Goal: Task Accomplishment & Management: Complete application form

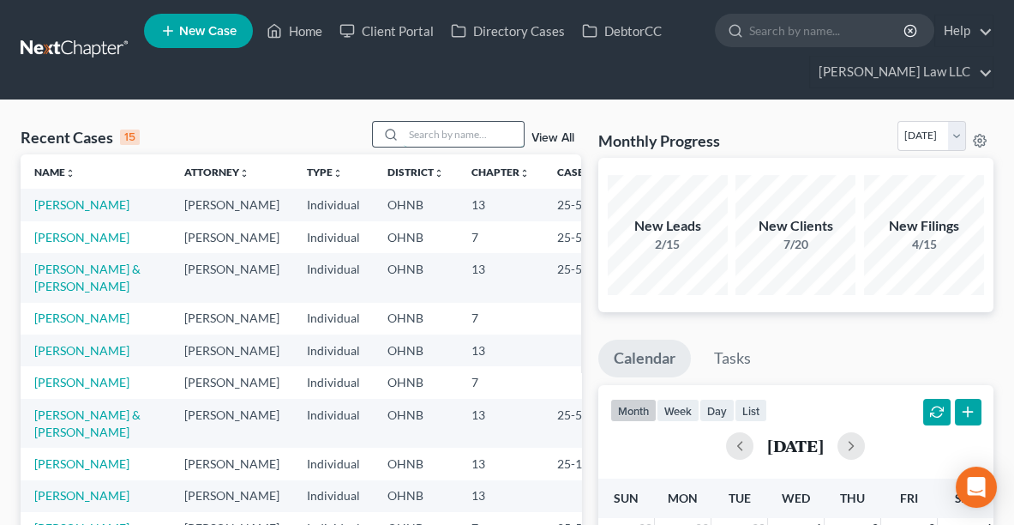
click at [423, 124] on input "search" at bounding box center [464, 134] width 120 height 25
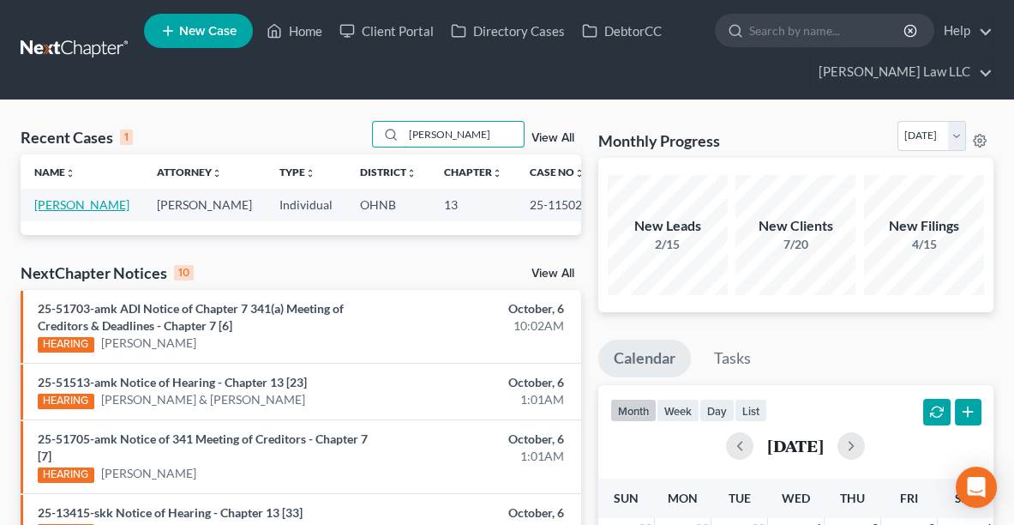
type input "[PERSON_NAME]"
click at [54, 206] on link "[PERSON_NAME]" at bounding box center [81, 204] width 95 height 15
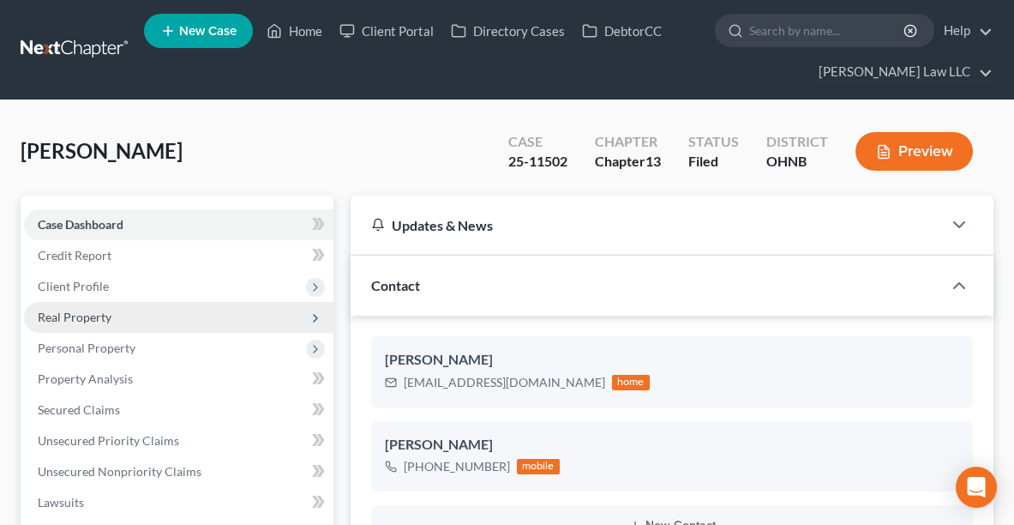
scroll to position [13, 0]
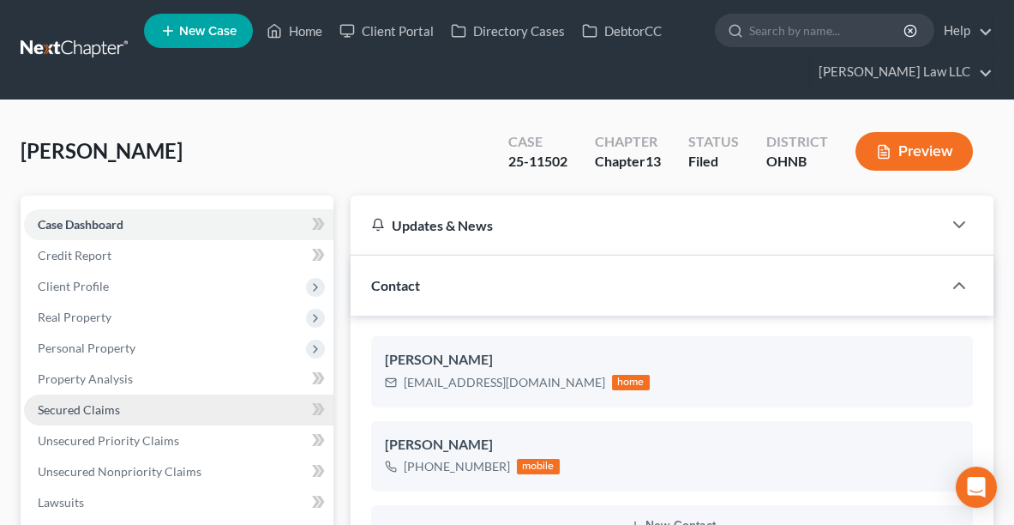
click at [86, 394] on link "Secured Claims" at bounding box center [178, 409] width 309 height 31
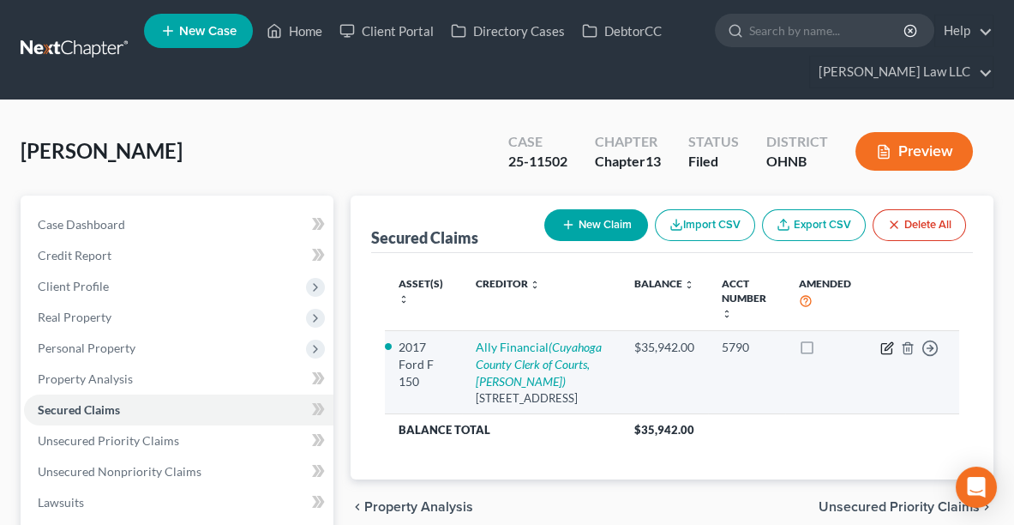
click at [886, 350] on icon "button" at bounding box center [887, 348] width 14 height 14
select select "23"
select select "7"
select select "2"
select select "0"
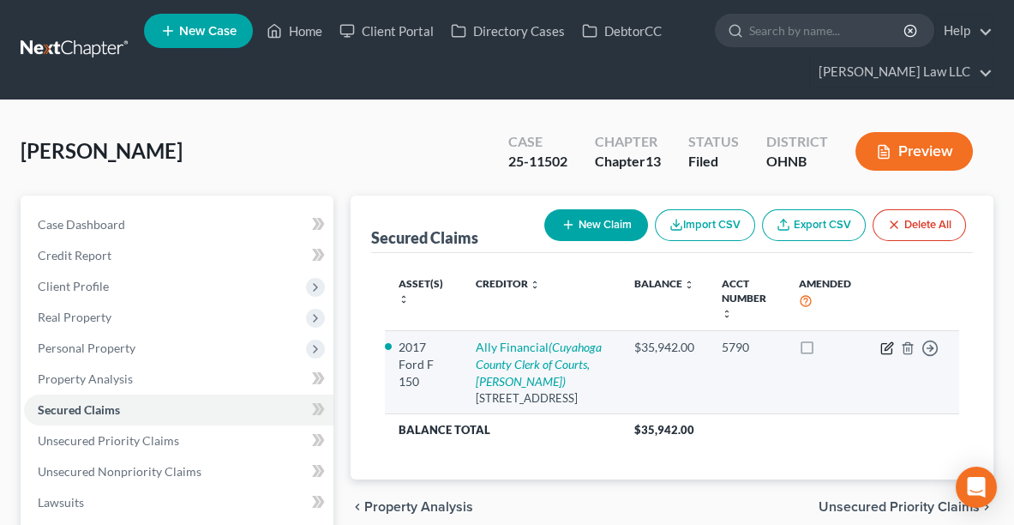
select select "0"
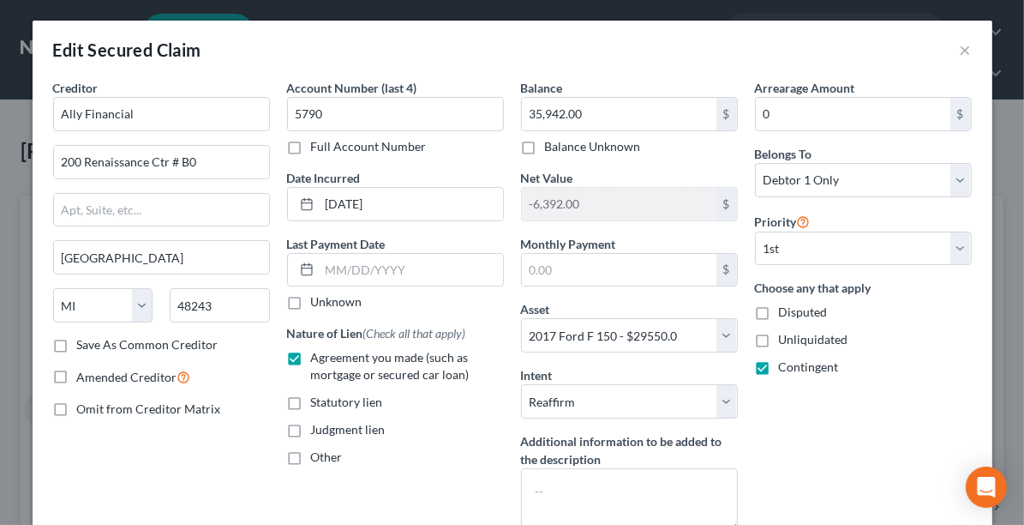
click at [970, 43] on div "Edit Secured Claim ×" at bounding box center [513, 50] width 960 height 58
click at [964, 51] on button "×" at bounding box center [966, 49] width 12 height 21
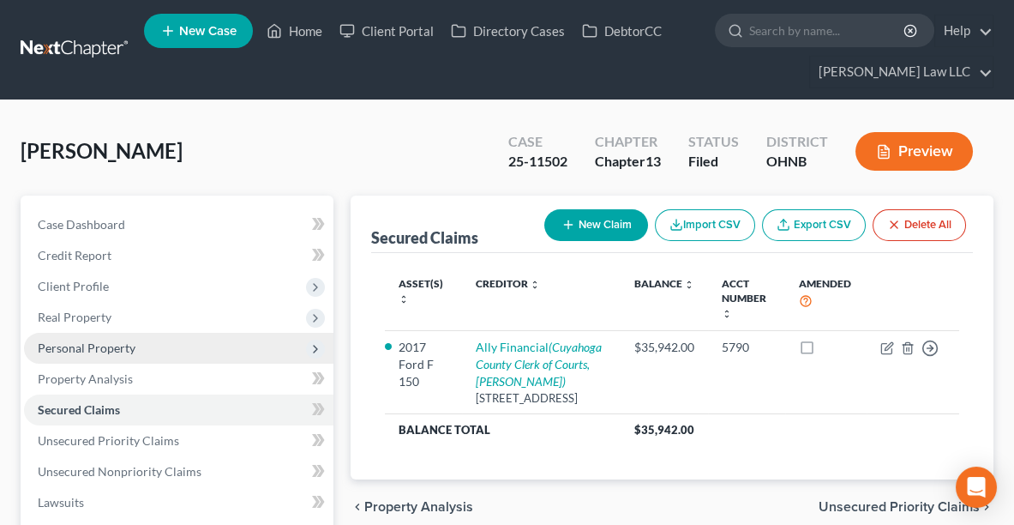
click at [103, 345] on span "Personal Property" at bounding box center [87, 347] width 98 height 15
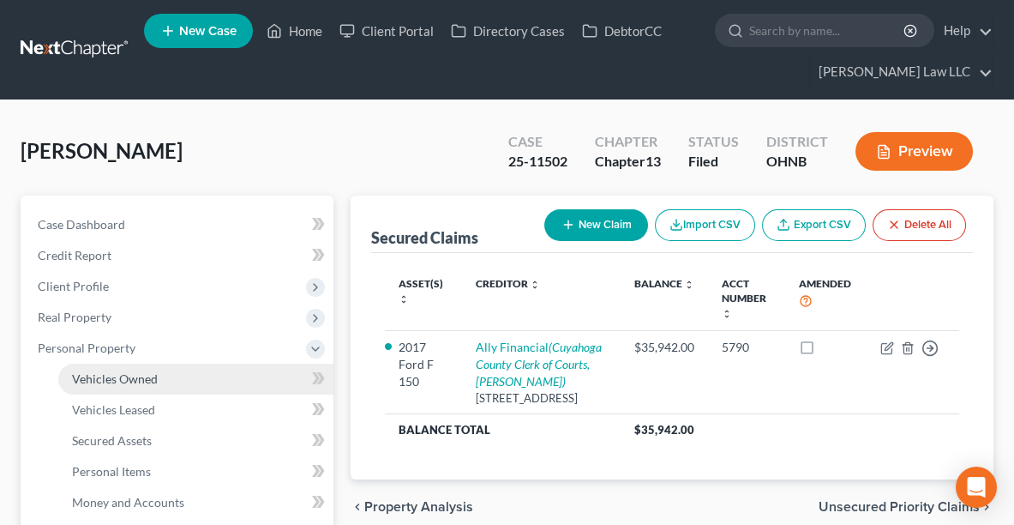
click at [107, 375] on span "Vehicles Owned" at bounding box center [115, 378] width 86 height 15
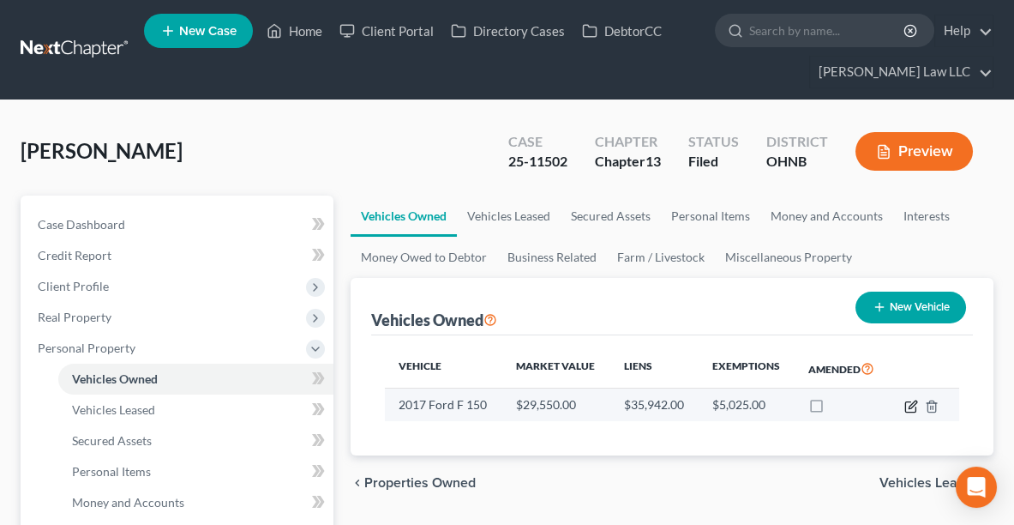
click at [912, 406] on icon "button" at bounding box center [911, 406] width 14 height 14
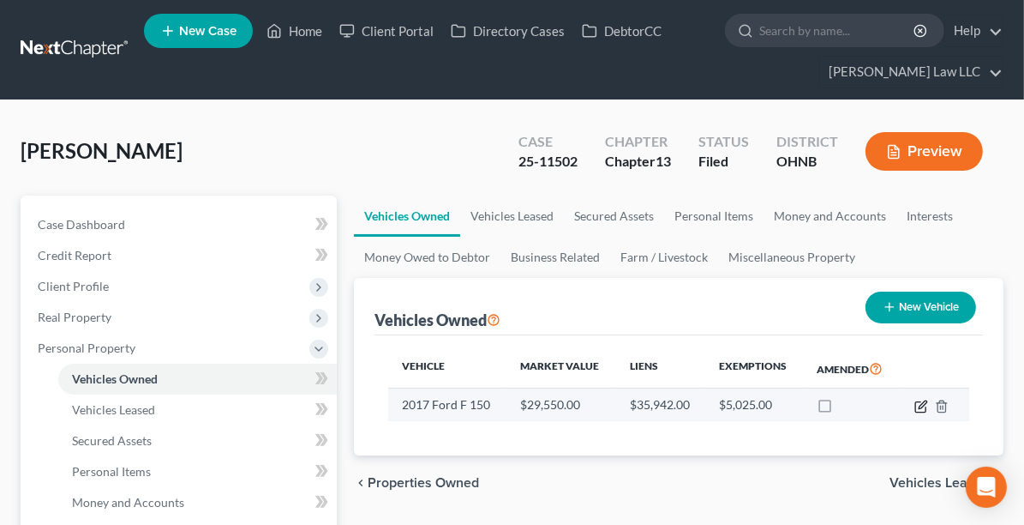
select select "0"
select select "9"
select select "3"
select select "0"
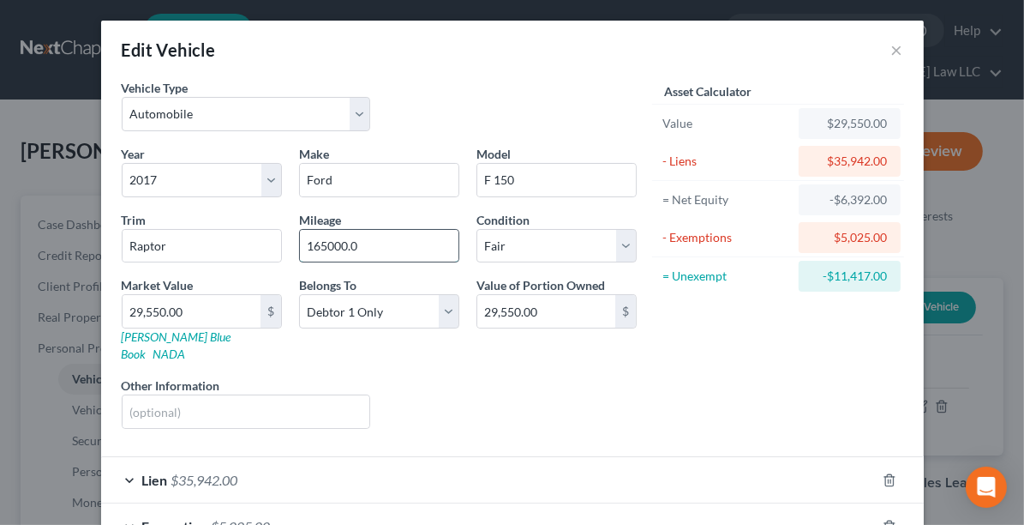
click at [363, 247] on input "165000.0" at bounding box center [379, 246] width 159 height 33
type input "165000"
click at [893, 46] on button "×" at bounding box center [898, 49] width 12 height 21
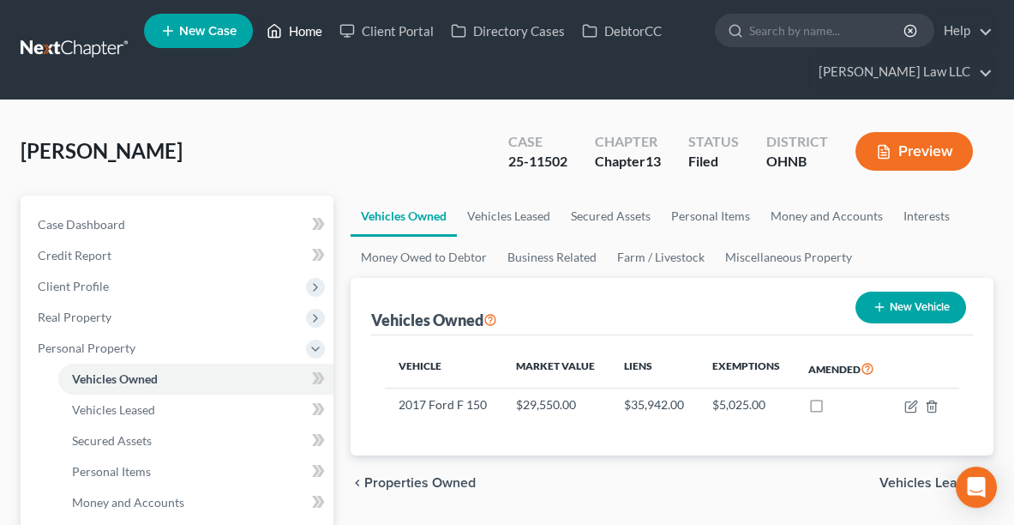
click at [298, 38] on link "Home" at bounding box center [294, 30] width 73 height 31
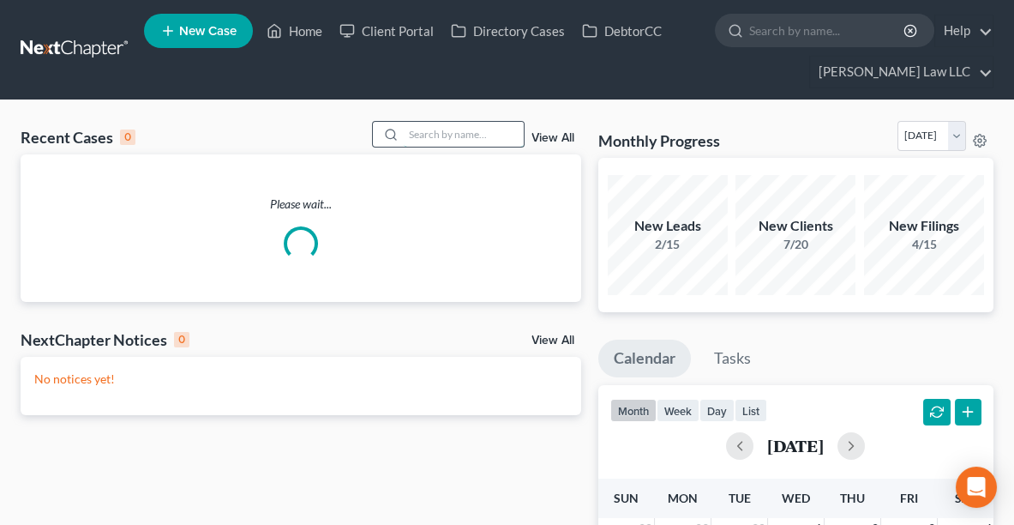
click at [483, 142] on input "search" at bounding box center [464, 134] width 120 height 25
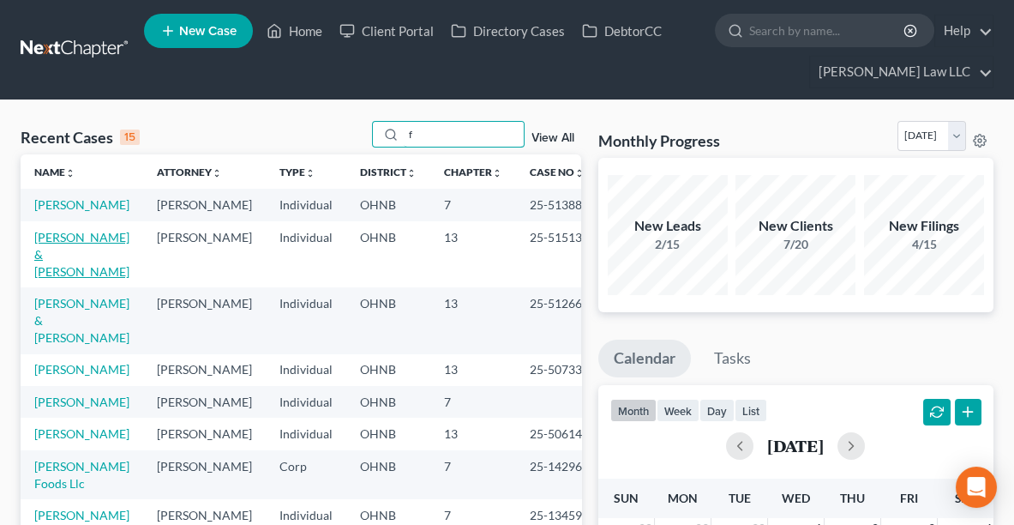
type input "f"
click at [64, 267] on link "[PERSON_NAME] & [PERSON_NAME]" at bounding box center [81, 254] width 95 height 49
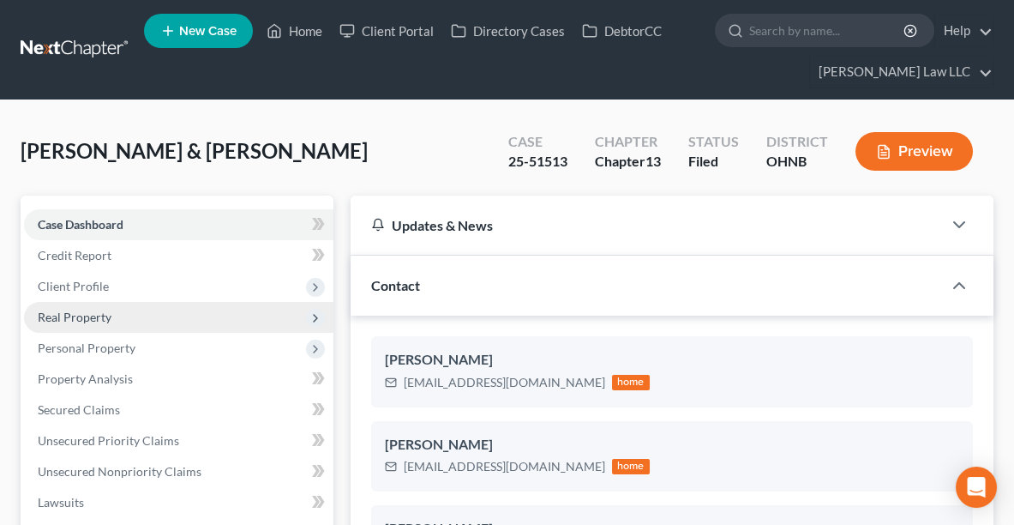
scroll to position [860, 0]
click at [97, 319] on span "Real Property" at bounding box center [75, 316] width 74 height 15
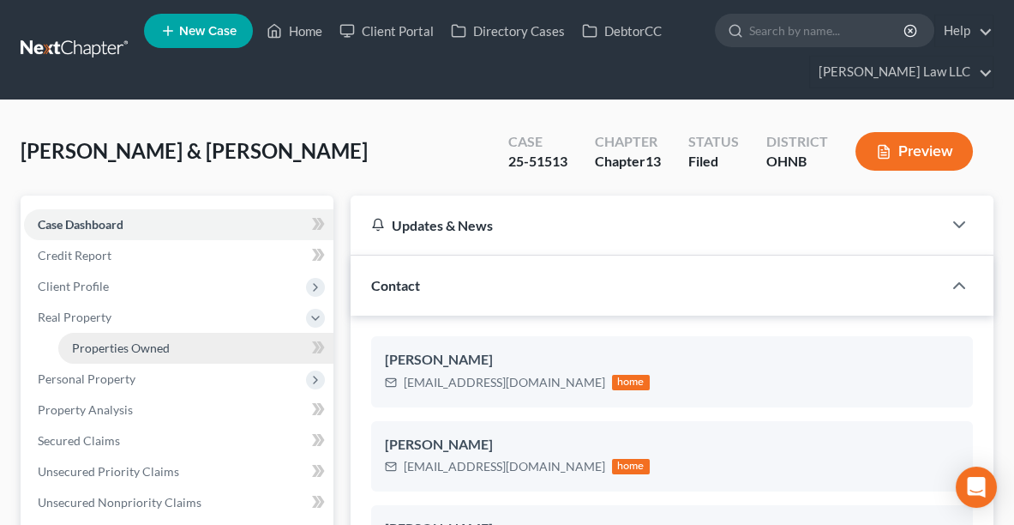
click at [114, 345] on span "Properties Owned" at bounding box center [121, 347] width 98 height 15
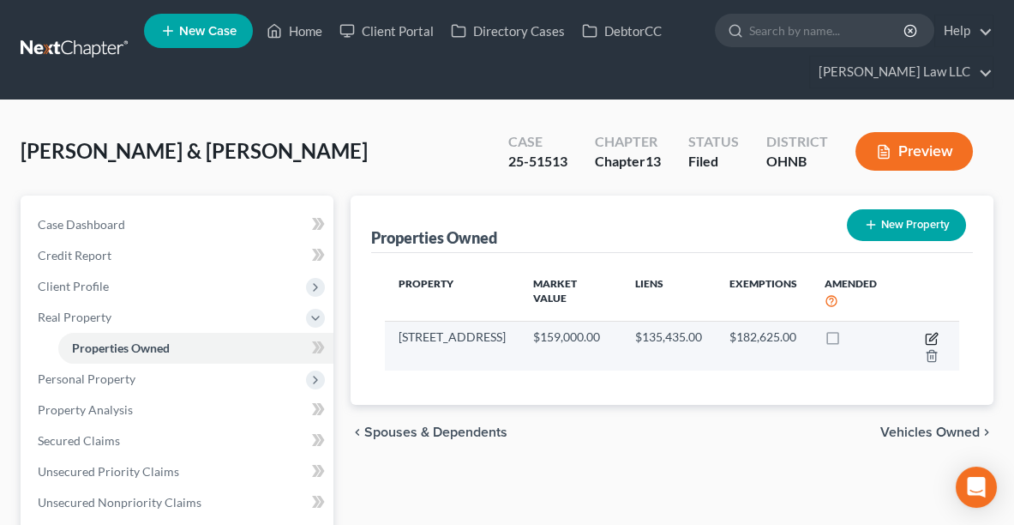
click at [933, 335] on icon "button" at bounding box center [932, 339] width 14 height 14
select select "36"
select select "0"
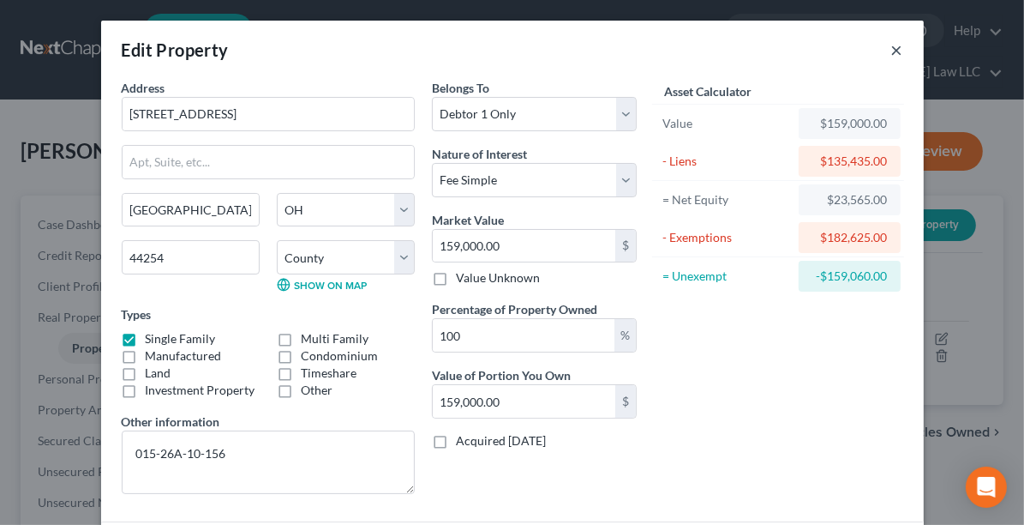
click at [895, 55] on button "×" at bounding box center [898, 49] width 12 height 21
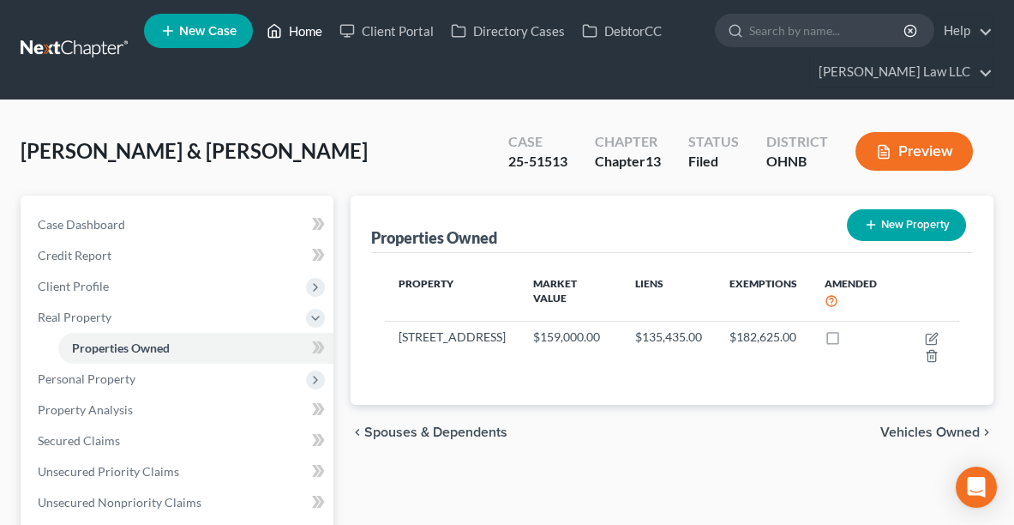
click at [290, 31] on link "Home" at bounding box center [294, 30] width 73 height 31
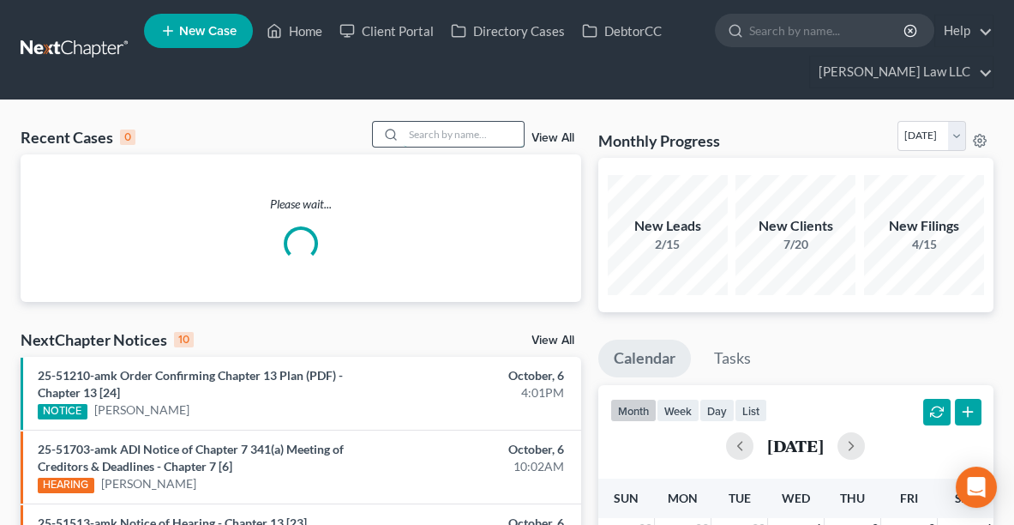
click at [437, 131] on input "search" at bounding box center [464, 134] width 120 height 25
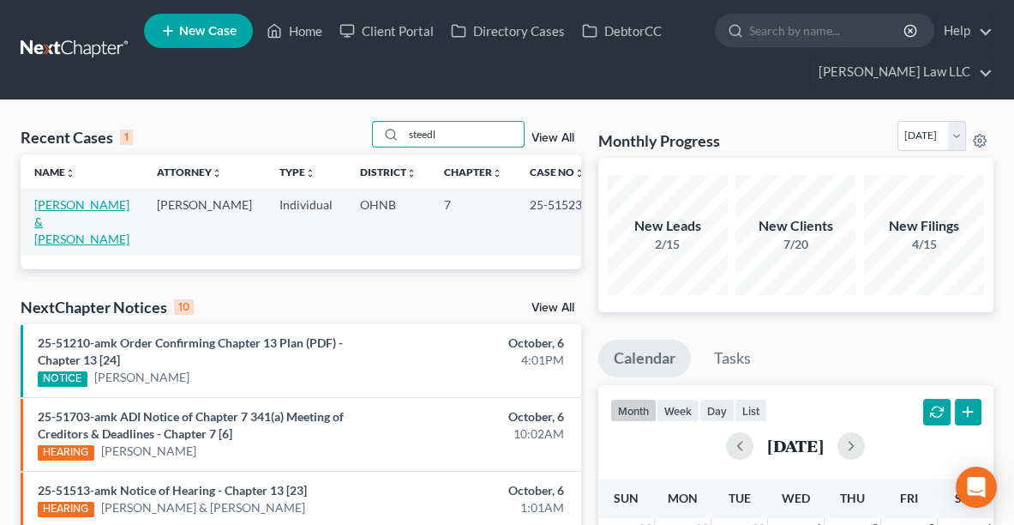
type input "steedl"
click at [79, 198] on link "[PERSON_NAME] & [PERSON_NAME]" at bounding box center [81, 221] width 95 height 49
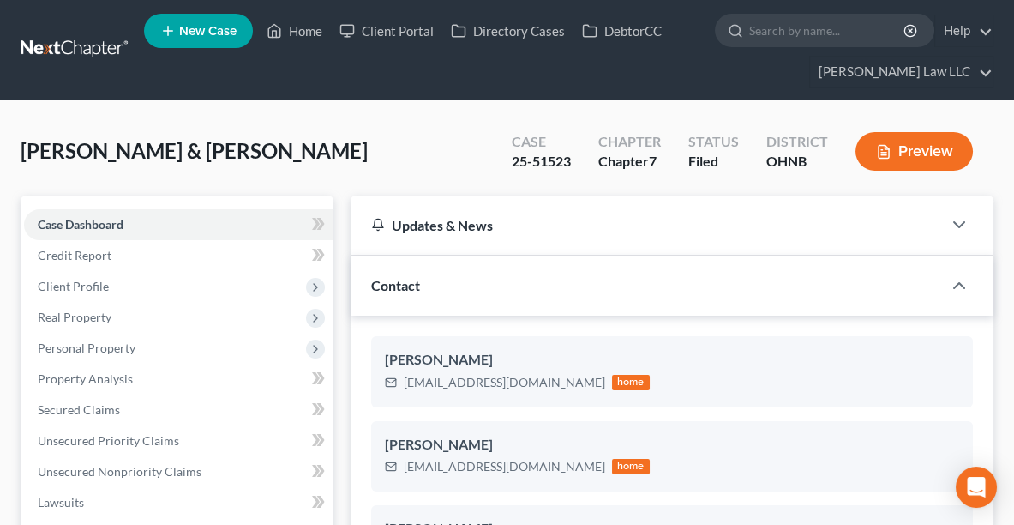
scroll to position [748, 0]
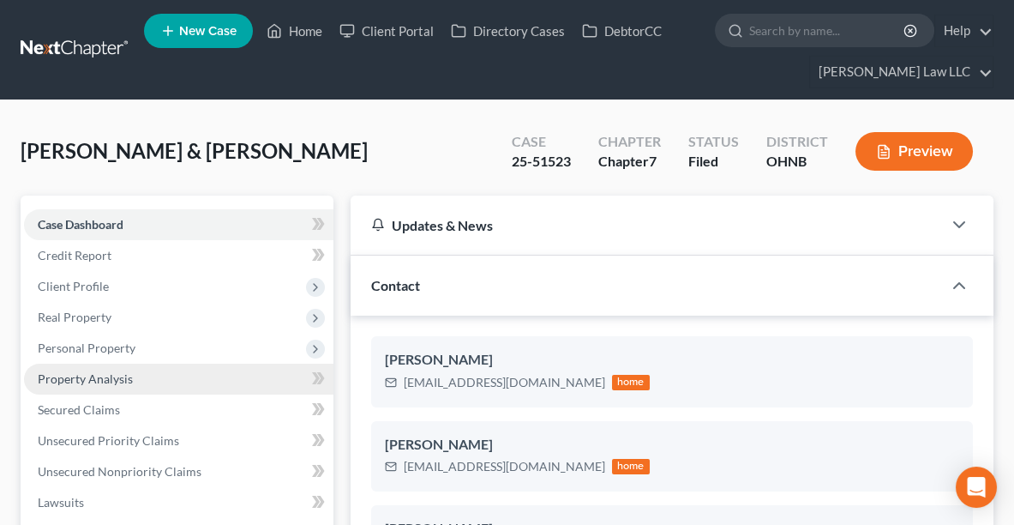
click at [74, 374] on span "Property Analysis" at bounding box center [85, 378] width 95 height 15
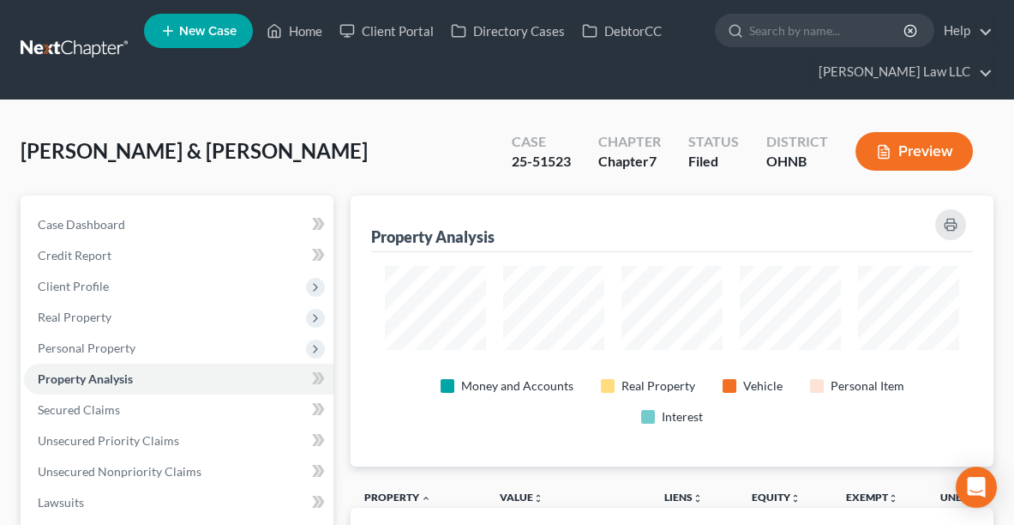
click at [308, 46] on ul "New Case Home Client Portal Directory Cases DebtorCC - No Result - See all resu…" at bounding box center [569, 50] width 850 height 82
click at [305, 39] on link "Home" at bounding box center [294, 30] width 73 height 31
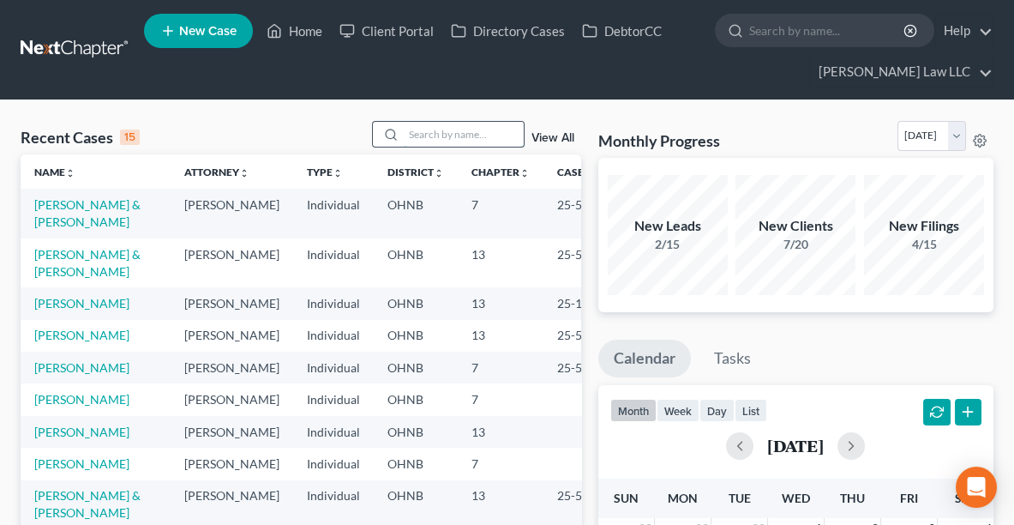
click at [465, 134] on input "search" at bounding box center [464, 134] width 120 height 25
type input "[PERSON_NAME]"
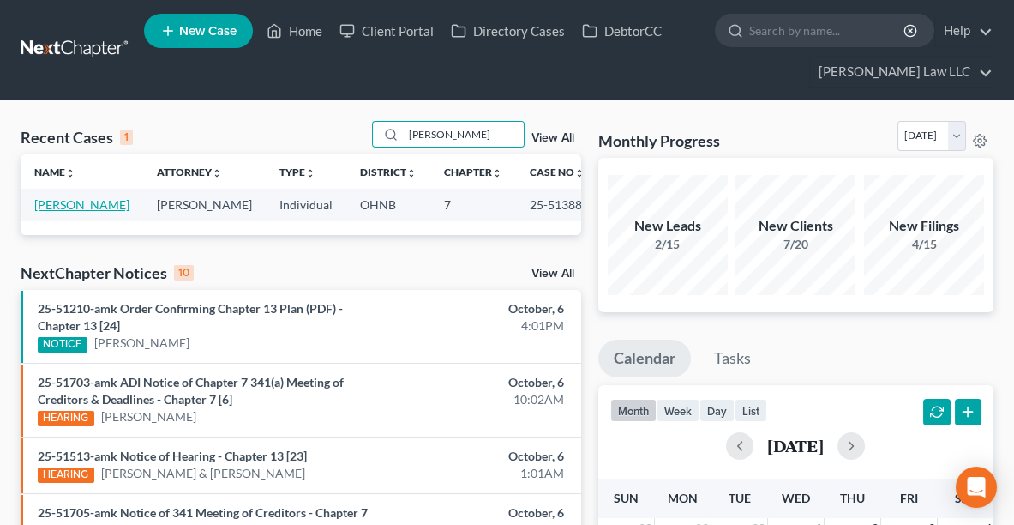
click at [85, 202] on link "[PERSON_NAME]" at bounding box center [81, 204] width 95 height 15
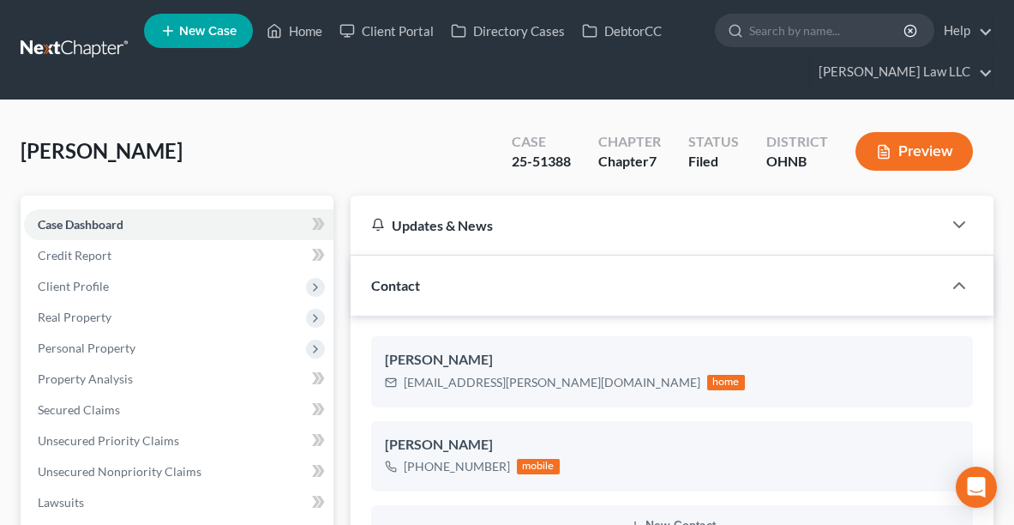
scroll to position [544, 0]
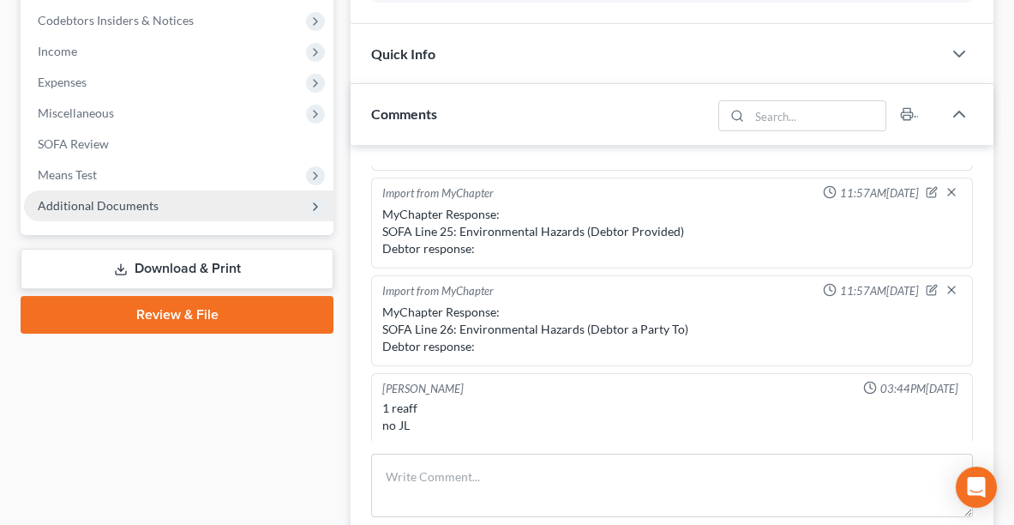
click at [120, 199] on span "Additional Documents" at bounding box center [98, 205] width 121 height 15
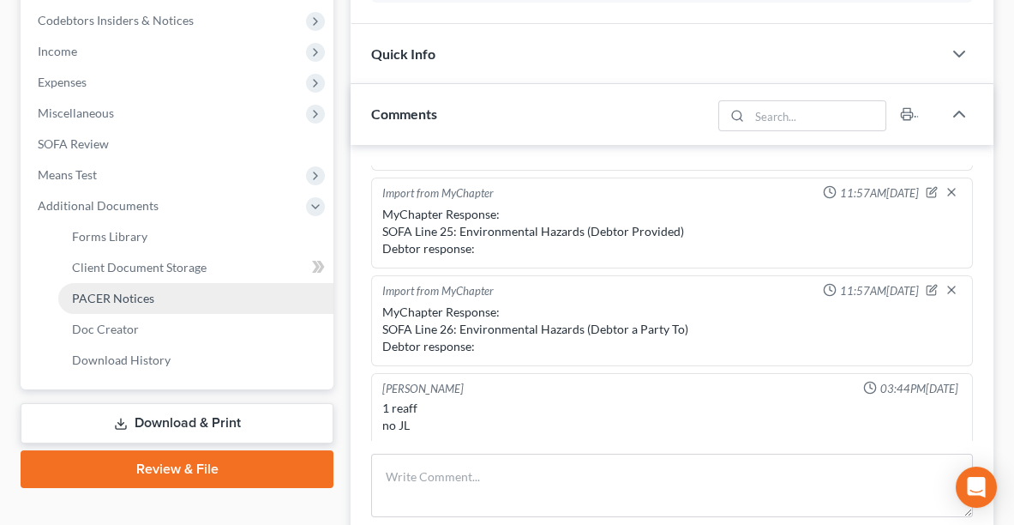
click at [142, 295] on span "PACER Notices" at bounding box center [113, 298] width 82 height 15
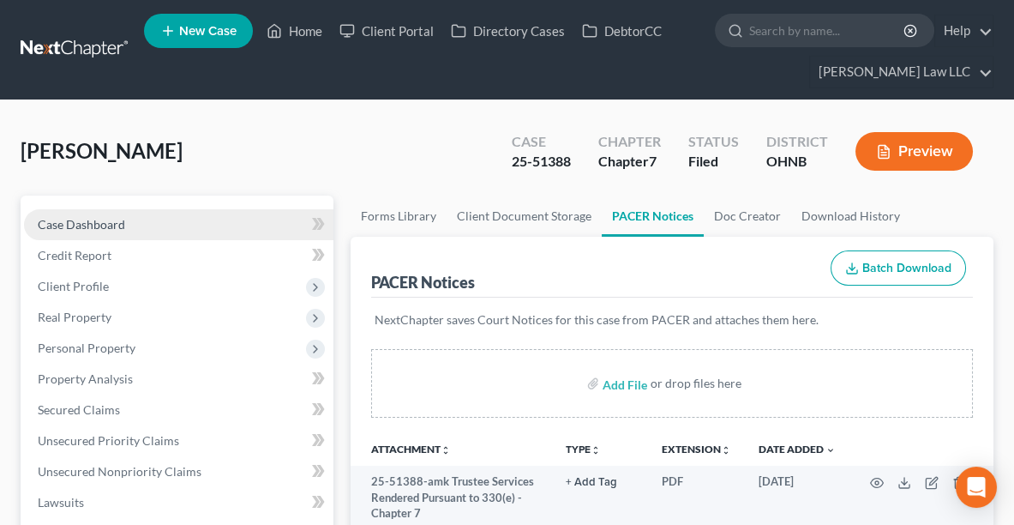
click at [98, 217] on span "Case Dashboard" at bounding box center [81, 224] width 87 height 15
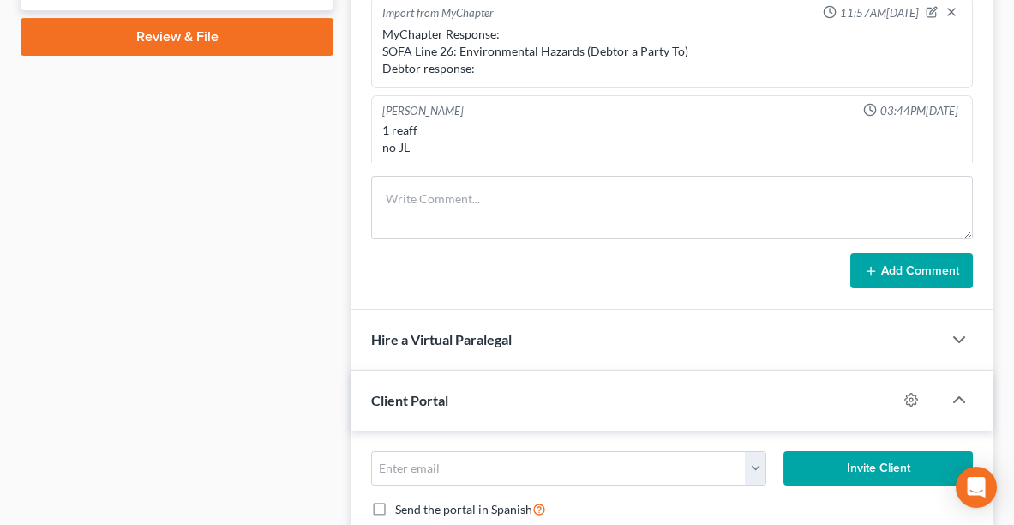
scroll to position [814, 0]
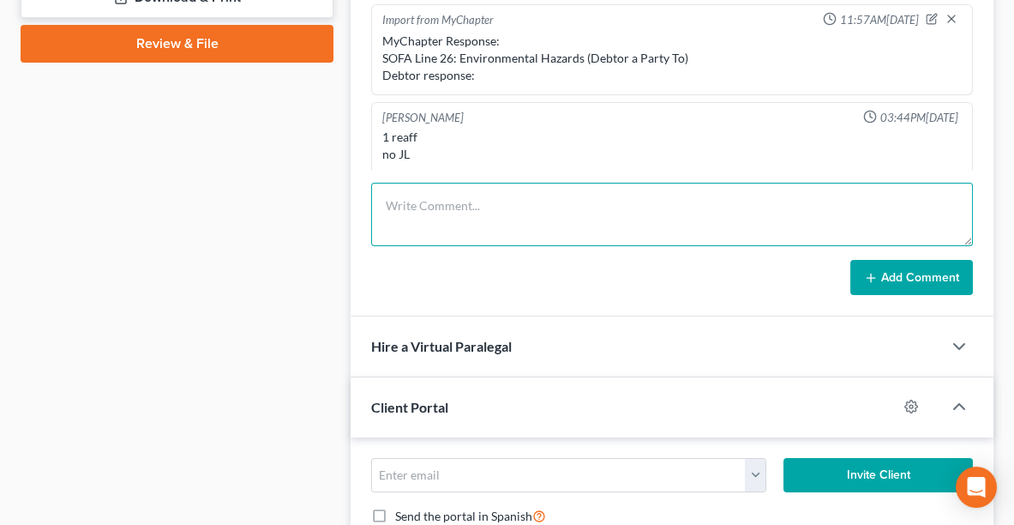
click at [502, 205] on textarea at bounding box center [672, 214] width 602 height 63
click at [509, 189] on textarea at bounding box center [672, 214] width 602 height 63
type textarea "RETURNED REAFF 2X"
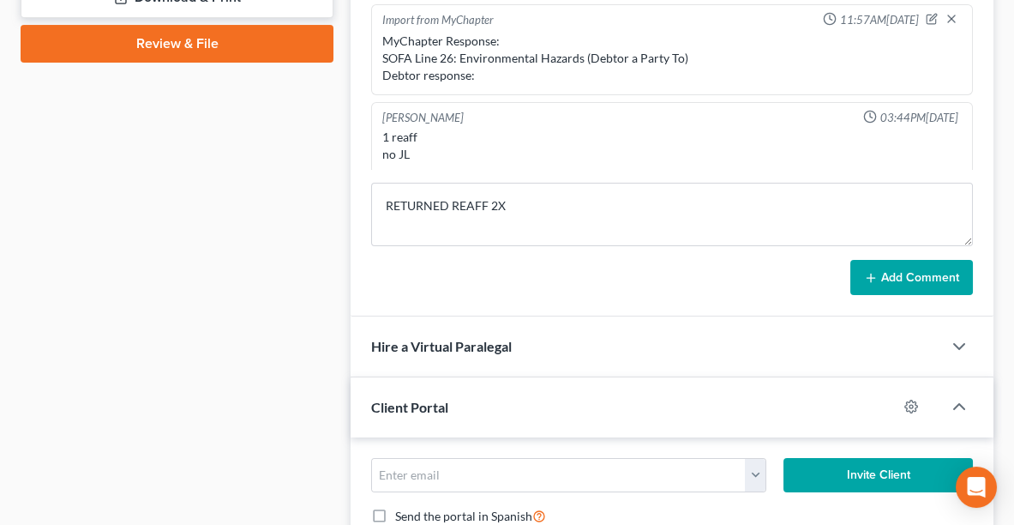
click at [921, 275] on button "Add Comment" at bounding box center [911, 278] width 123 height 36
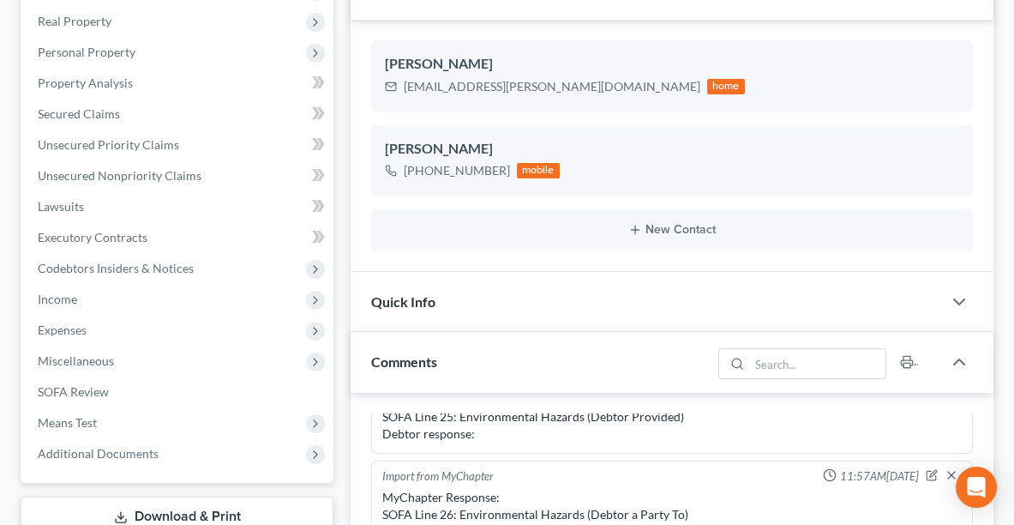
scroll to position [0, 0]
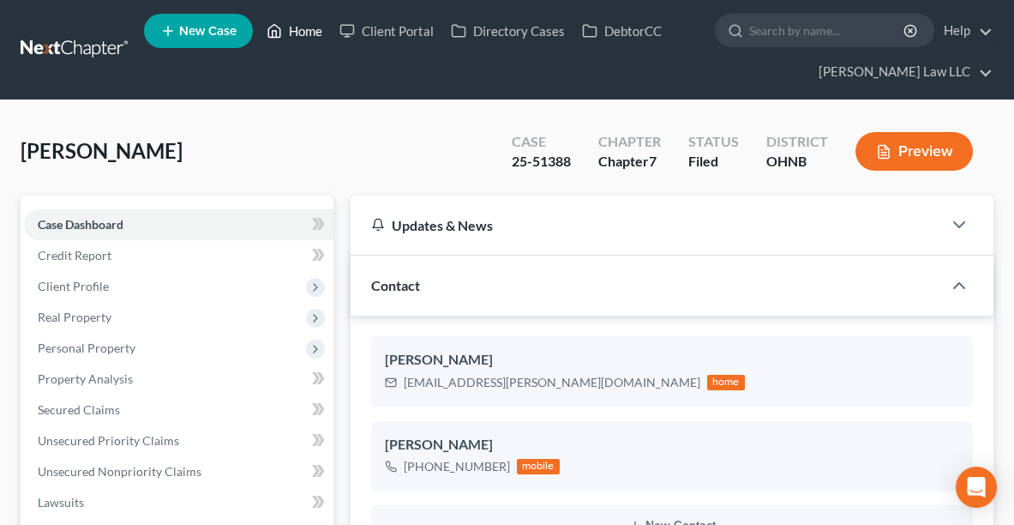
click at [298, 39] on link "Home" at bounding box center [294, 30] width 73 height 31
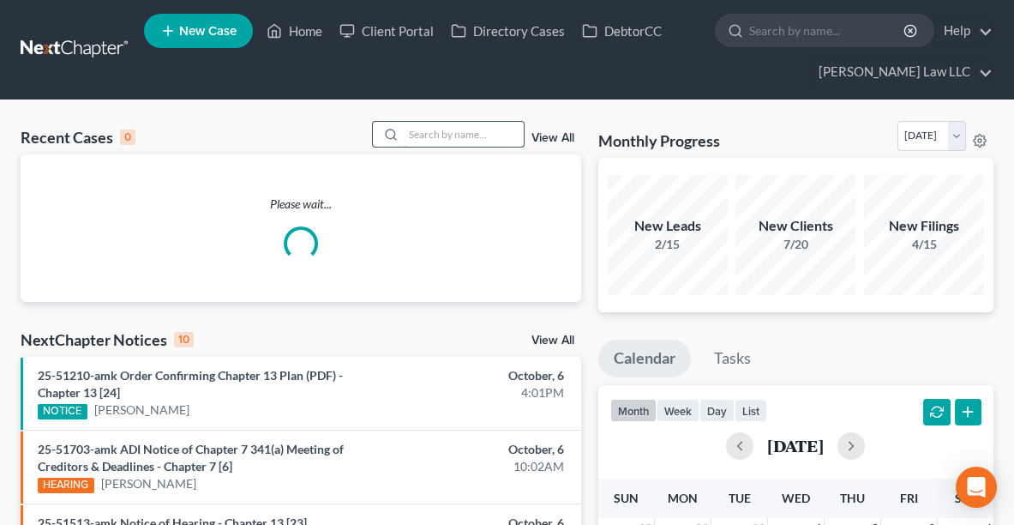
click at [477, 128] on input "search" at bounding box center [464, 134] width 120 height 25
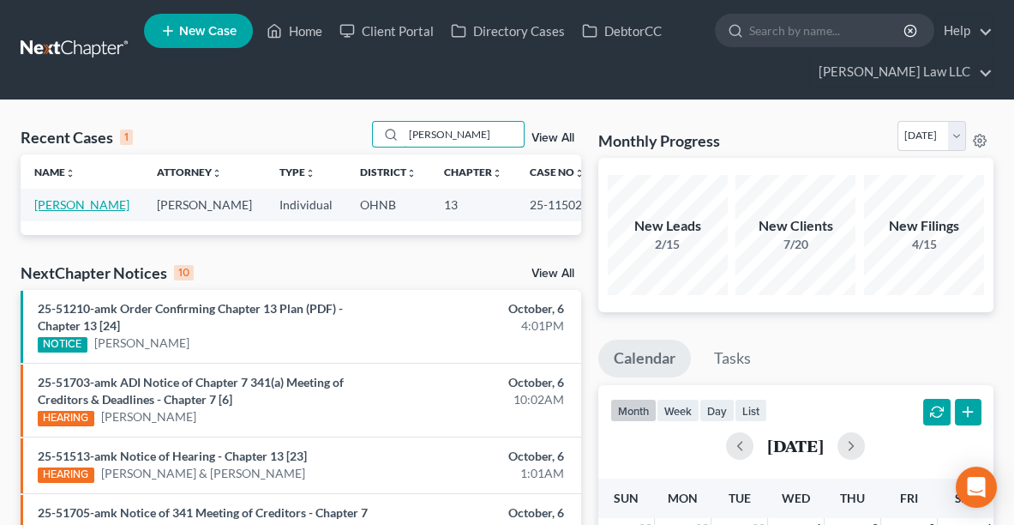
type input "[PERSON_NAME]"
click at [62, 206] on link "[PERSON_NAME]" at bounding box center [81, 204] width 95 height 15
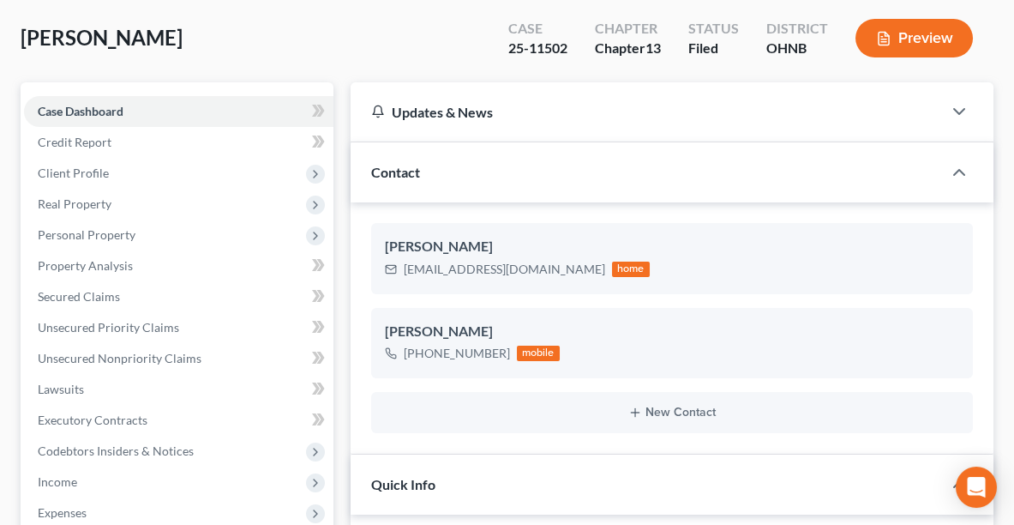
scroll to position [107, 0]
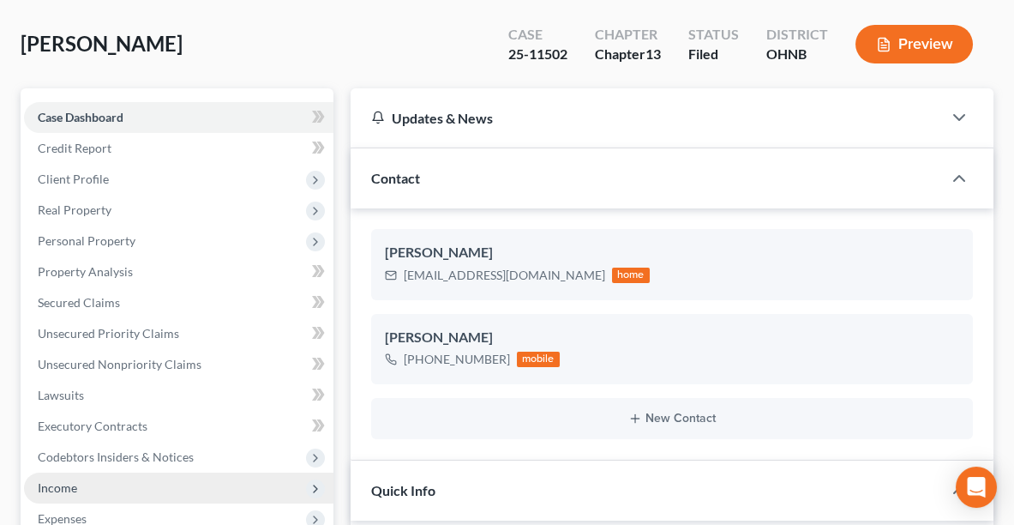
click at [67, 484] on span "Income" at bounding box center [57, 487] width 39 height 15
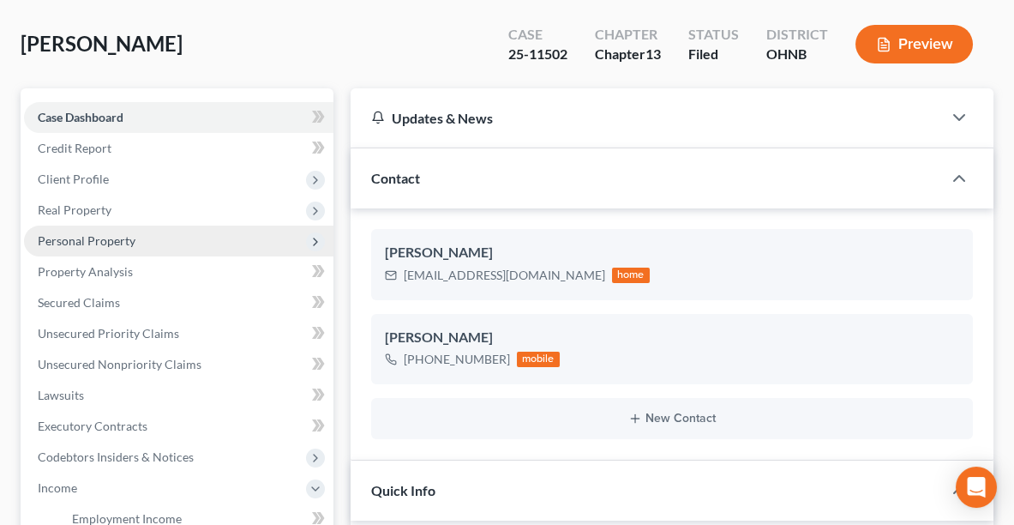
click at [87, 234] on span "Personal Property" at bounding box center [87, 240] width 98 height 15
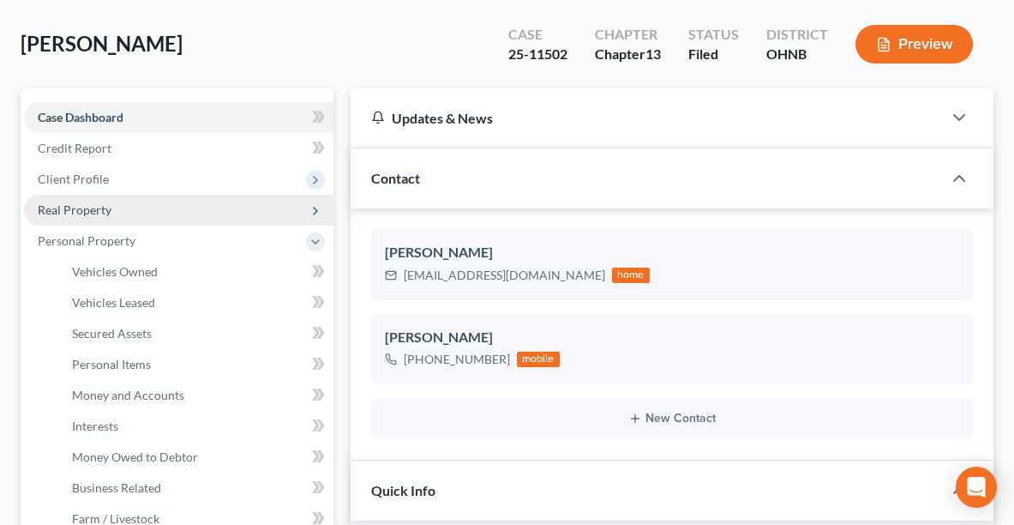
click at [64, 204] on span "Real Property" at bounding box center [75, 209] width 74 height 15
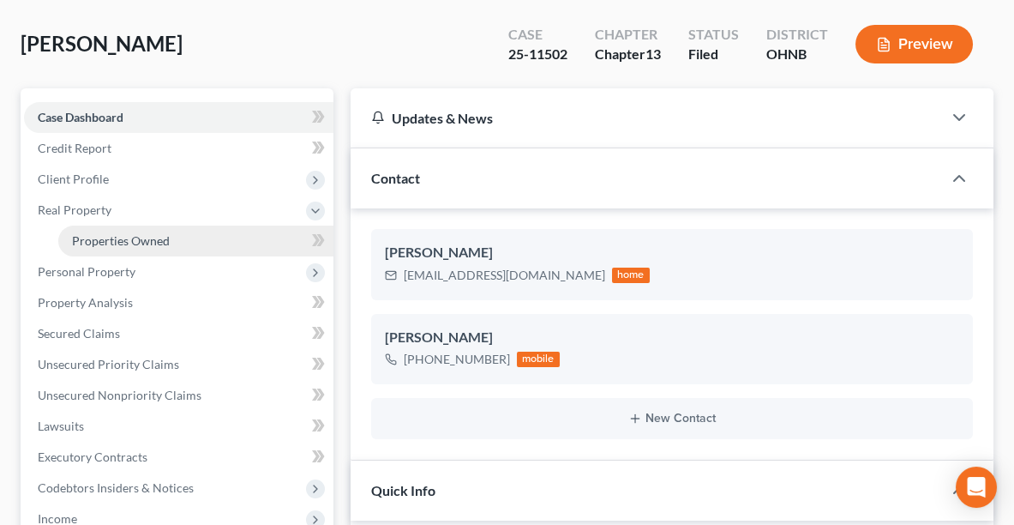
click at [94, 242] on span "Properties Owned" at bounding box center [121, 240] width 98 height 15
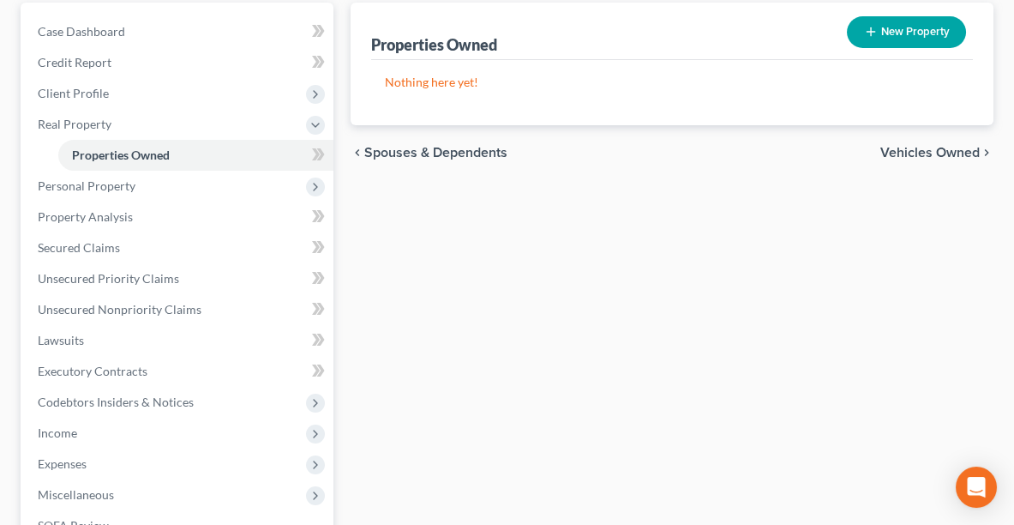
scroll to position [207, 0]
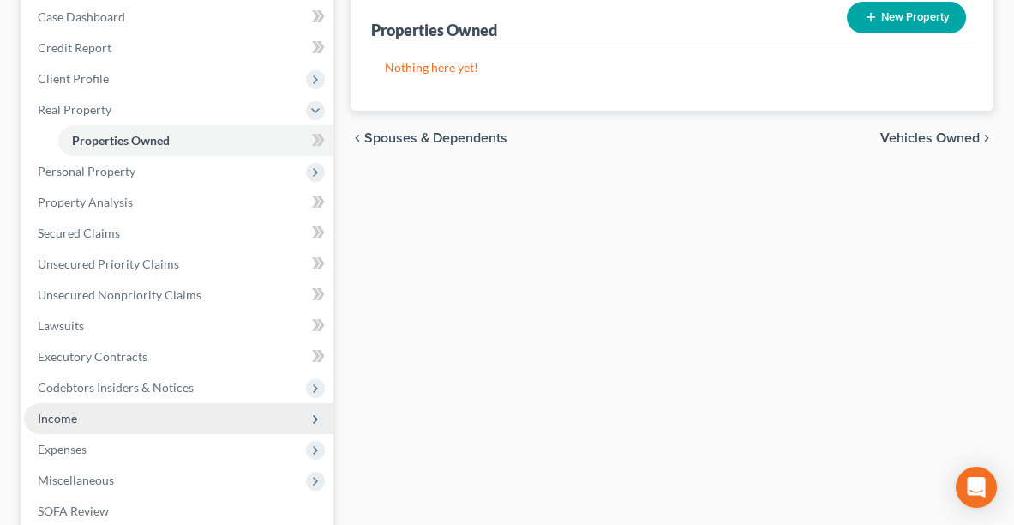
click at [87, 406] on span "Income" at bounding box center [178, 418] width 309 height 31
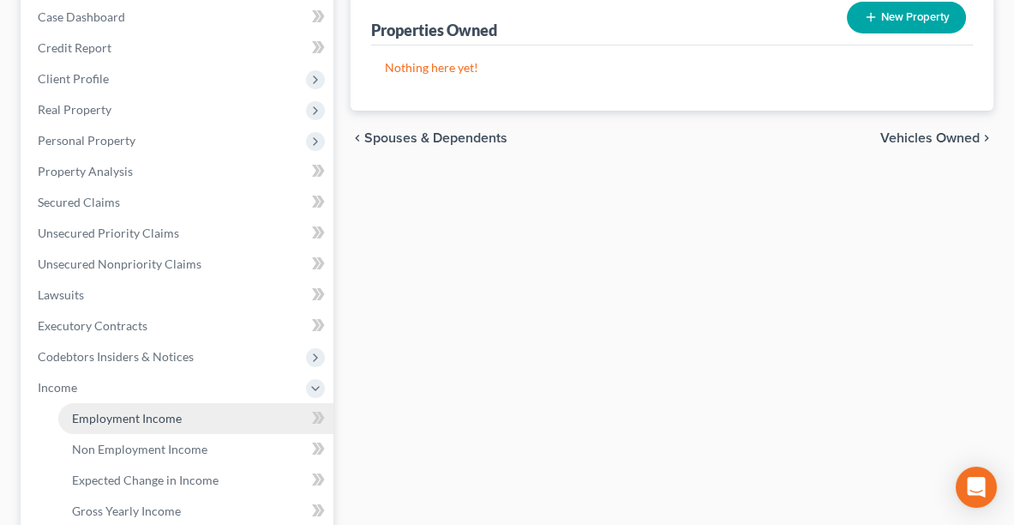
click at [92, 411] on span "Employment Income" at bounding box center [127, 418] width 110 height 15
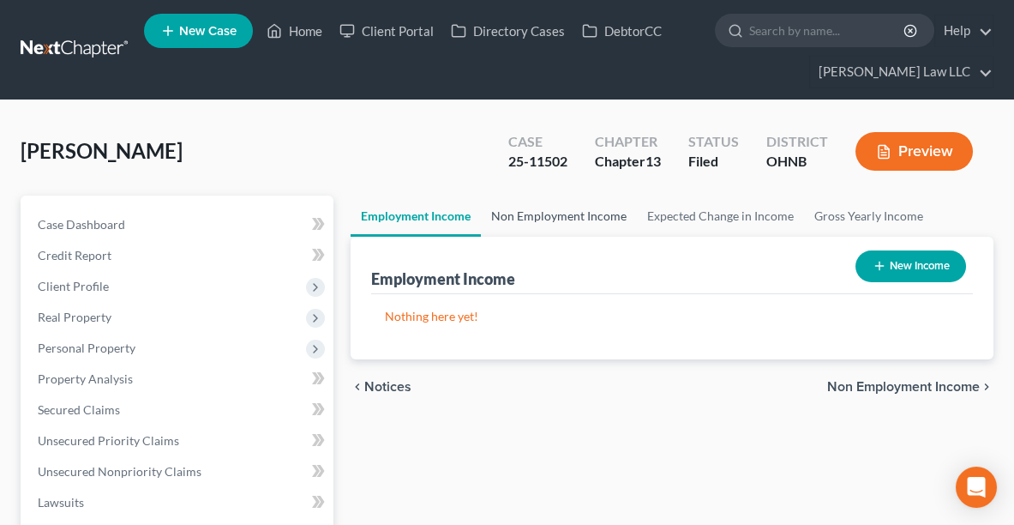
click at [531, 205] on link "Non Employment Income" at bounding box center [559, 215] width 156 height 41
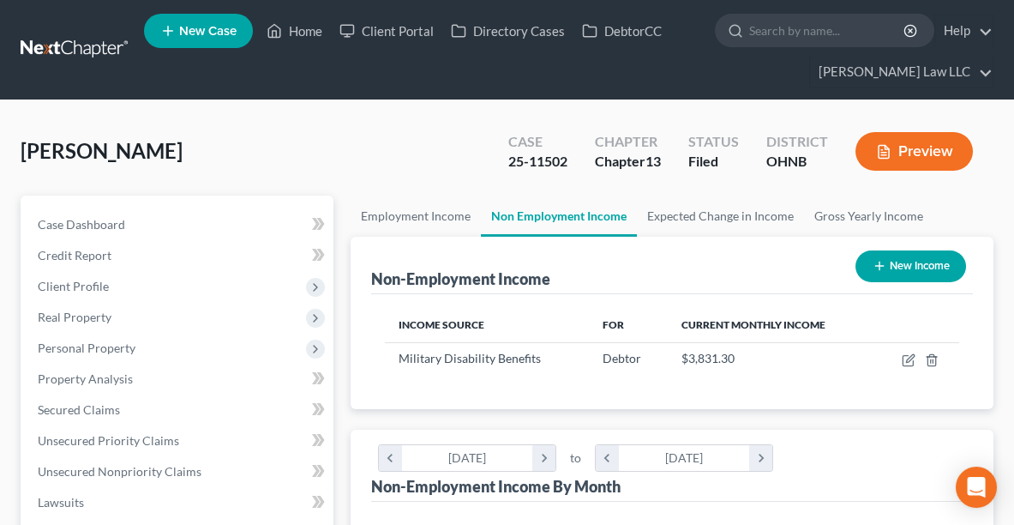
scroll to position [286, 608]
click at [304, 31] on link "Home" at bounding box center [294, 30] width 73 height 31
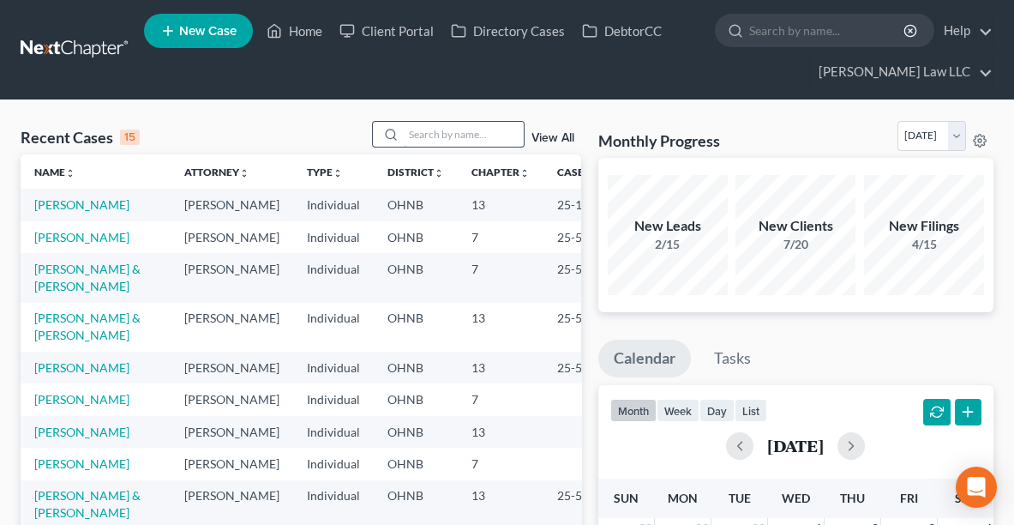
click at [466, 138] on input "search" at bounding box center [464, 134] width 120 height 25
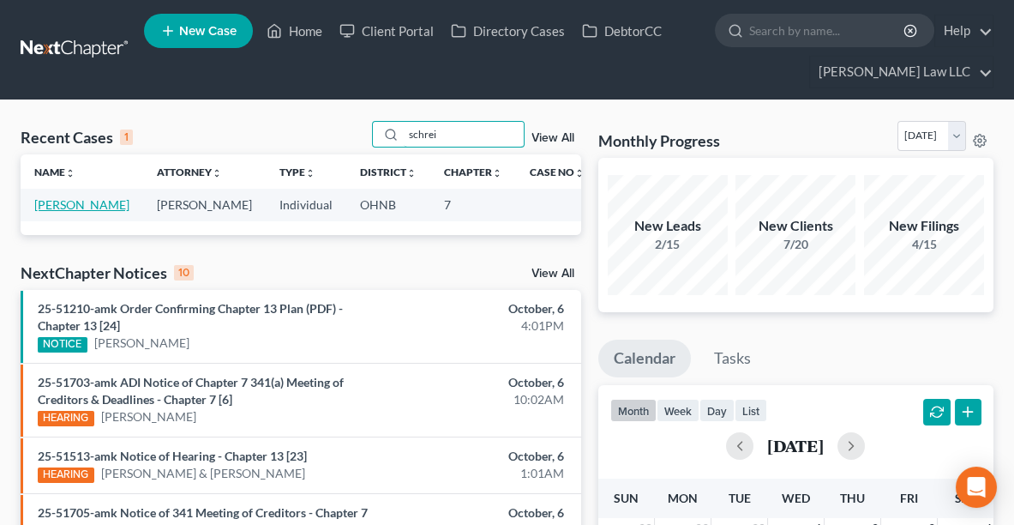
type input "schrei"
click at [36, 207] on link "[PERSON_NAME]" at bounding box center [81, 204] width 95 height 15
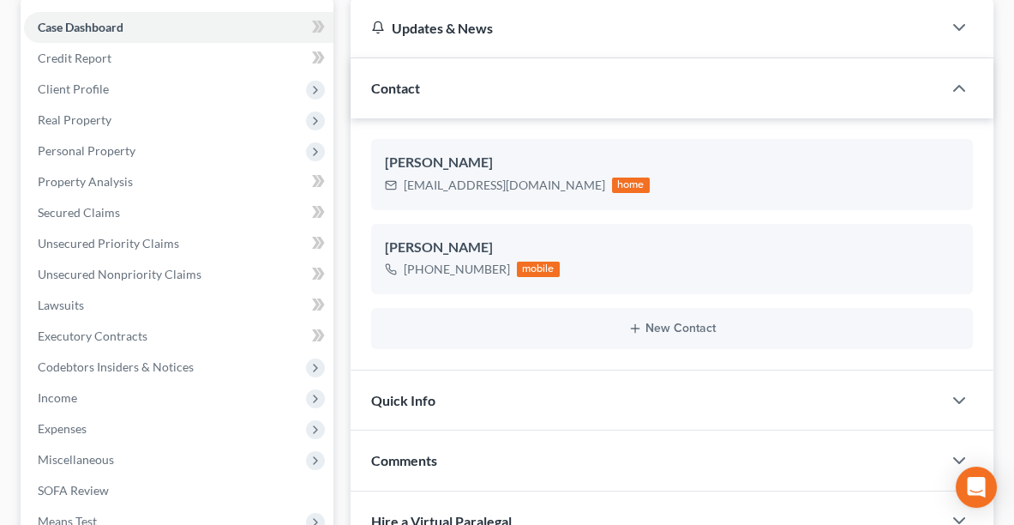
scroll to position [199, 0]
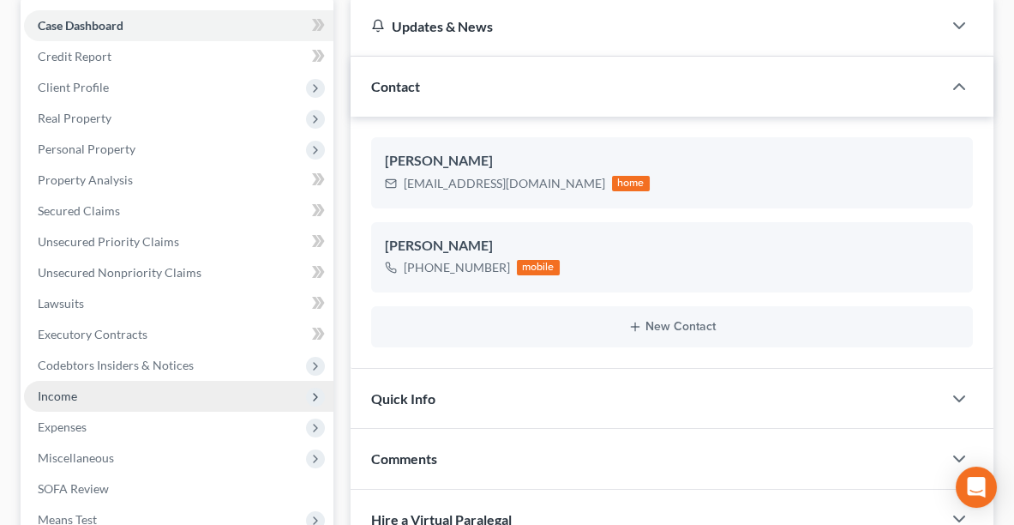
click at [79, 387] on span "Income" at bounding box center [178, 396] width 309 height 31
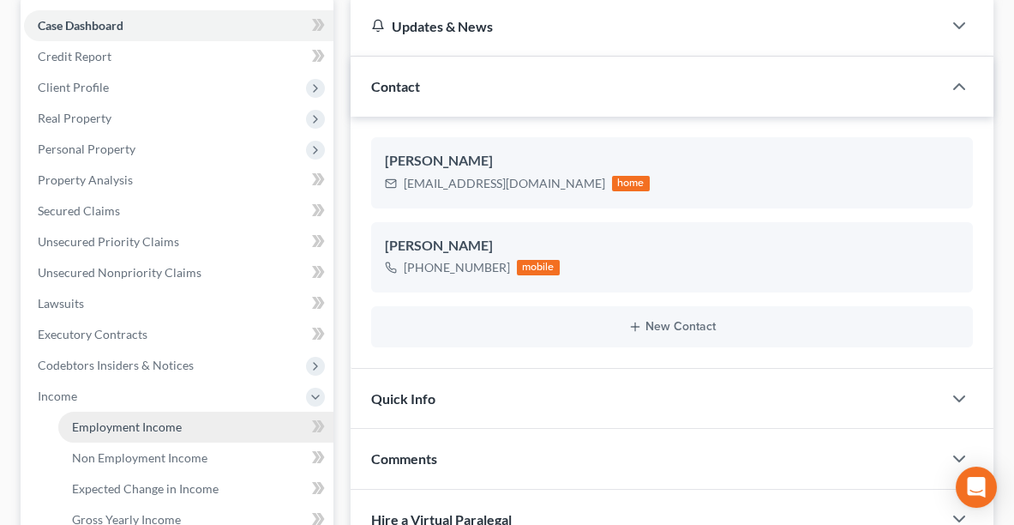
click at [116, 426] on span "Employment Income" at bounding box center [127, 426] width 110 height 15
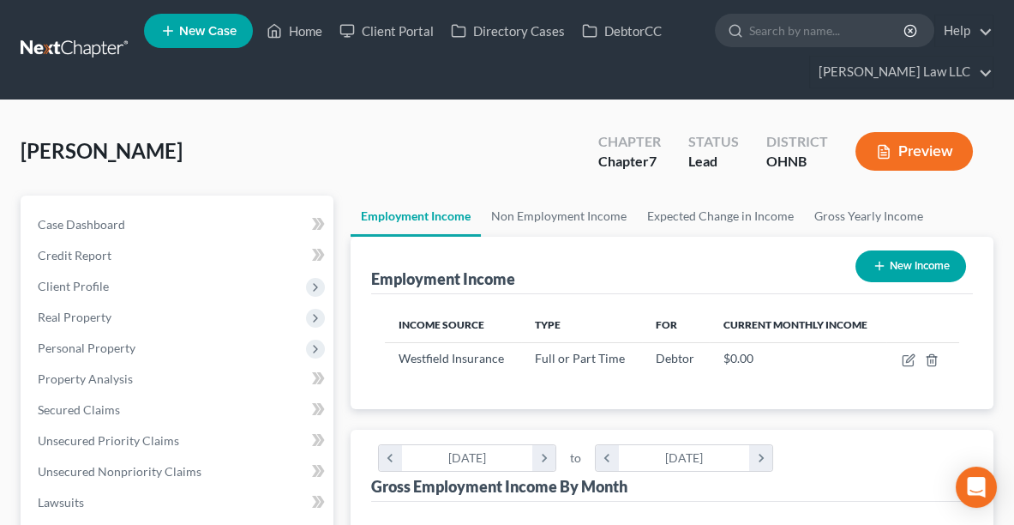
scroll to position [286, 608]
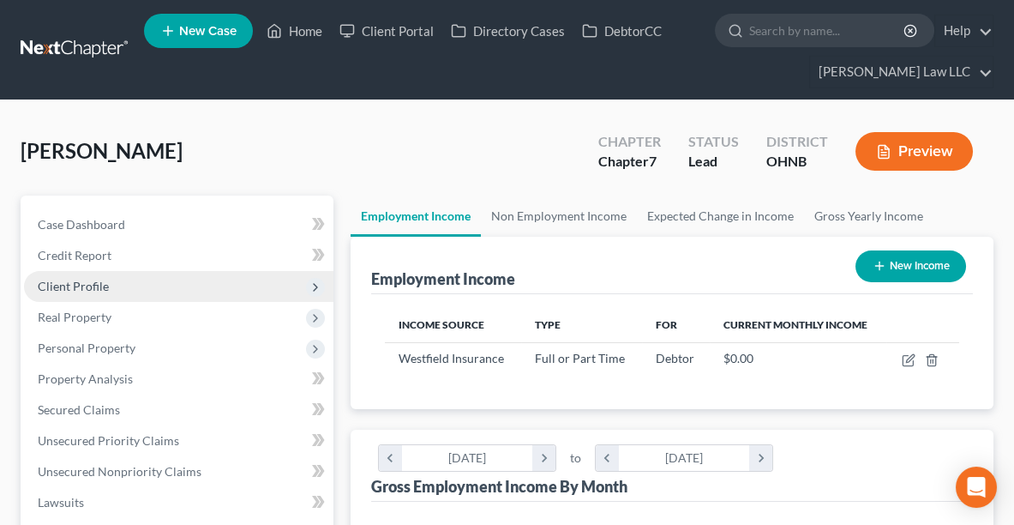
click at [77, 281] on span "Client Profile" at bounding box center [73, 286] width 71 height 15
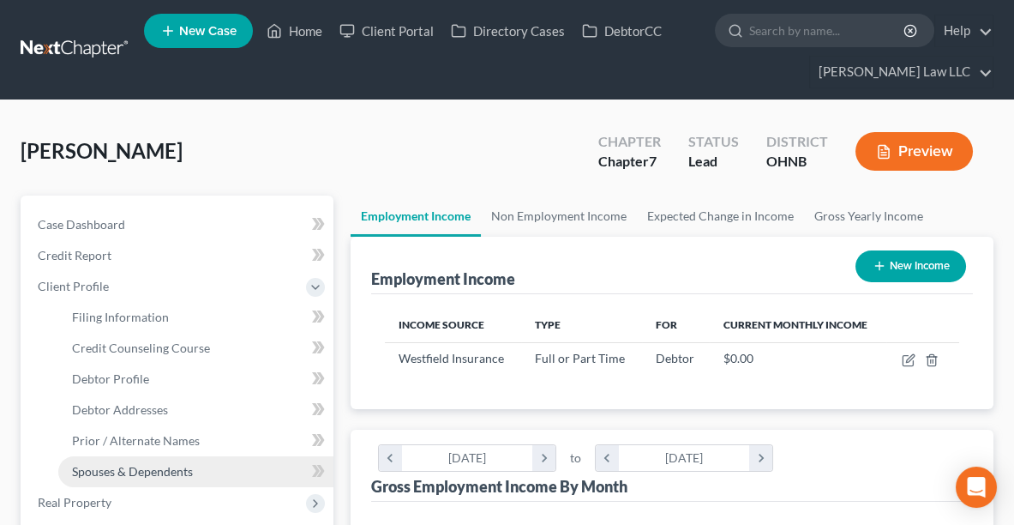
click at [122, 474] on span "Spouses & Dependents" at bounding box center [132, 471] width 121 height 15
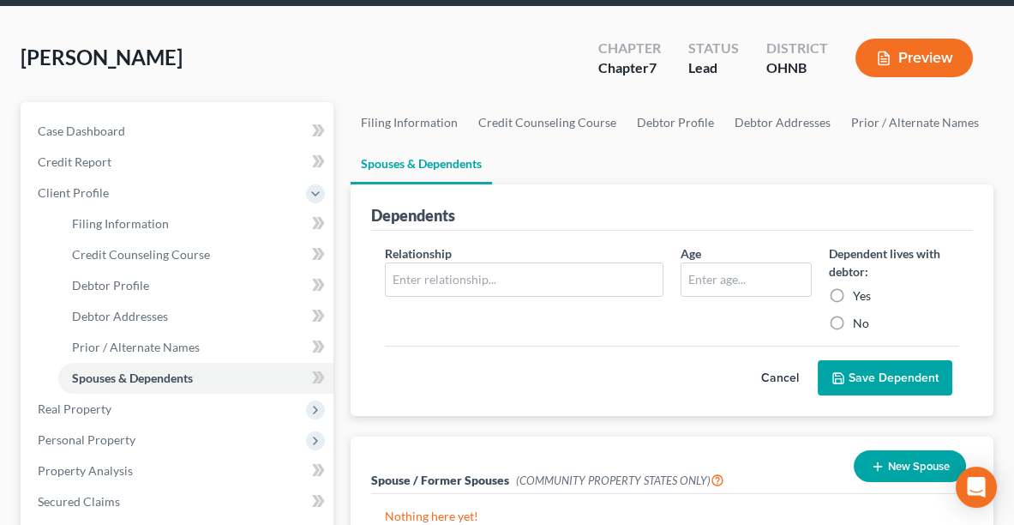
scroll to position [132, 0]
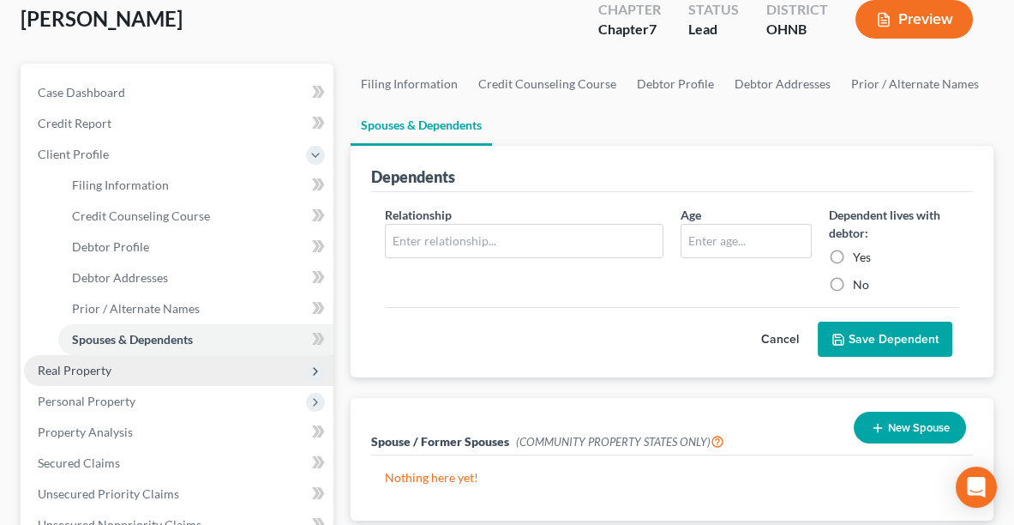
click at [104, 356] on span "Real Property" at bounding box center [178, 370] width 309 height 31
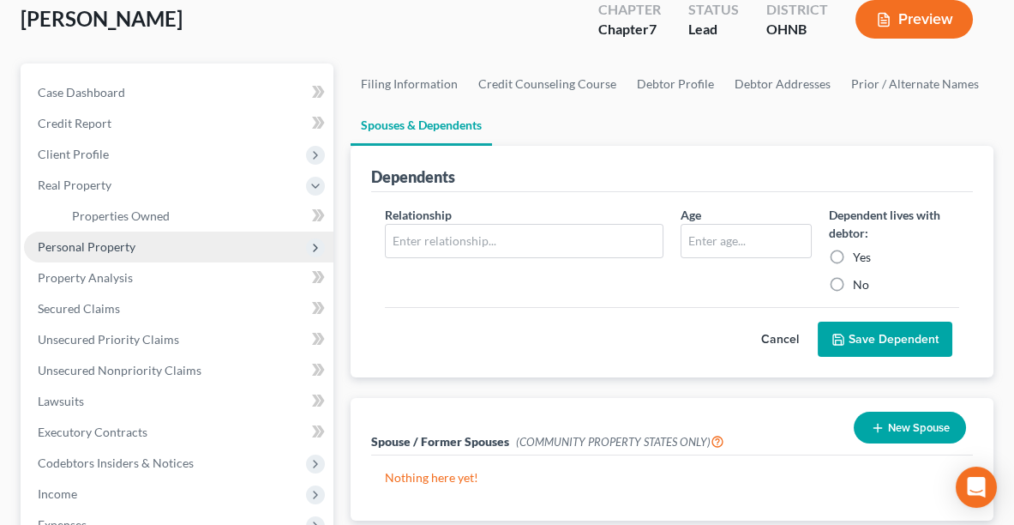
click at [103, 246] on span "Personal Property" at bounding box center [87, 246] width 98 height 15
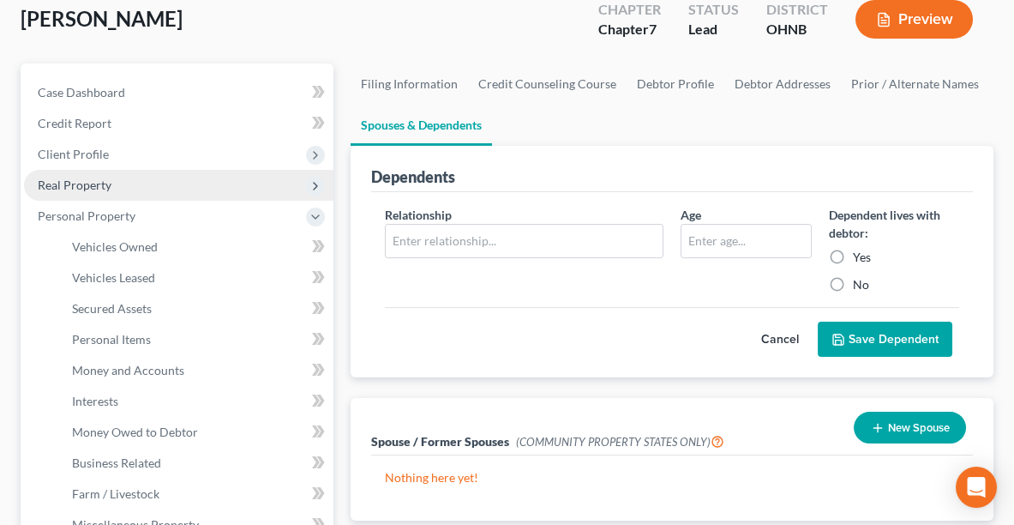
click at [74, 189] on span "Real Property" at bounding box center [75, 184] width 74 height 15
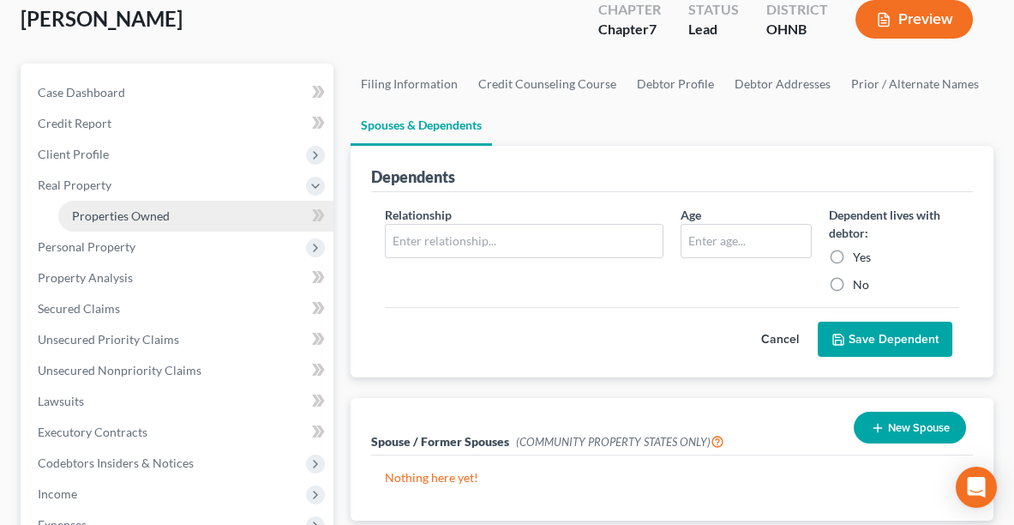
click at [125, 211] on span "Properties Owned" at bounding box center [121, 215] width 98 height 15
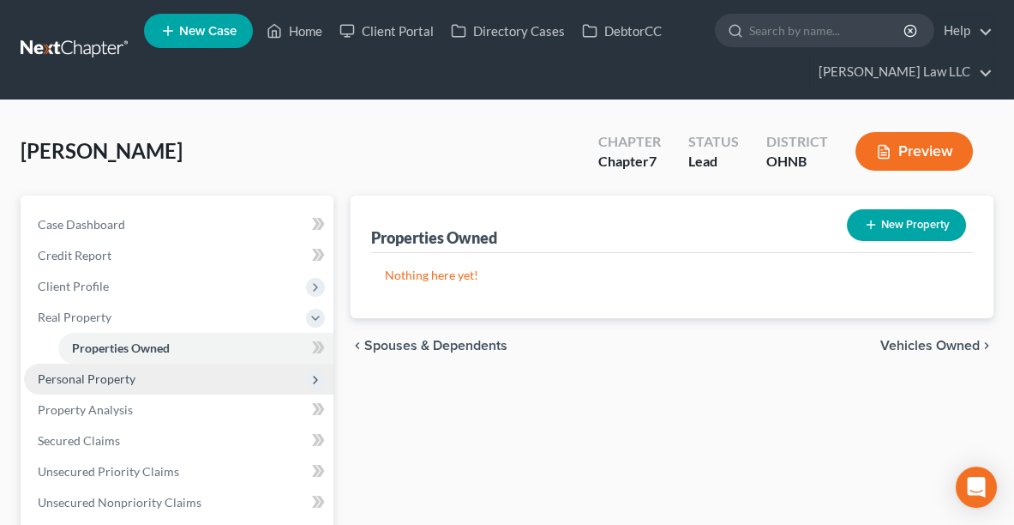
click at [85, 376] on span "Personal Property" at bounding box center [87, 378] width 98 height 15
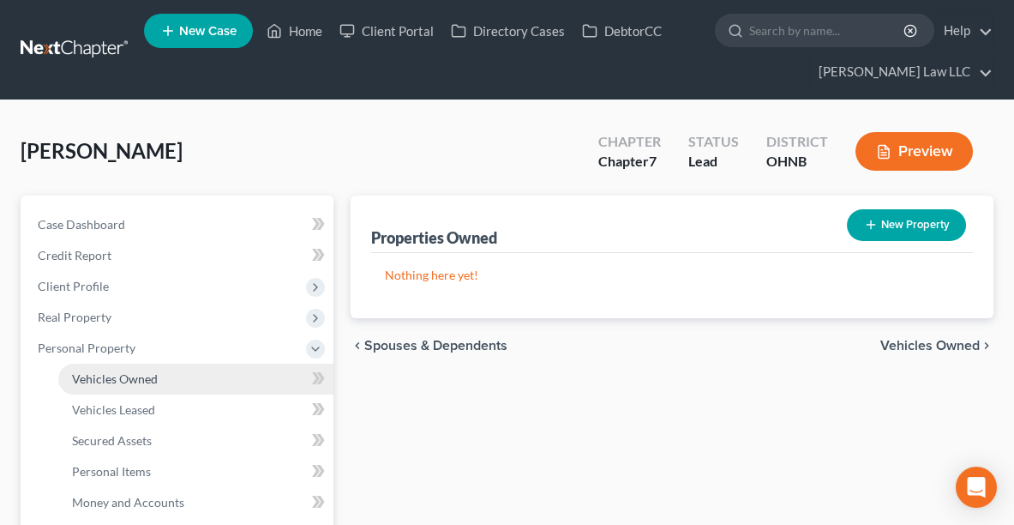
click at [89, 376] on span "Vehicles Owned" at bounding box center [115, 378] width 86 height 15
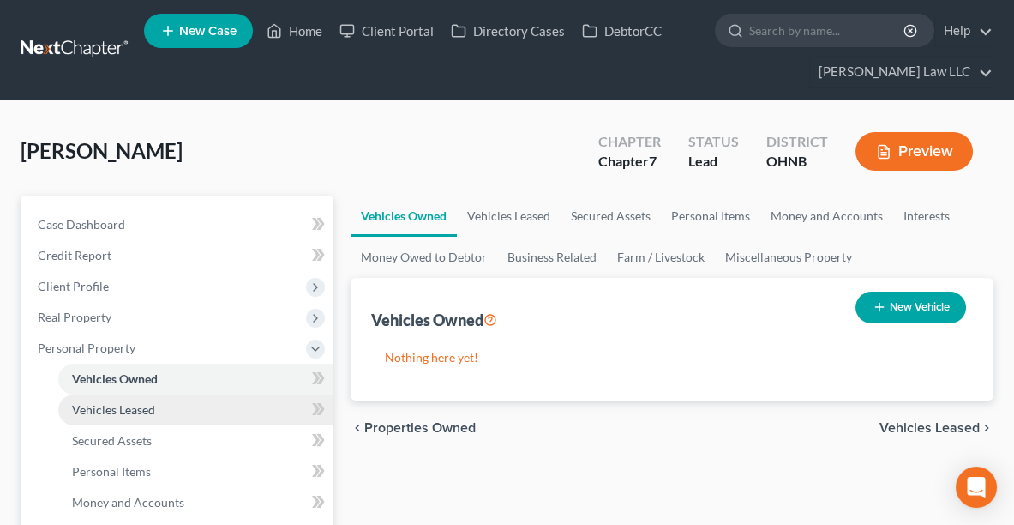
click at [121, 410] on span "Vehicles Leased" at bounding box center [113, 409] width 83 height 15
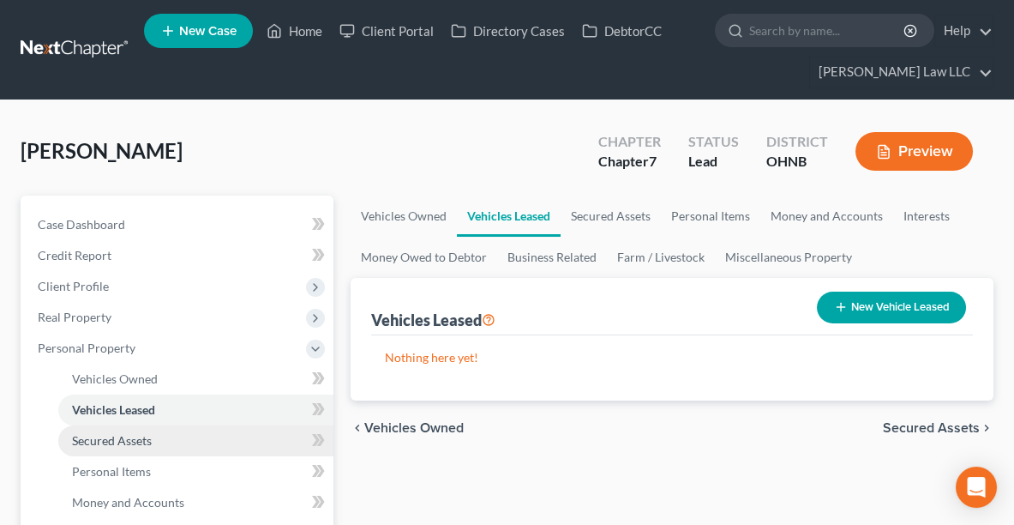
click at [130, 446] on link "Secured Assets" at bounding box center [195, 440] width 275 height 31
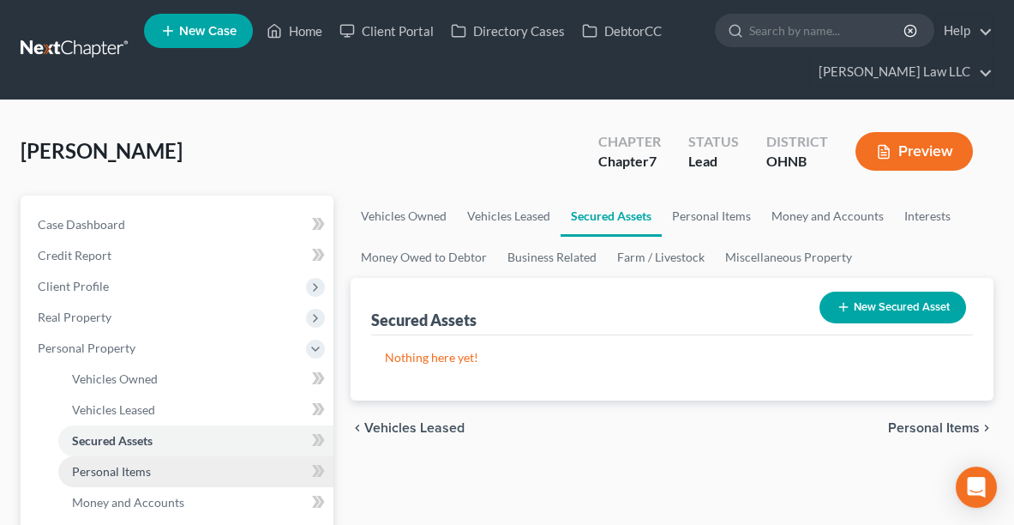
click at [135, 470] on span "Personal Items" at bounding box center [111, 471] width 79 height 15
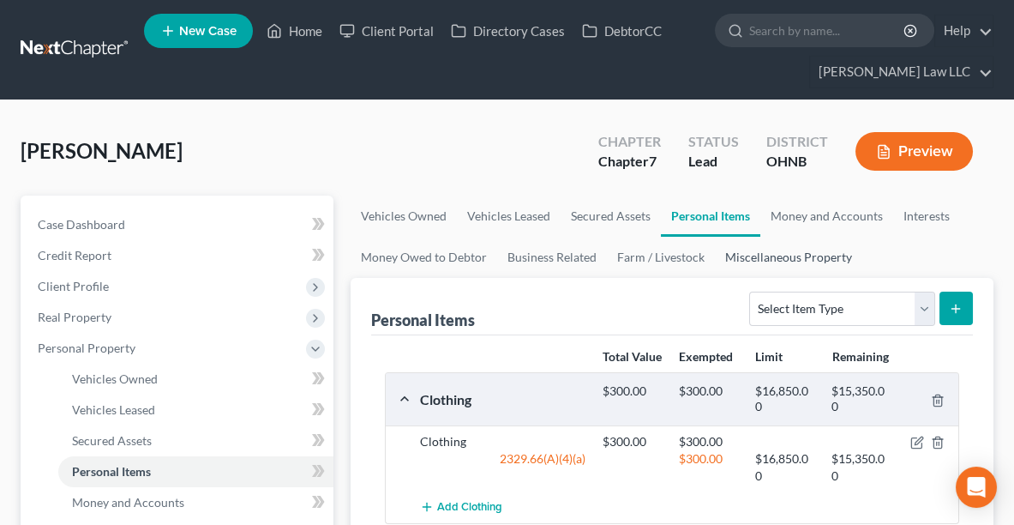
click at [763, 251] on link "Miscellaneous Property" at bounding box center [788, 257] width 147 height 41
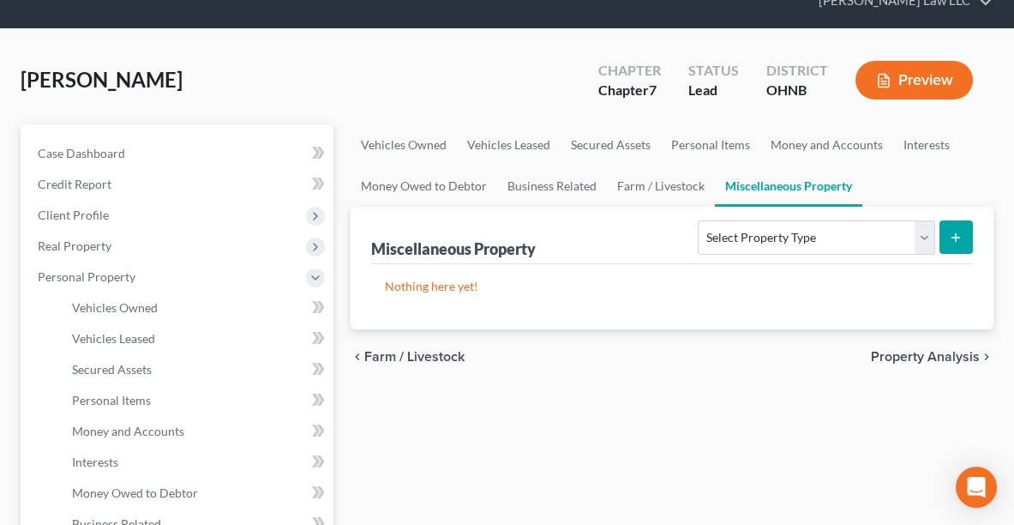
scroll to position [76, 0]
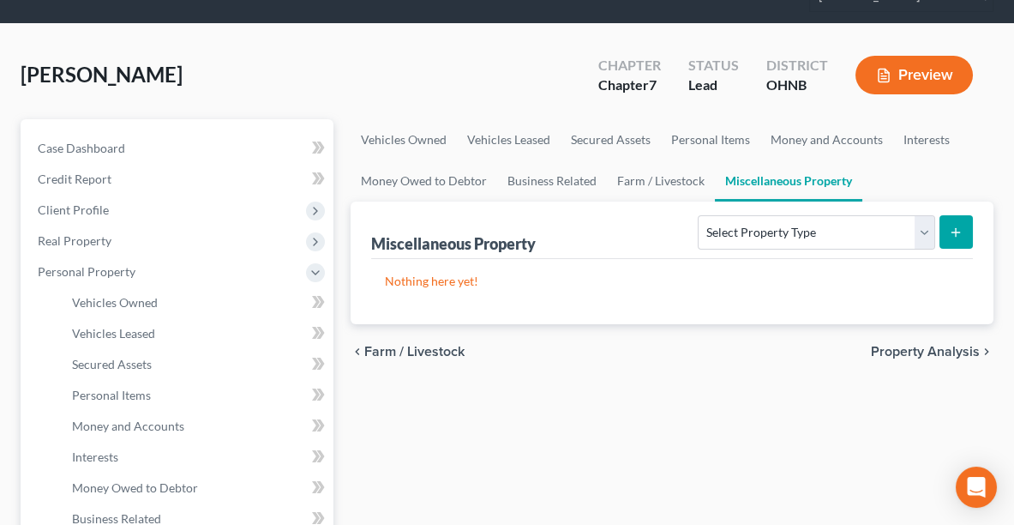
click at [904, 348] on span "Property Analysis" at bounding box center [925, 352] width 109 height 14
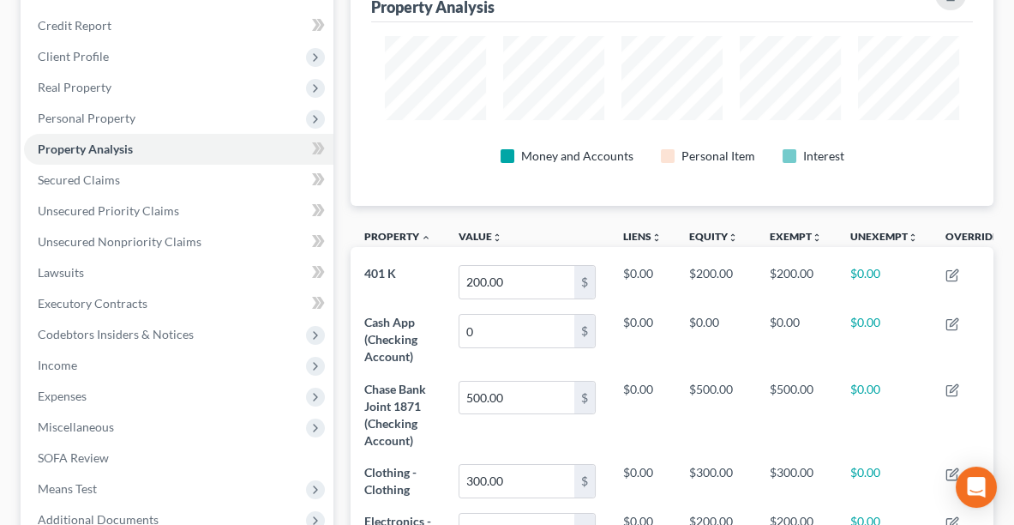
scroll to position [261, 0]
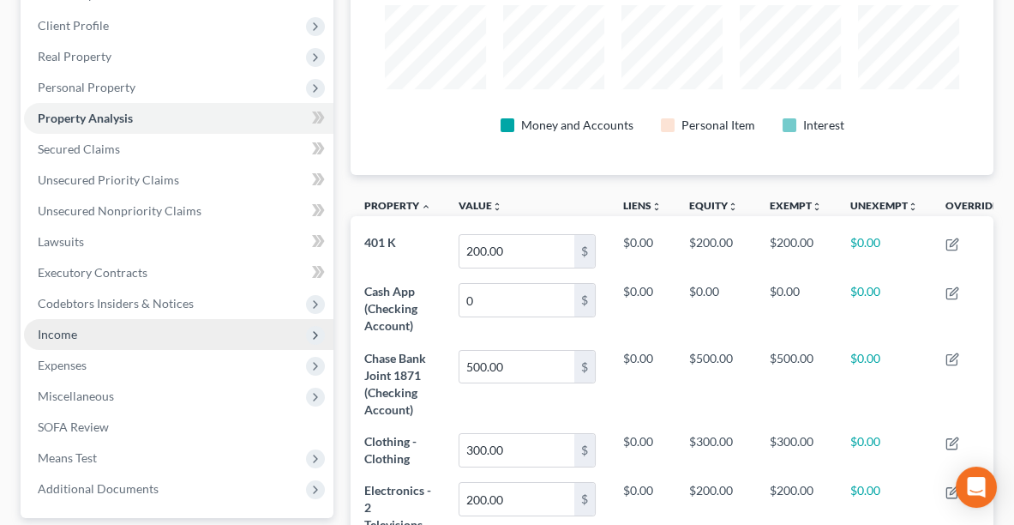
click at [98, 336] on span "Income" at bounding box center [178, 334] width 309 height 31
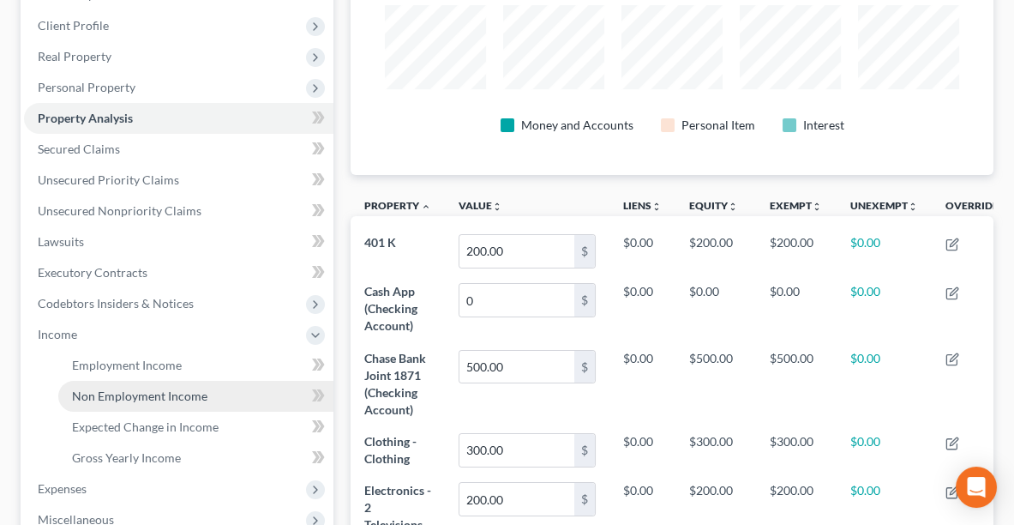
click at [130, 405] on link "Non Employment Income" at bounding box center [195, 396] width 275 height 31
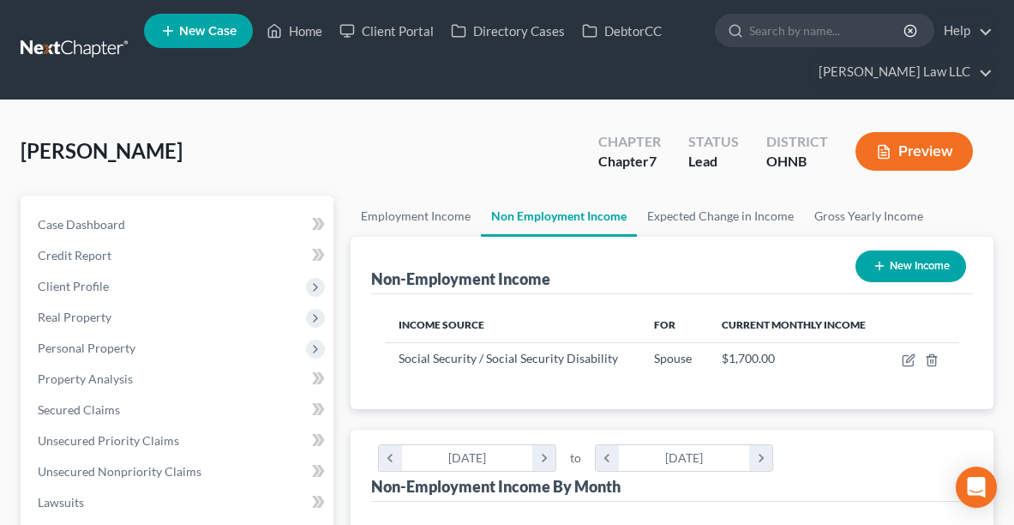
scroll to position [286, 608]
click at [418, 208] on link "Employment Income" at bounding box center [416, 215] width 130 height 41
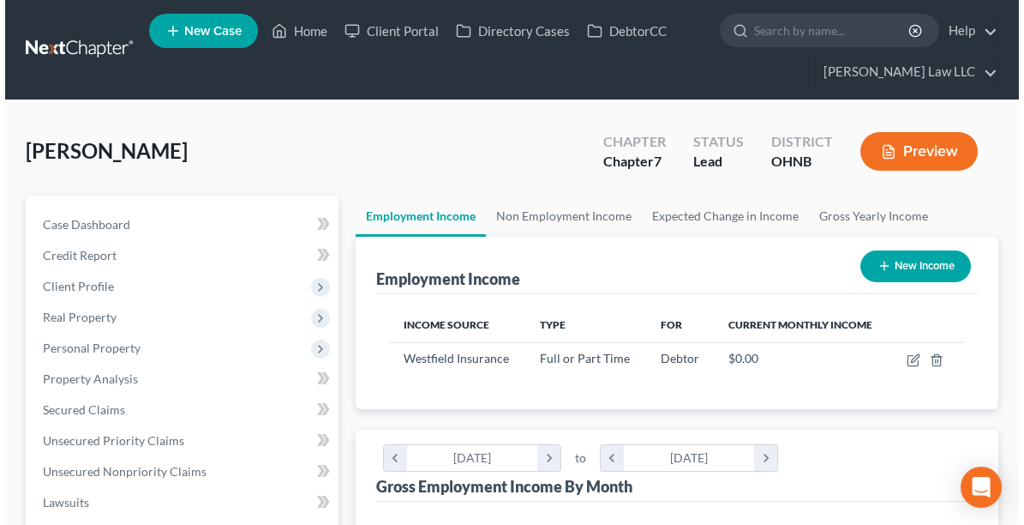
scroll to position [286, 608]
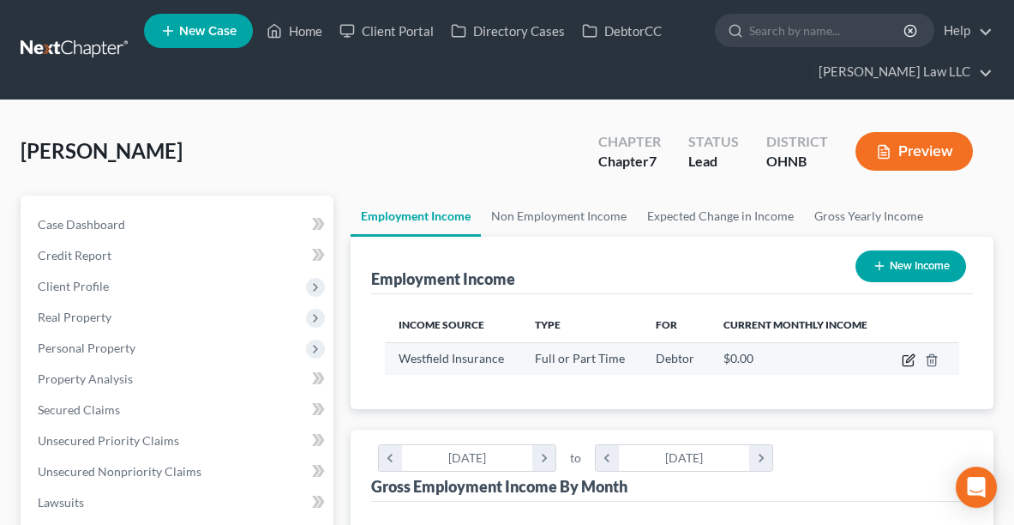
click at [904, 358] on icon "button" at bounding box center [909, 360] width 14 height 14
select select "0"
select select "36"
select select "2"
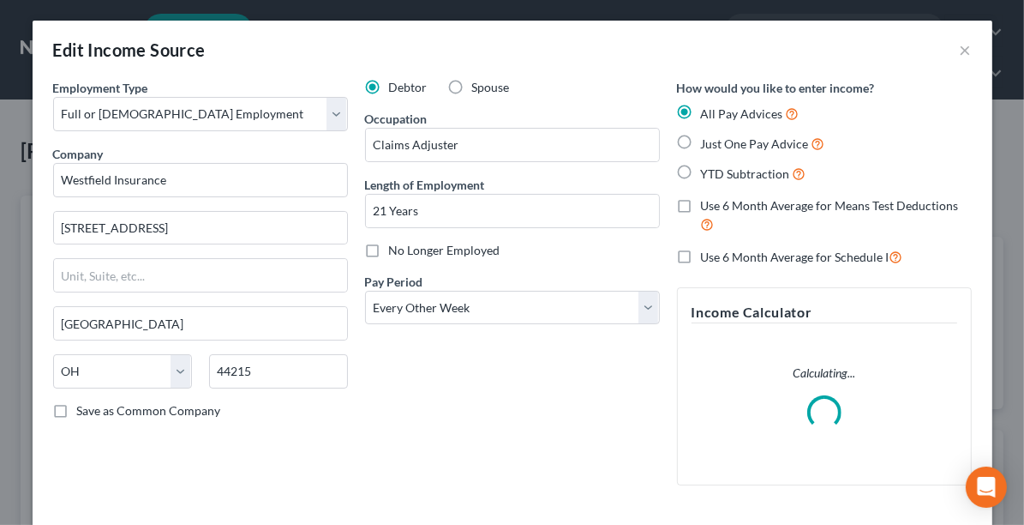
scroll to position [290, 615]
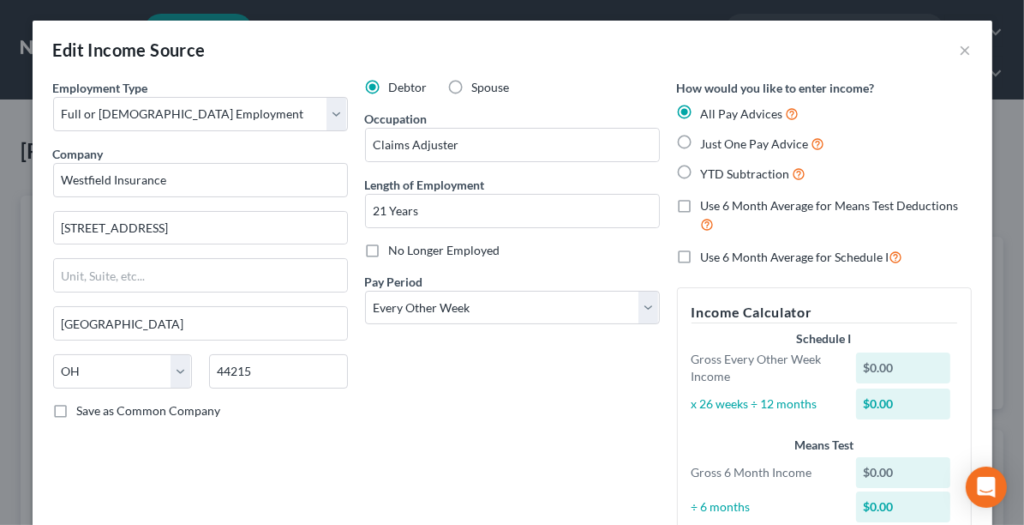
click at [701, 147] on label "Just One Pay Advice" at bounding box center [763, 144] width 124 height 20
click at [708, 145] on input "Just One Pay Advice" at bounding box center [713, 139] width 11 height 11
radio input "true"
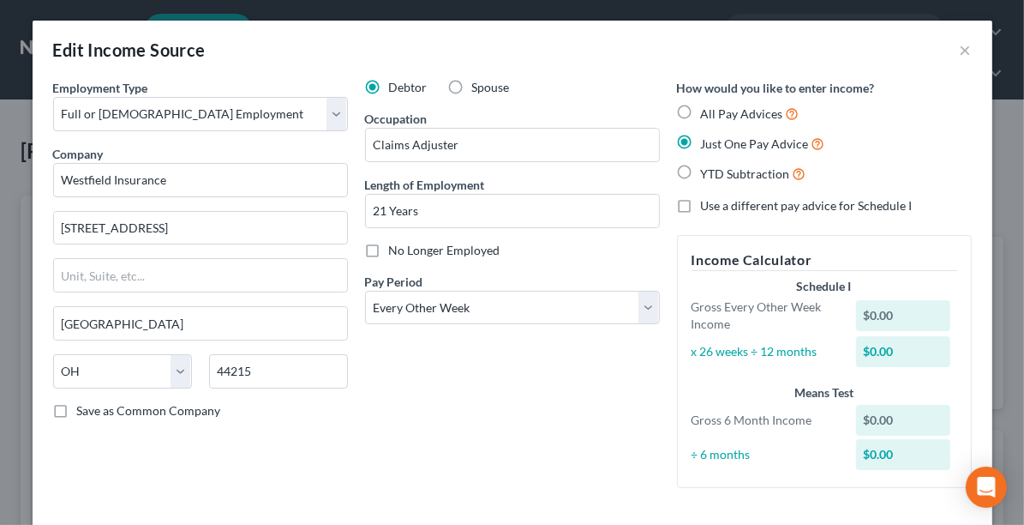
scroll to position [97, 0]
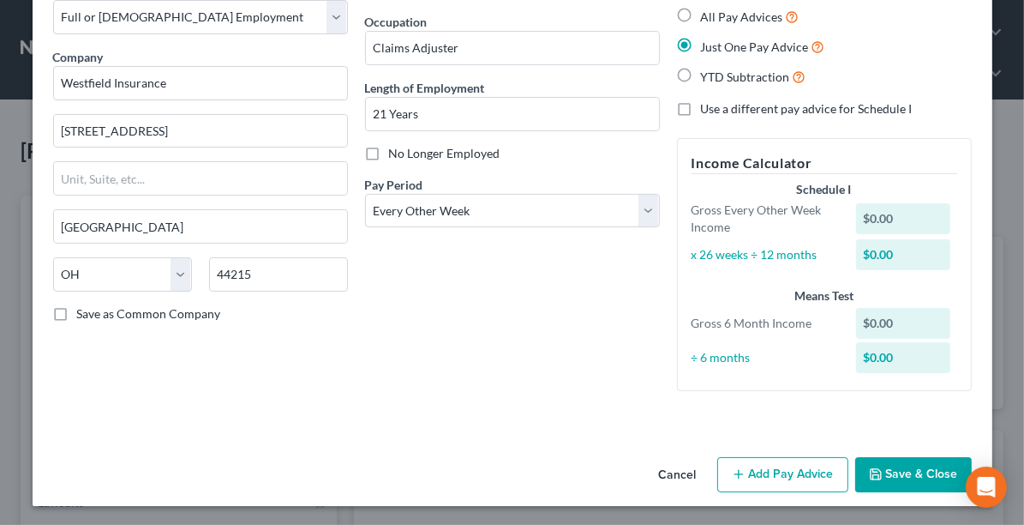
click at [801, 476] on button "Add Pay Advice" at bounding box center [783, 475] width 131 height 36
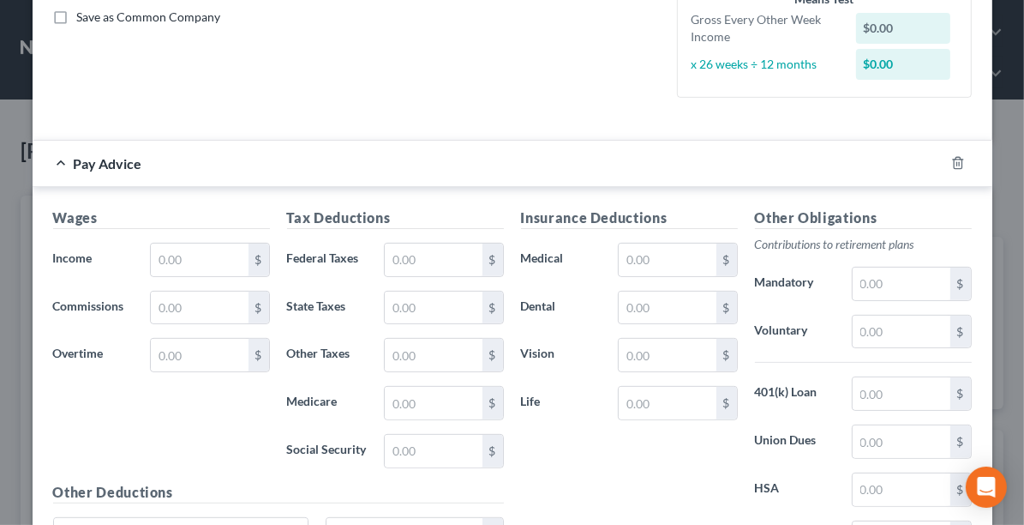
scroll to position [399, 0]
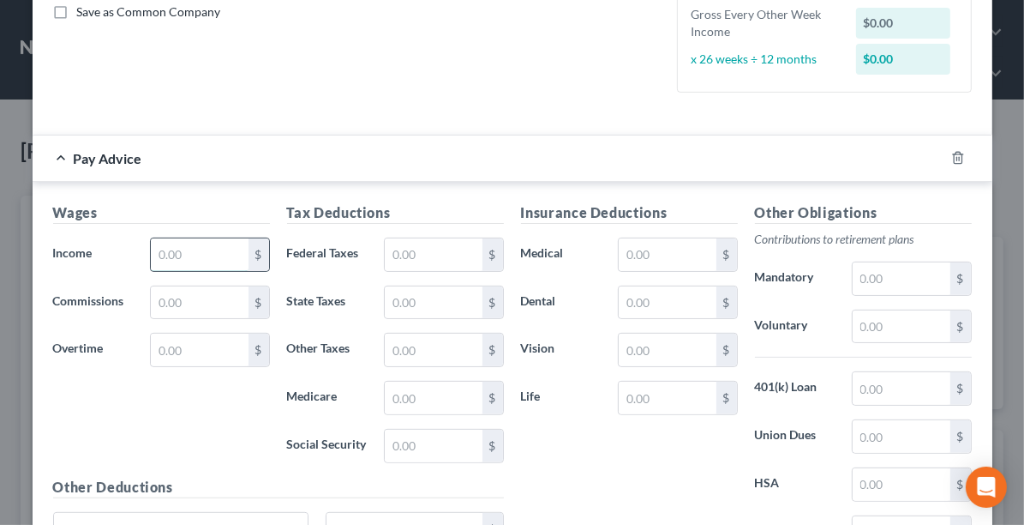
click at [189, 247] on input "text" at bounding box center [199, 254] width 97 height 33
type input "2,468.13"
click at [429, 259] on input "text" at bounding box center [433, 254] width 97 height 33
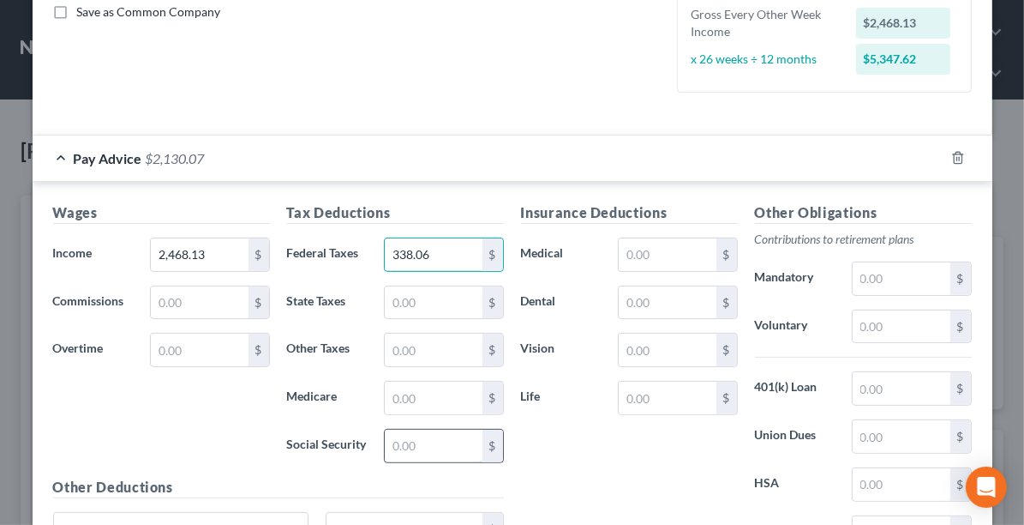
type input "338.06"
click at [424, 439] on input "text" at bounding box center [433, 445] width 97 height 33
type input "144.54"
click at [391, 299] on input "text" at bounding box center [433, 302] width 97 height 33
click at [423, 302] on input "33.81" at bounding box center [433, 302] width 97 height 33
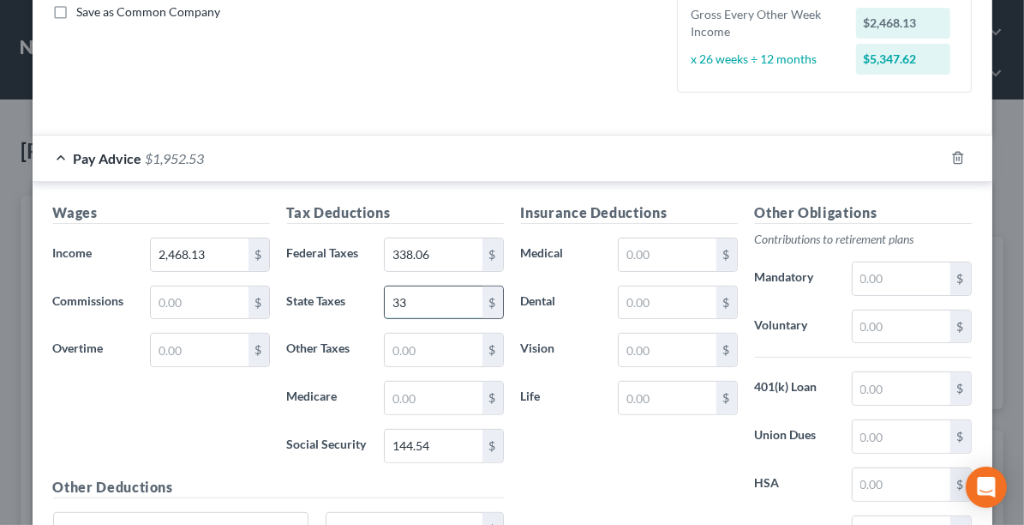
type input "3"
click at [413, 397] on input "text" at bounding box center [433, 397] width 97 height 33
type input "33.81"
click at [396, 300] on input "text" at bounding box center [433, 302] width 97 height 33
type input "79.96"
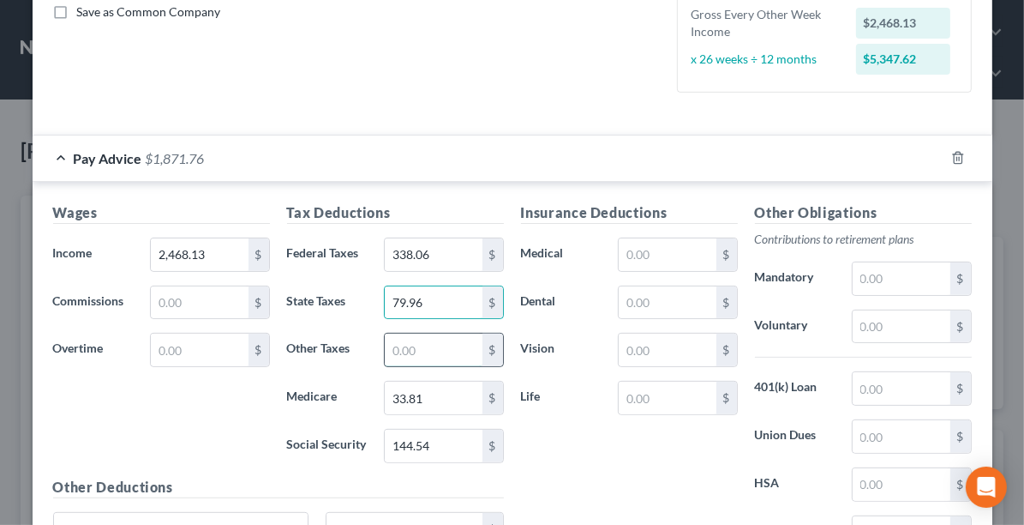
click at [417, 348] on input "text" at bounding box center [433, 349] width 97 height 33
type input "46.63"
click at [873, 327] on input "text" at bounding box center [901, 326] width 97 height 33
type input "74.04"
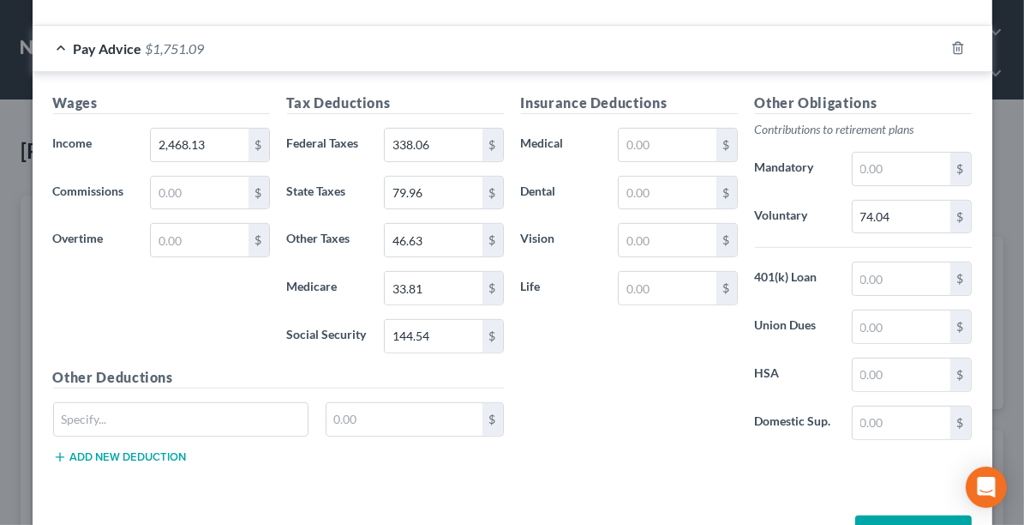
scroll to position [506, 0]
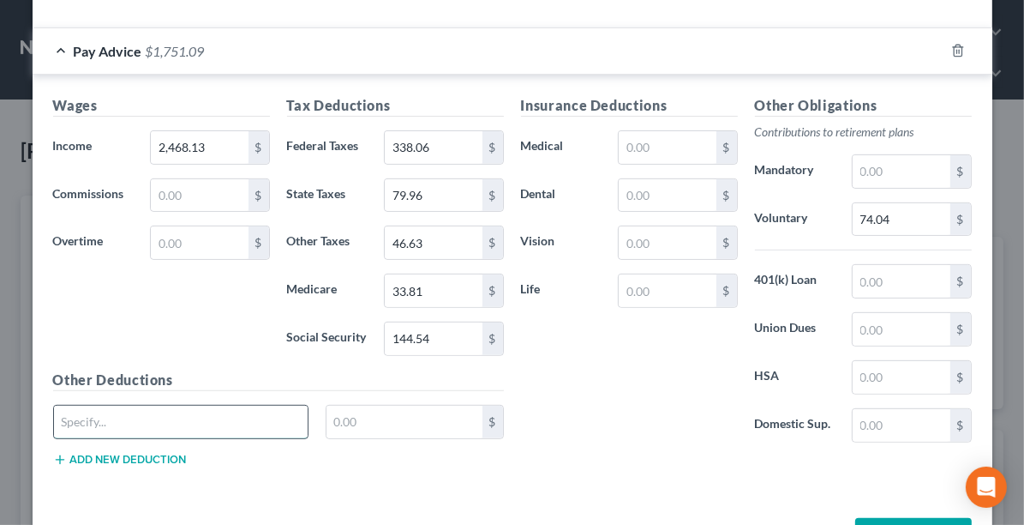
click at [158, 421] on input "text" at bounding box center [181, 421] width 255 height 33
type input "Short & Long Term Disability"
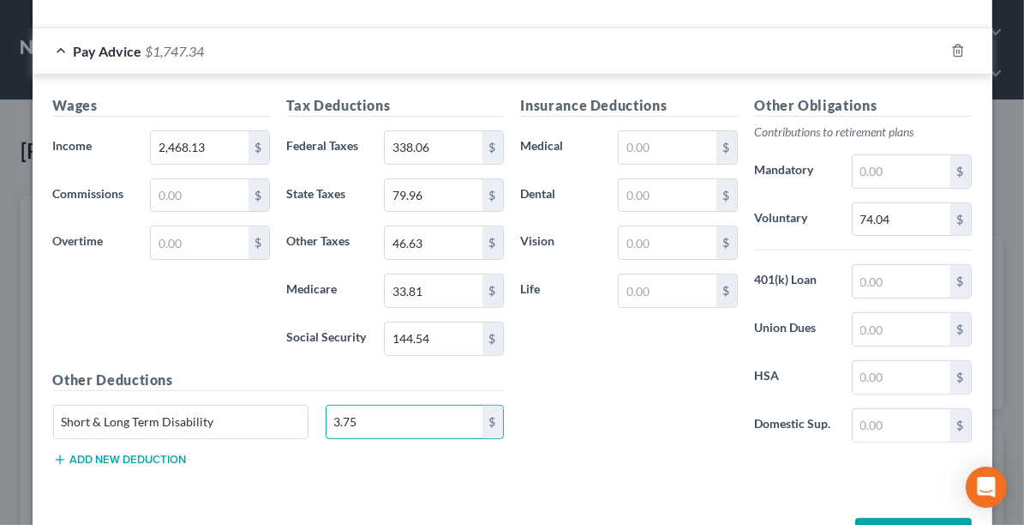
type input "3.75"
click at [637, 291] on input "text" at bounding box center [667, 290] width 97 height 33
click at [653, 286] on input "text" at bounding box center [667, 290] width 97 height 33
type input "40.33"
click at [625, 238] on input "text" at bounding box center [667, 242] width 97 height 33
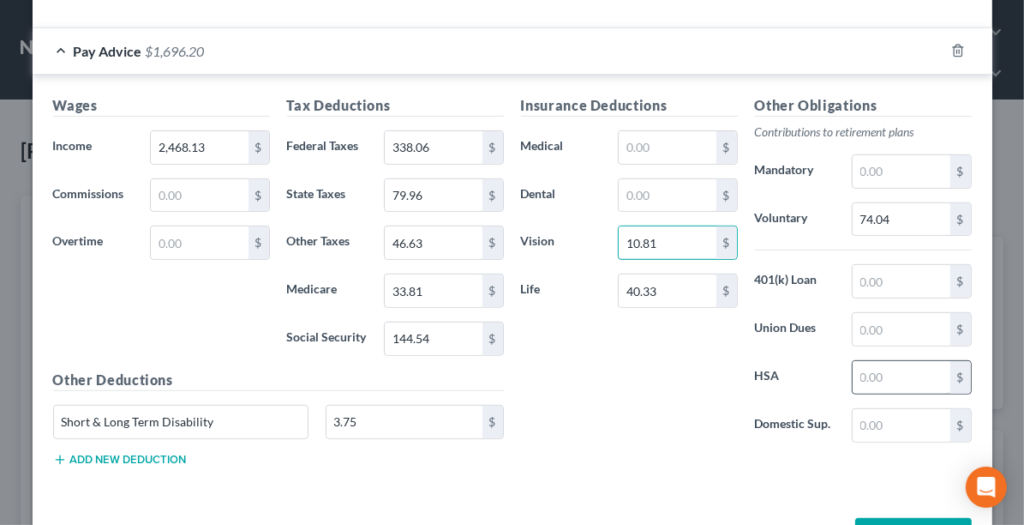
type input "10.81"
click at [880, 369] on input "text" at bounding box center [901, 377] width 97 height 33
type input "100.00"
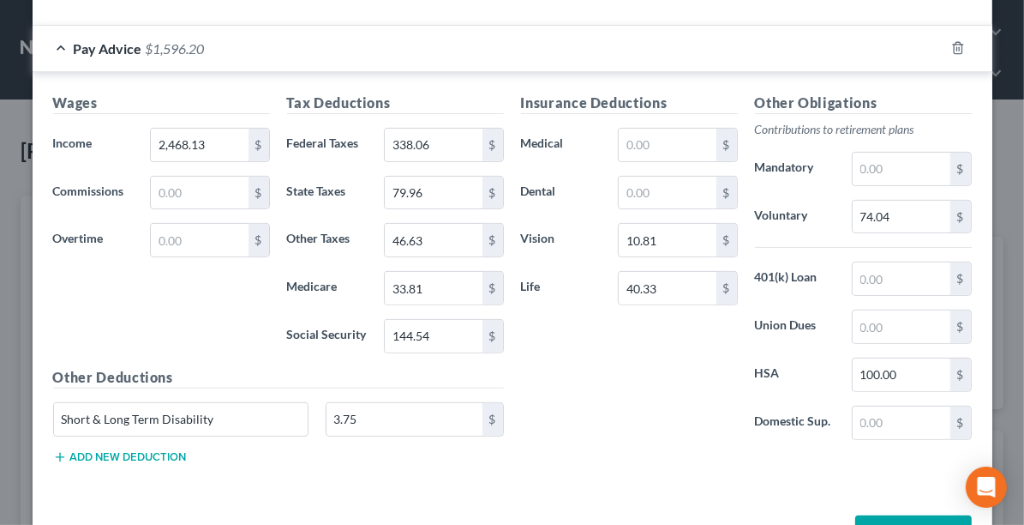
scroll to position [509, 0]
click at [634, 146] on input "text" at bounding box center [667, 144] width 97 height 33
type input "53.87"
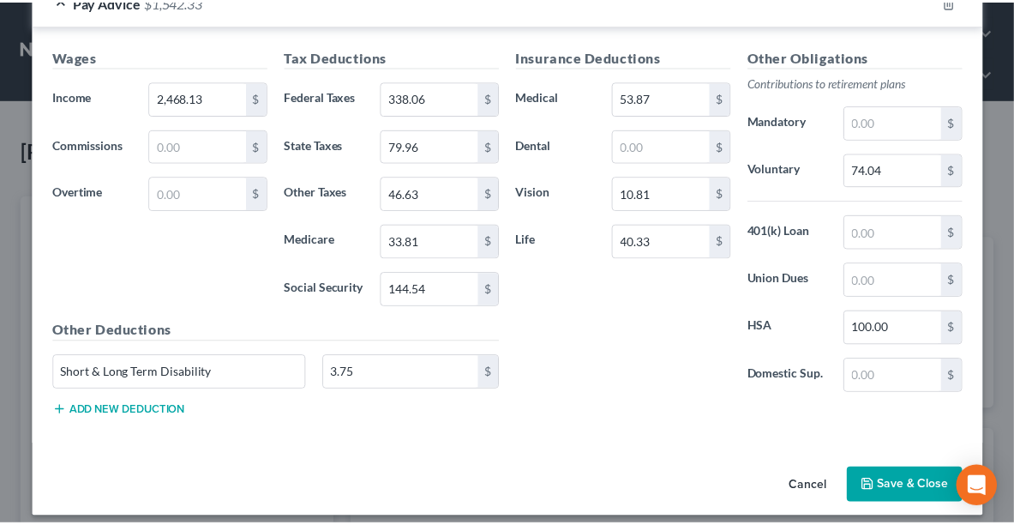
scroll to position [561, 0]
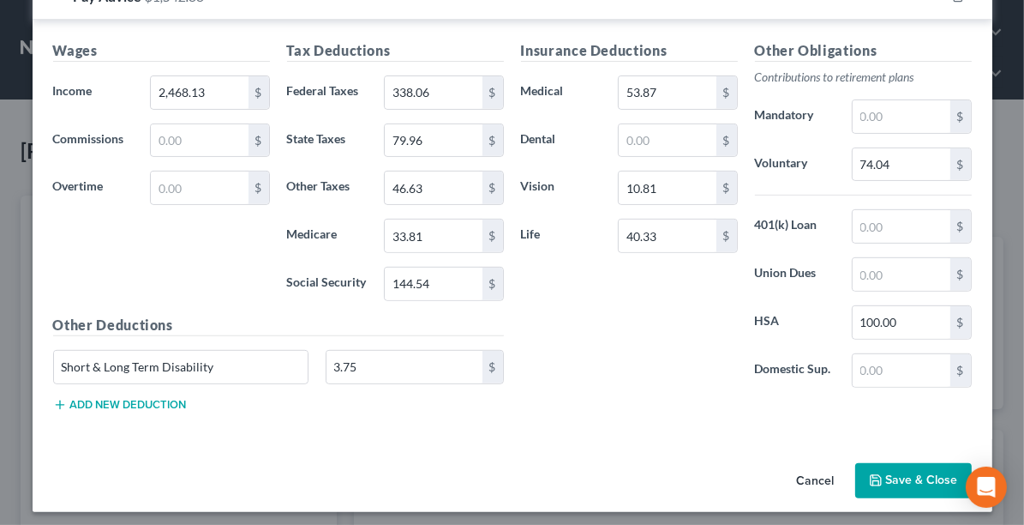
click at [888, 477] on button "Save & Close" at bounding box center [914, 481] width 117 height 36
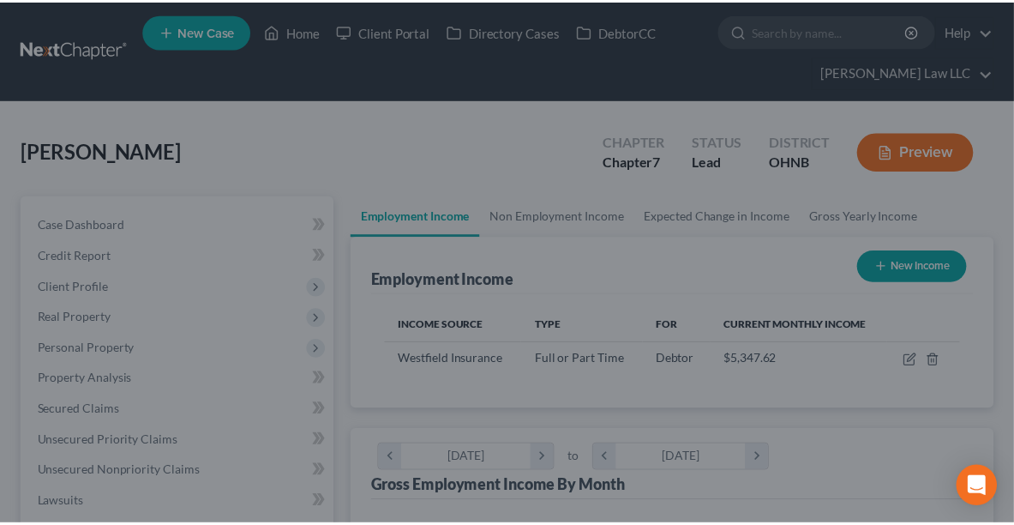
scroll to position [856969, 856647]
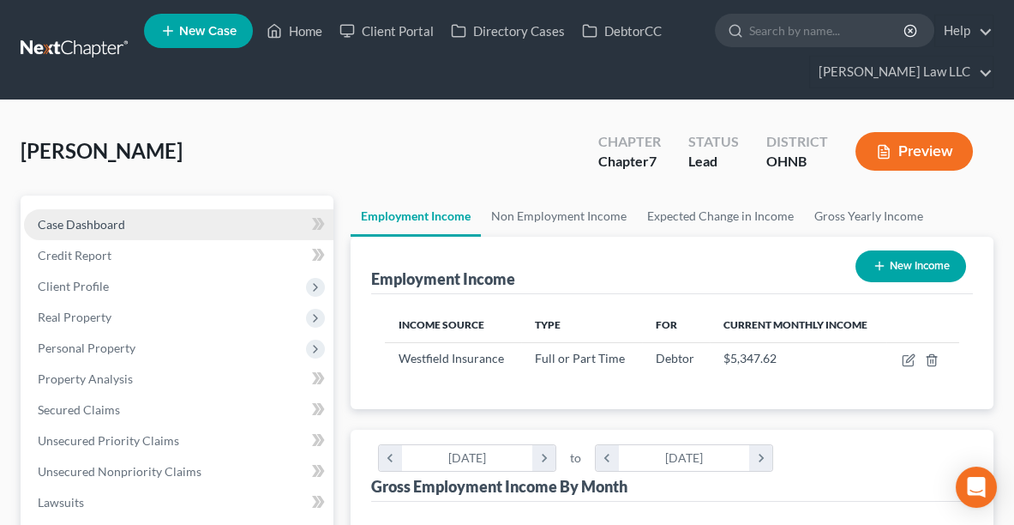
click at [84, 225] on span "Case Dashboard" at bounding box center [81, 224] width 87 height 15
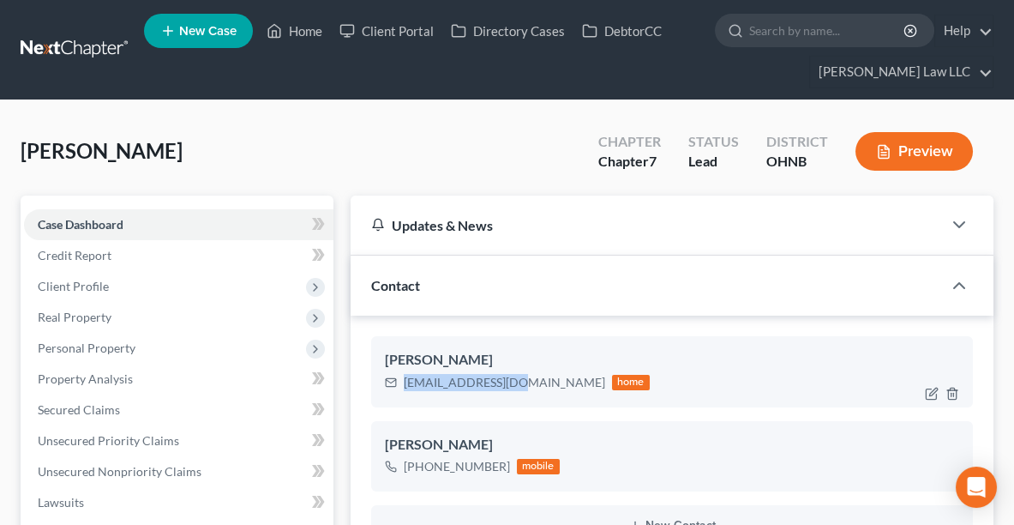
drag, startPoint x: 405, startPoint y: 378, endPoint x: 513, endPoint y: 386, distance: 107.4
click at [513, 386] on div "[EMAIL_ADDRESS][DOMAIN_NAME]" at bounding box center [504, 382] width 201 height 17
copy div "[EMAIL_ADDRESS][DOMAIN_NAME]"
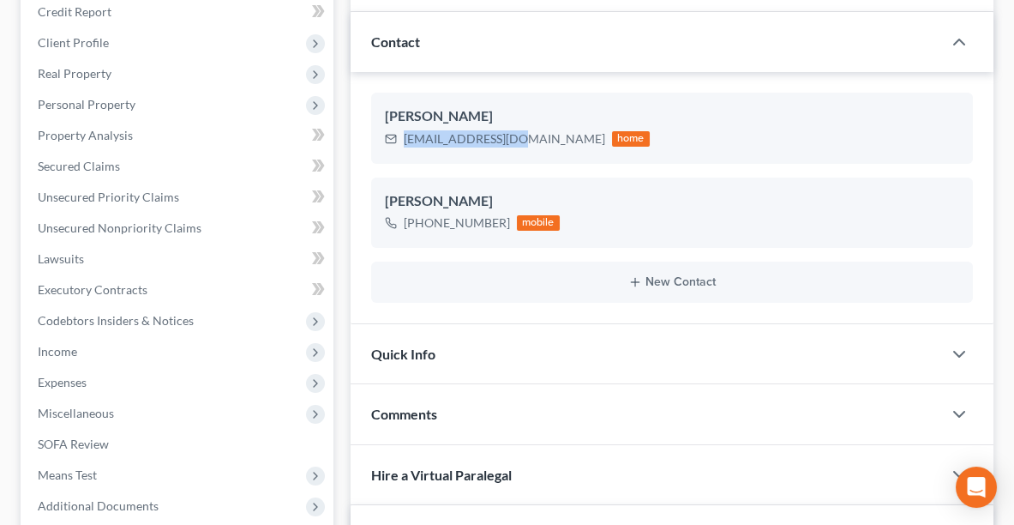
scroll to position [257, 0]
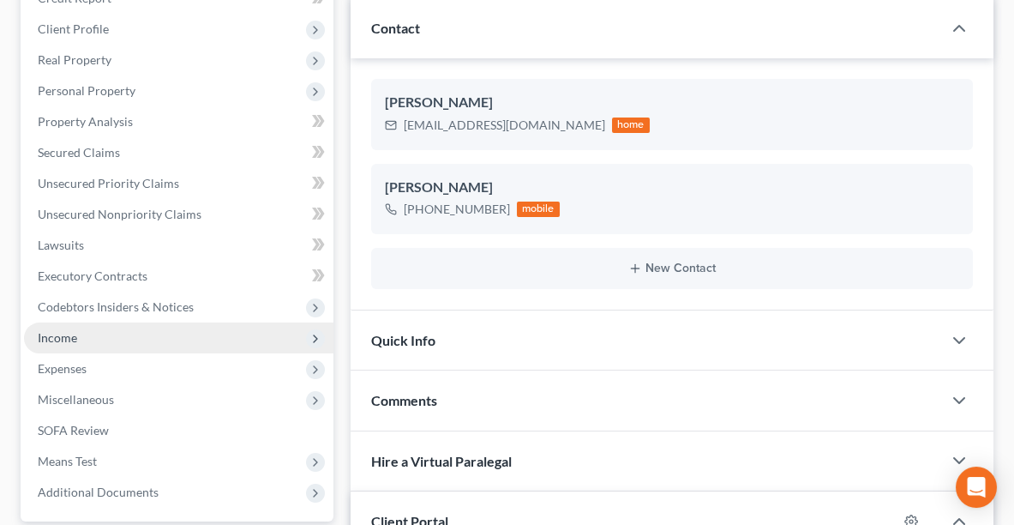
click at [51, 336] on span "Income" at bounding box center [57, 337] width 39 height 15
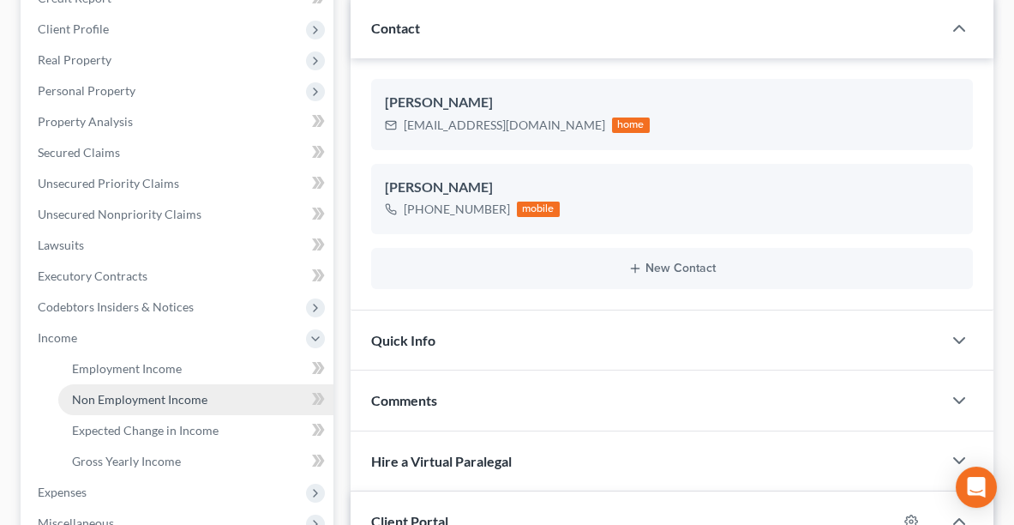
click at [108, 394] on span "Non Employment Income" at bounding box center [139, 399] width 135 height 15
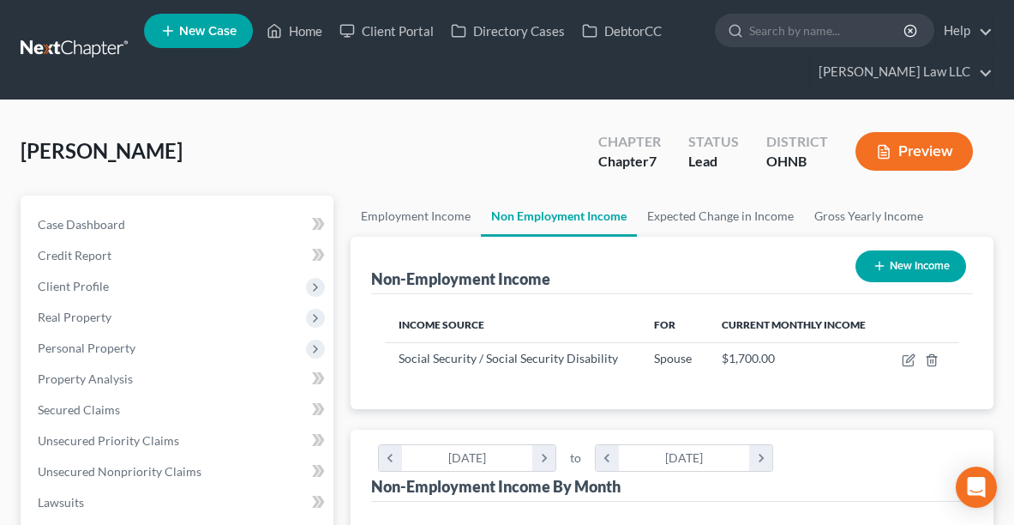
scroll to position [3, 0]
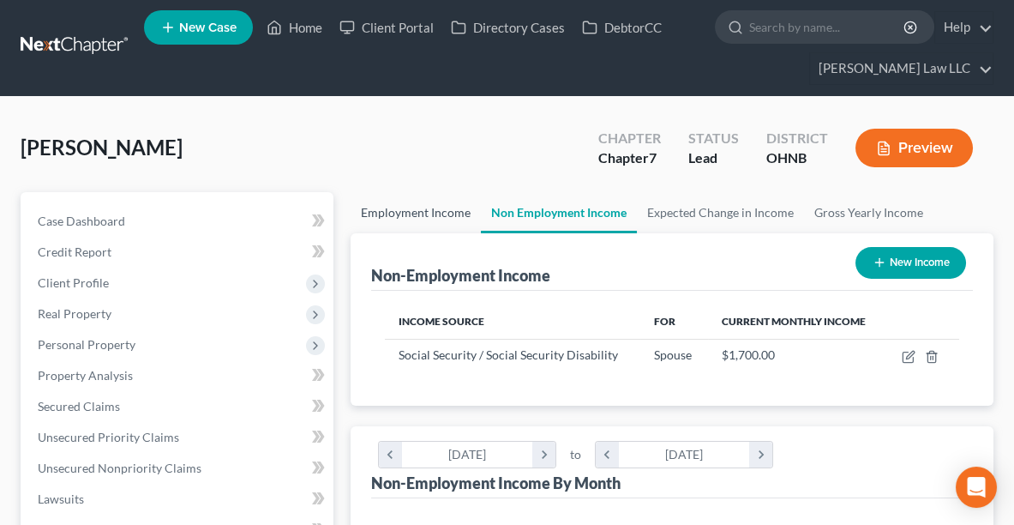
click at [381, 214] on link "Employment Income" at bounding box center [416, 212] width 130 height 41
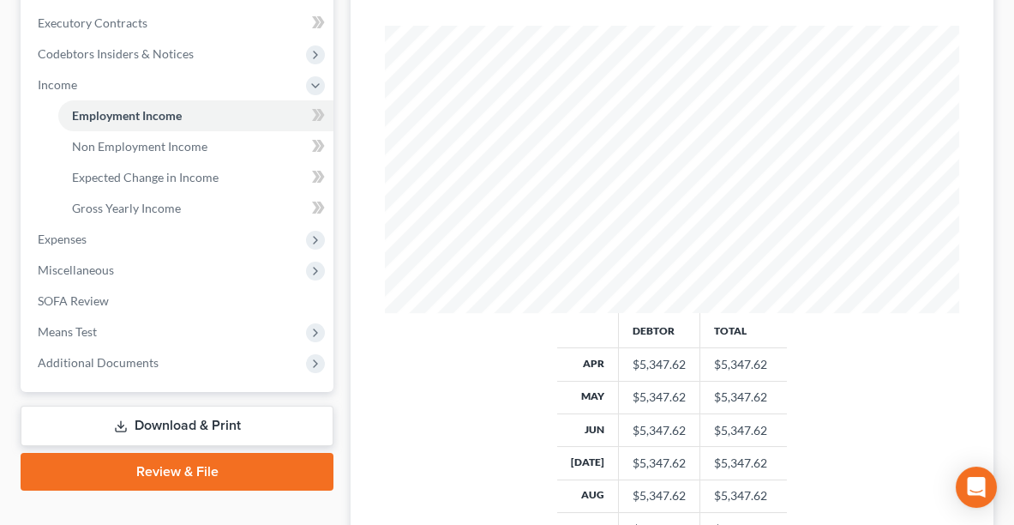
scroll to position [516, 0]
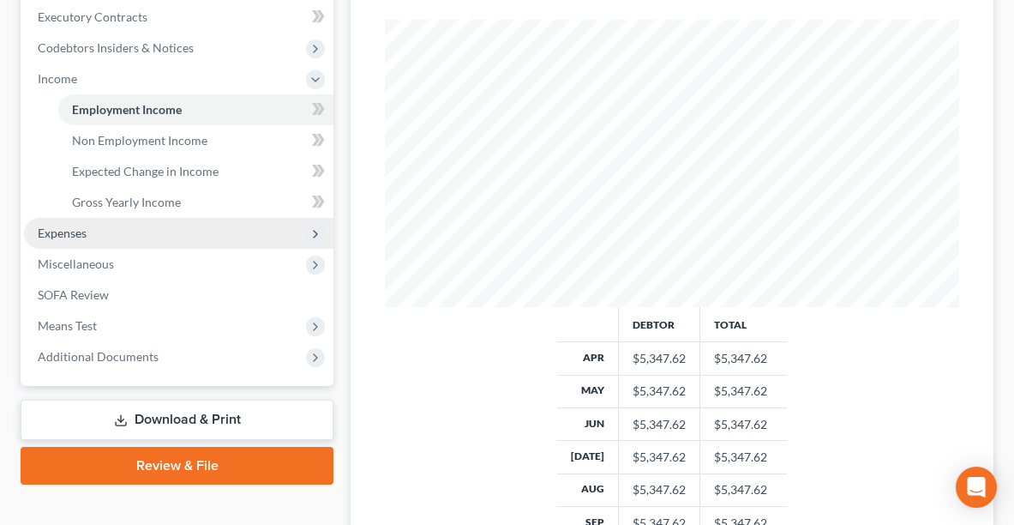
click at [82, 231] on span "Expenses" at bounding box center [62, 232] width 49 height 15
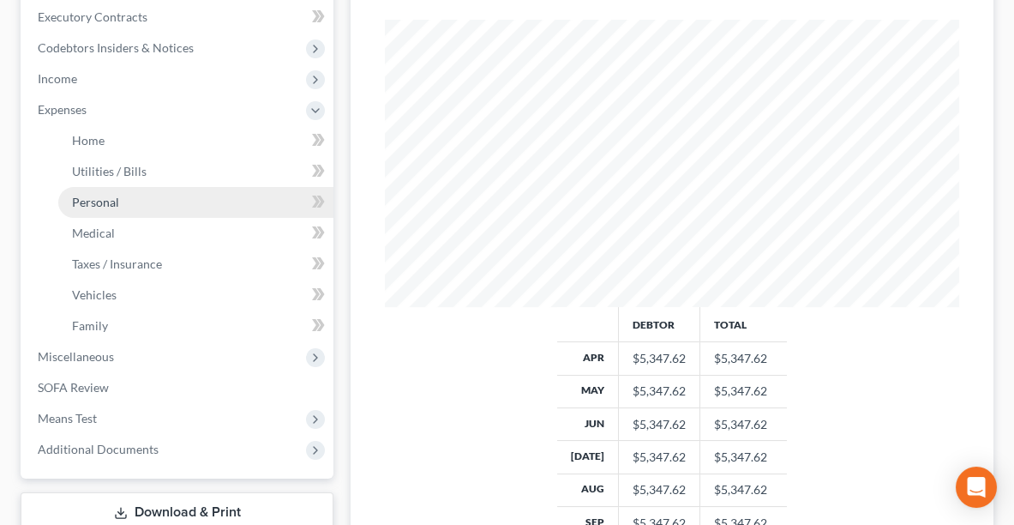
click at [77, 204] on span "Personal" at bounding box center [95, 202] width 47 height 15
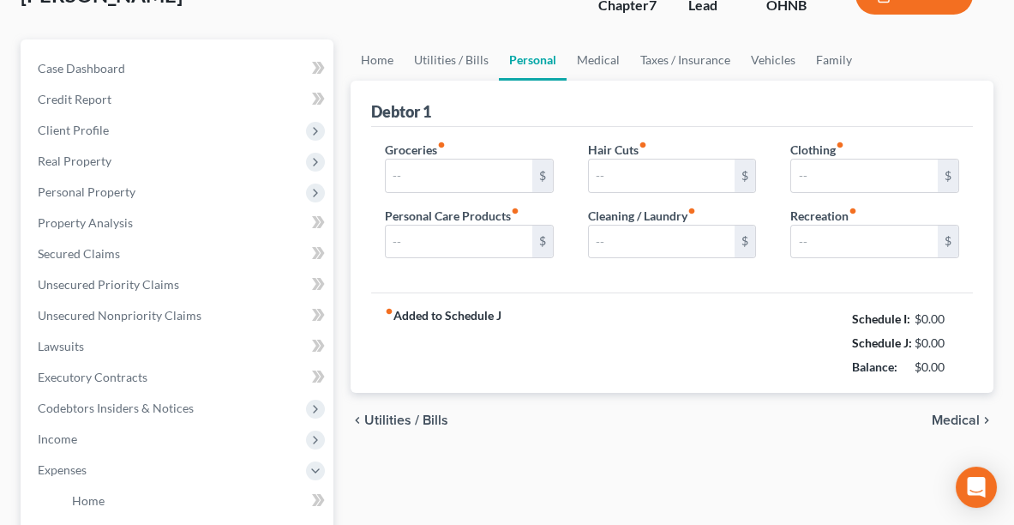
type input "50.00"
type input "100.00"
type input "50.00"
type input "150.00"
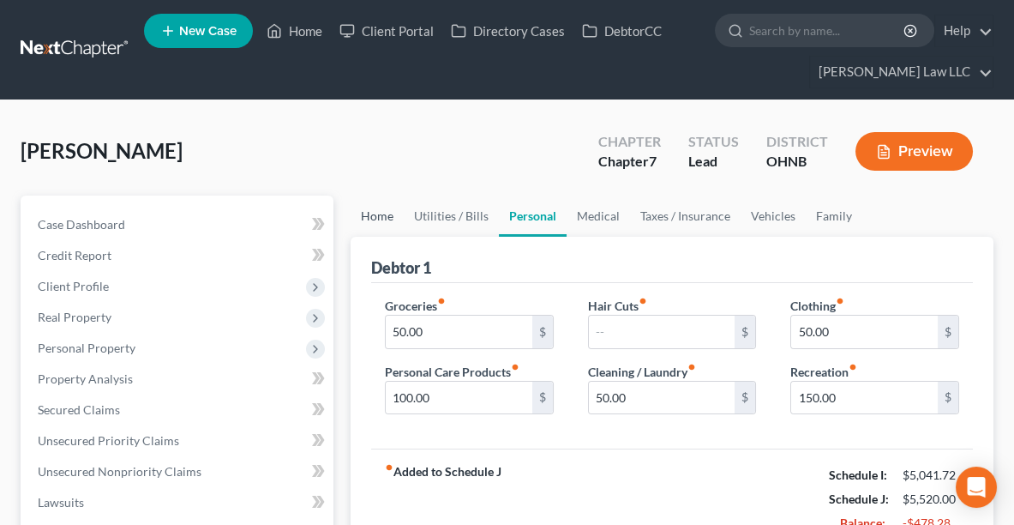
click at [376, 213] on link "Home" at bounding box center [377, 215] width 53 height 41
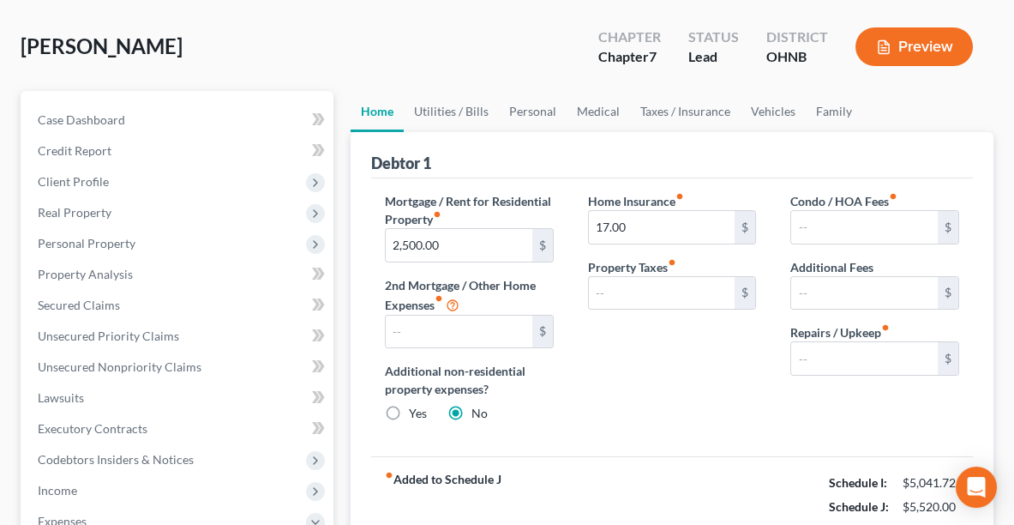
scroll to position [105, 0]
click at [446, 107] on link "Utilities / Bills" at bounding box center [451, 110] width 95 height 41
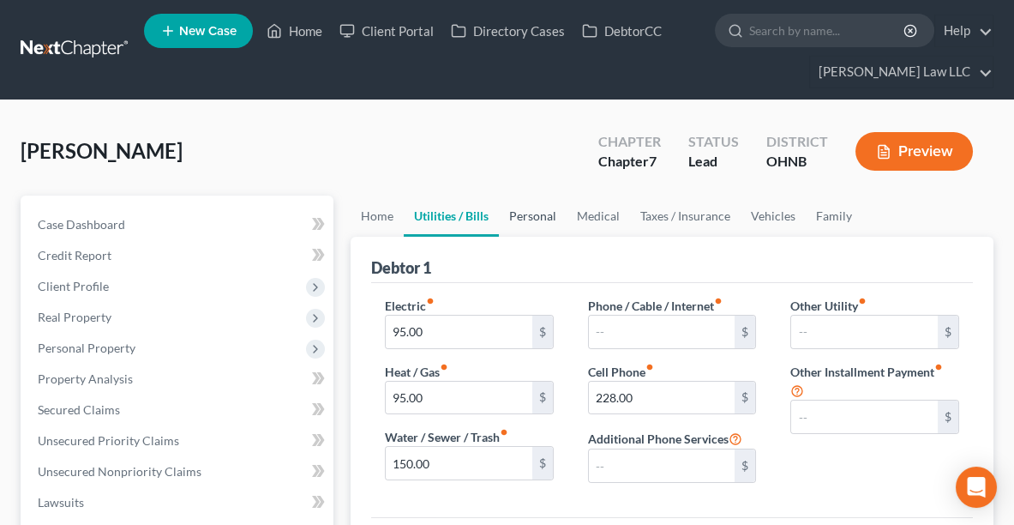
click at [537, 225] on link "Personal" at bounding box center [533, 215] width 68 height 41
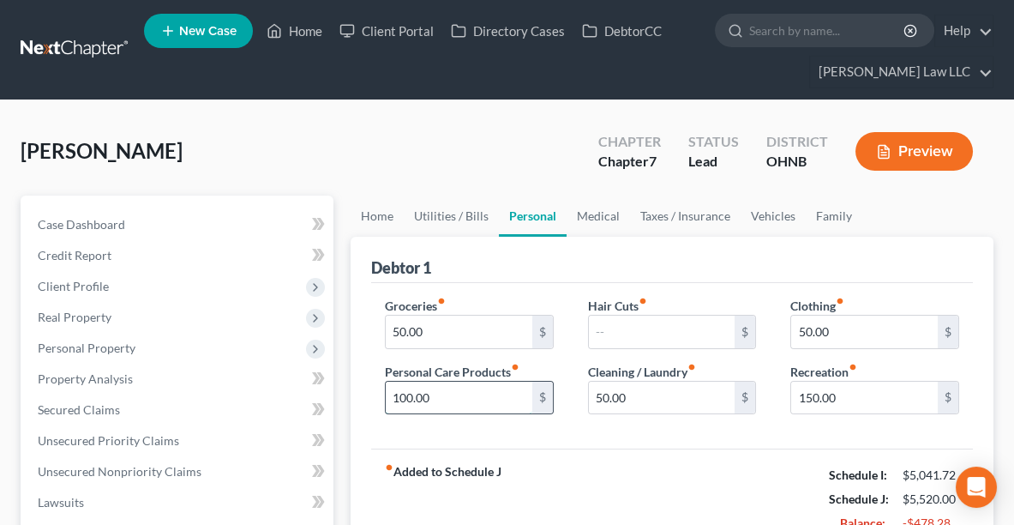
click at [444, 393] on input "100.00" at bounding box center [459, 397] width 147 height 33
type input "30.00"
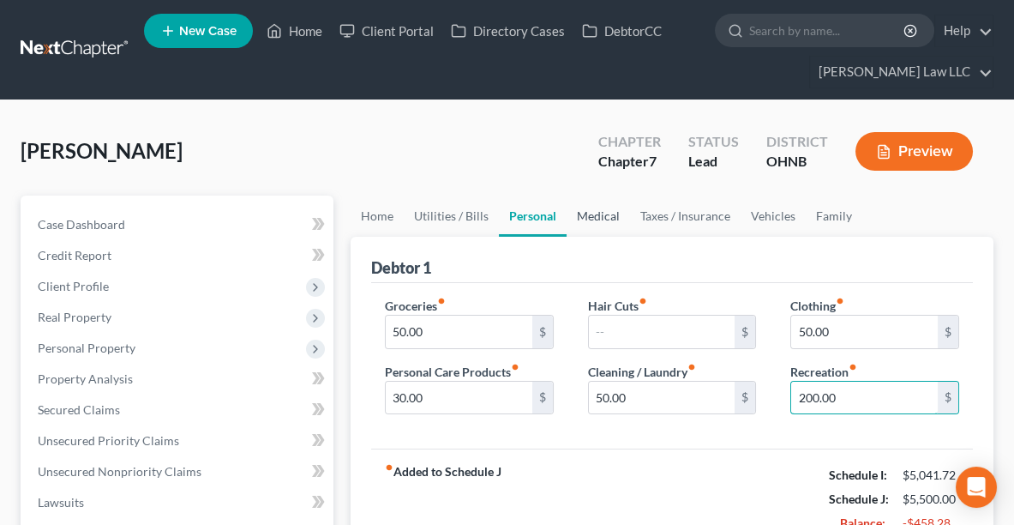
type input "200.00"
click at [599, 211] on link "Medical" at bounding box center [598, 215] width 63 height 41
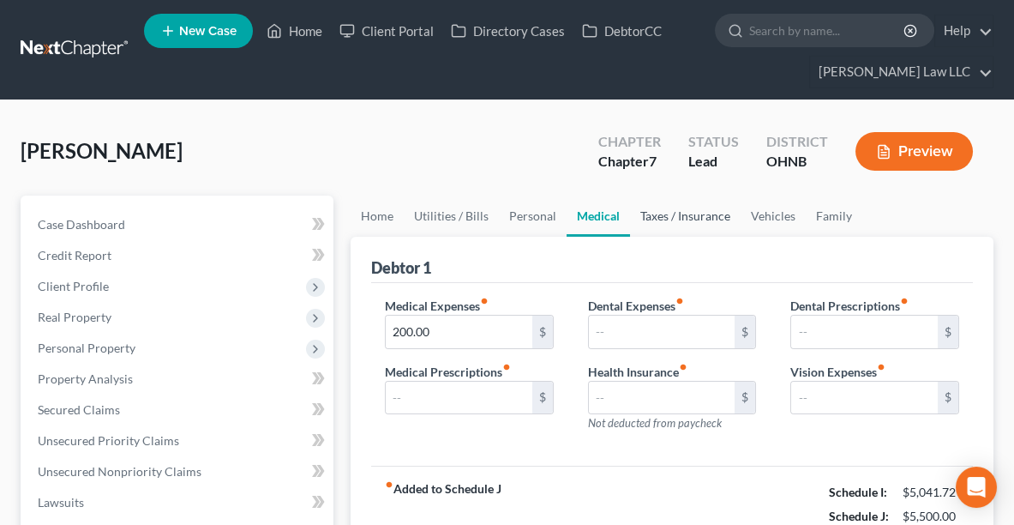
click at [665, 214] on link "Taxes / Insurance" at bounding box center [685, 215] width 111 height 41
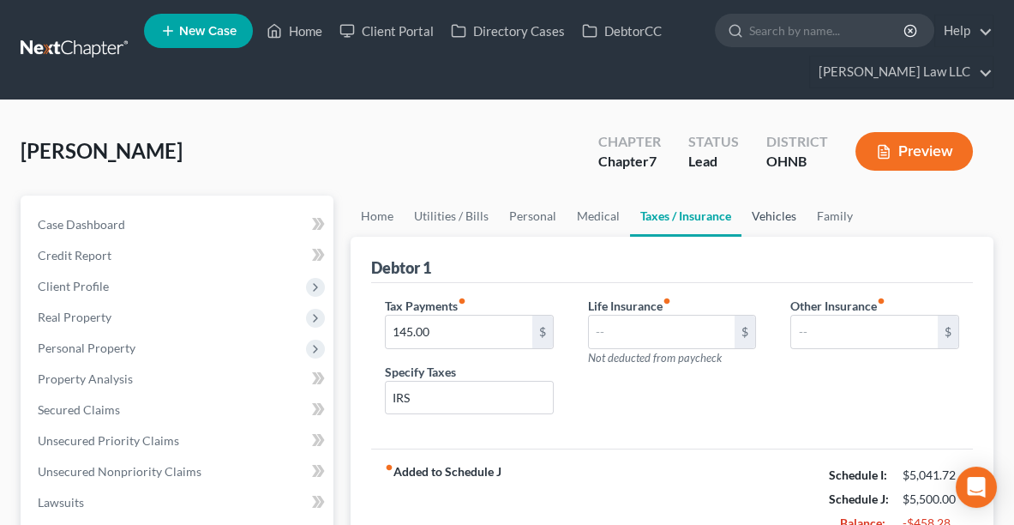
click at [769, 218] on link "Vehicles" at bounding box center [774, 215] width 65 height 41
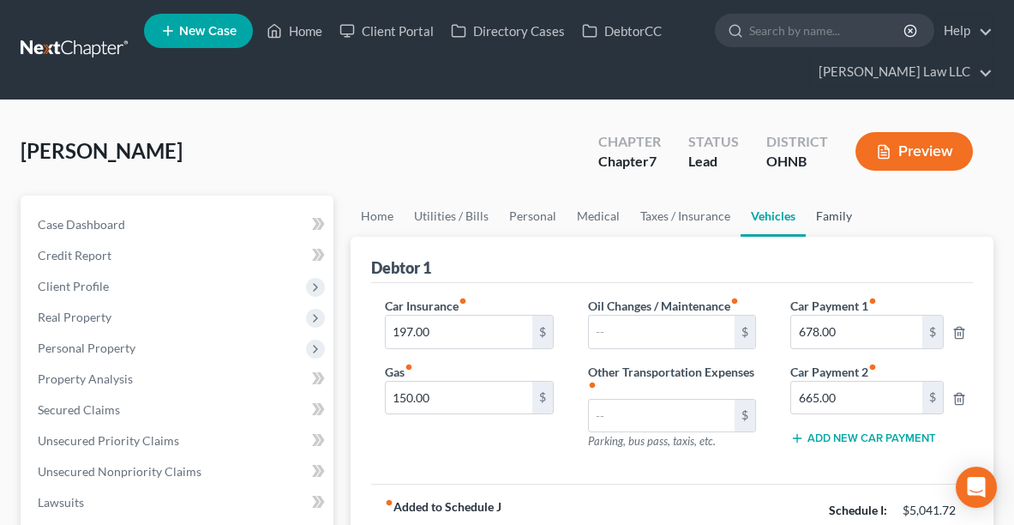
click at [818, 217] on link "Family" at bounding box center [834, 215] width 57 height 41
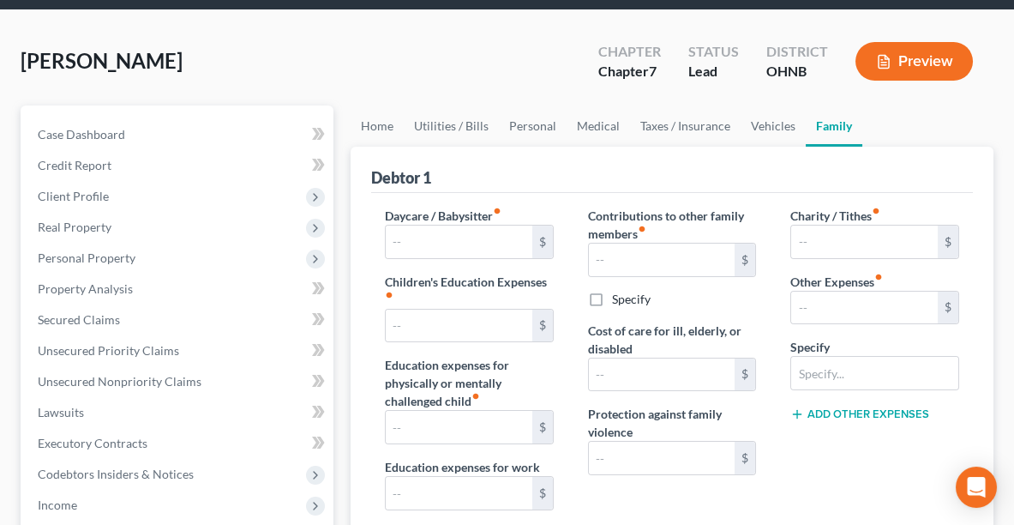
scroll to position [84, 0]
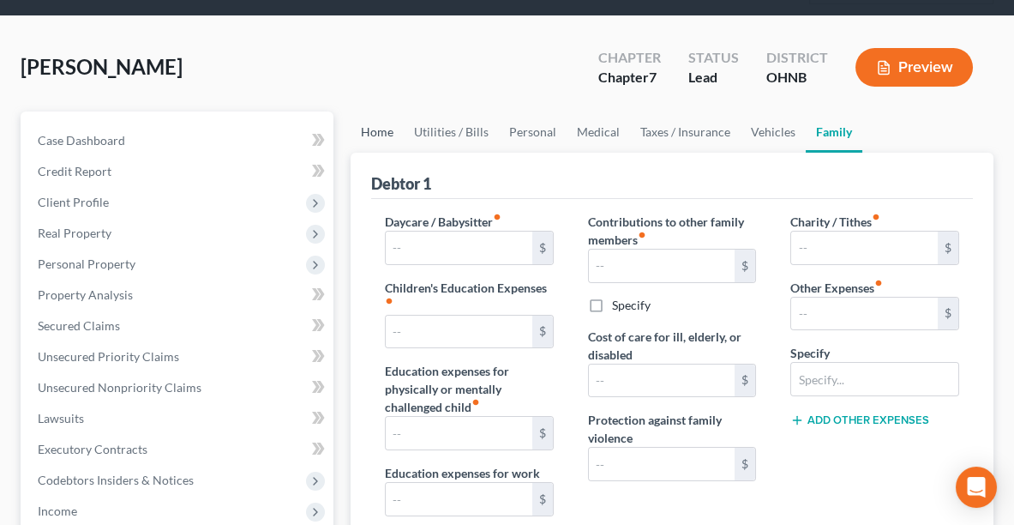
click at [365, 125] on link "Home" at bounding box center [377, 131] width 53 height 41
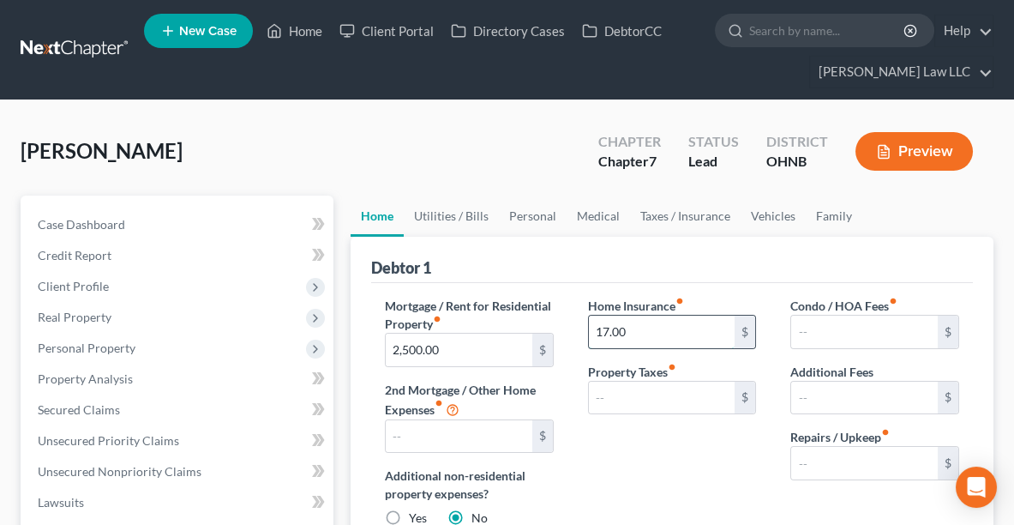
click at [638, 329] on input "17.00" at bounding box center [662, 331] width 147 height 33
click at [435, 213] on link "Utilities / Bills" at bounding box center [451, 215] width 95 height 41
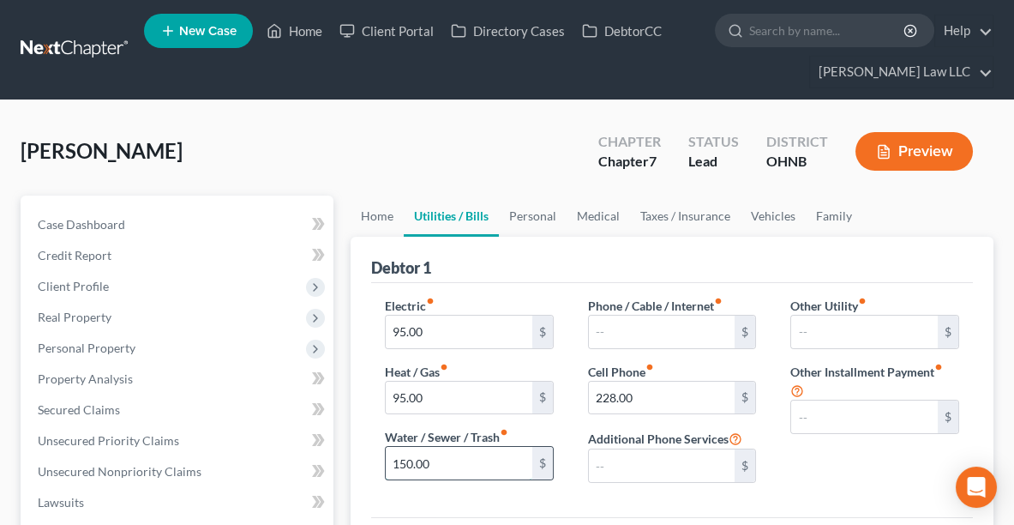
click at [437, 452] on input "150.00" at bounding box center [459, 463] width 147 height 33
type input "100.00"
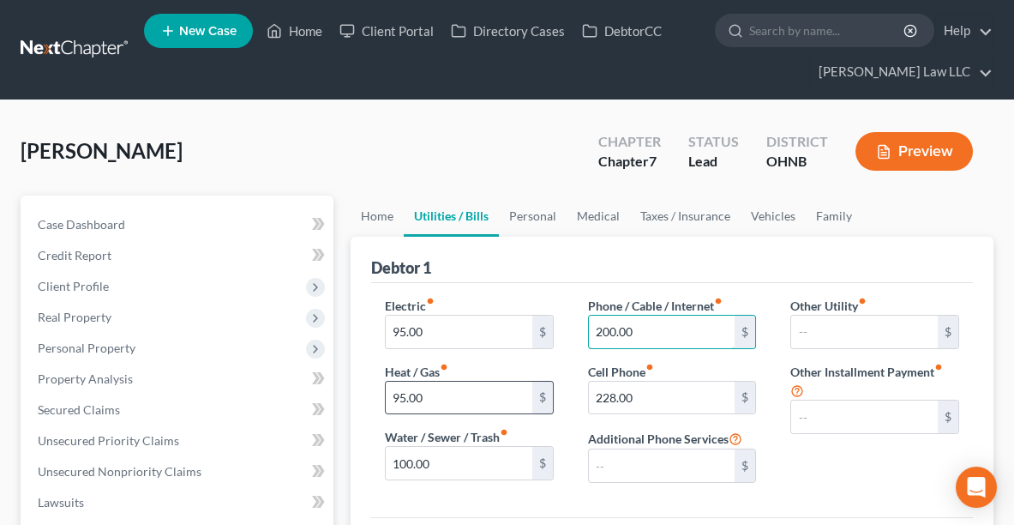
type input "200.00"
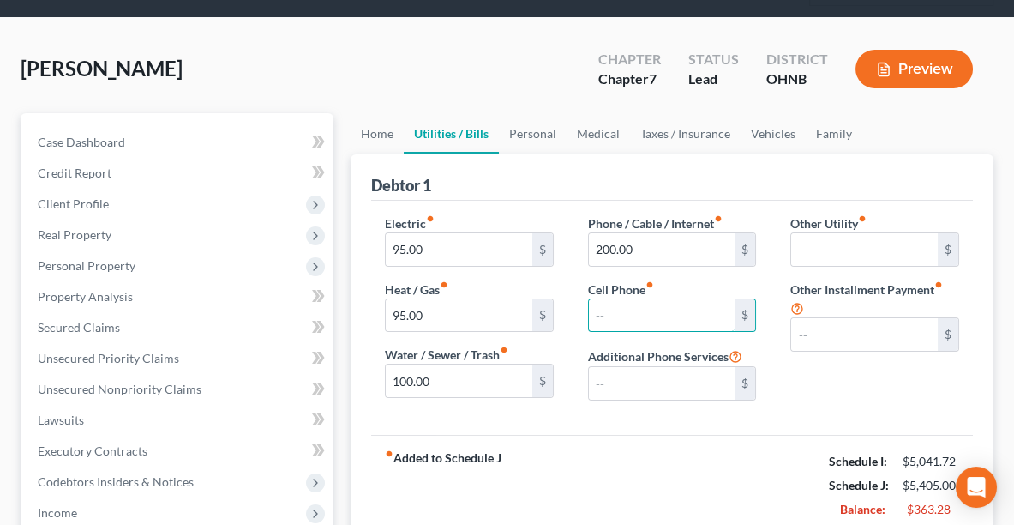
scroll to position [69, 0]
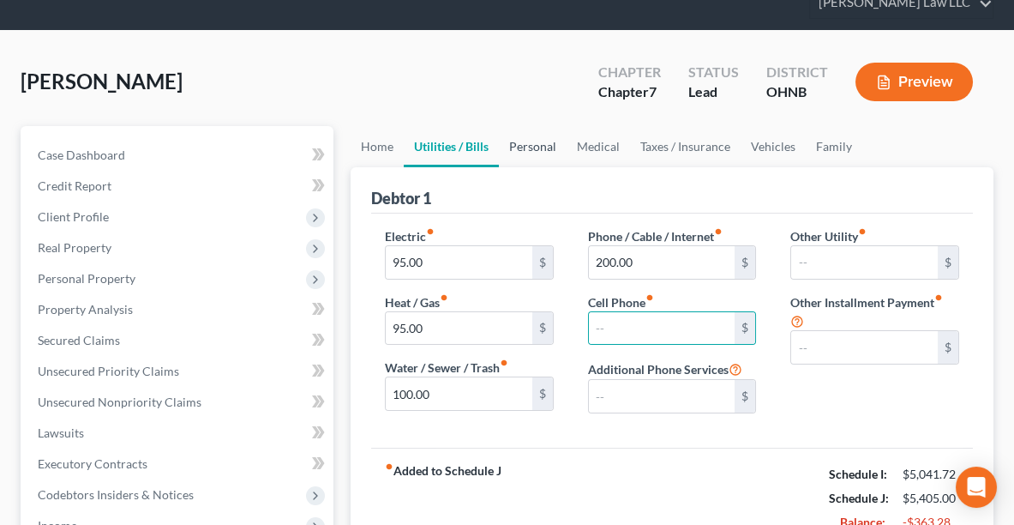
click at [539, 148] on link "Personal" at bounding box center [533, 146] width 68 height 41
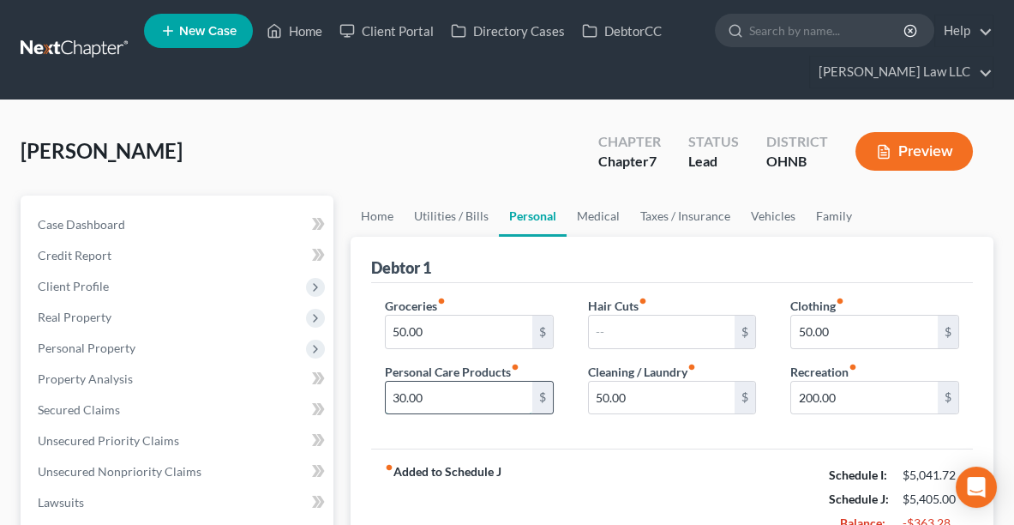
click at [469, 399] on input "30.00" at bounding box center [459, 397] width 147 height 33
type input "100.00"
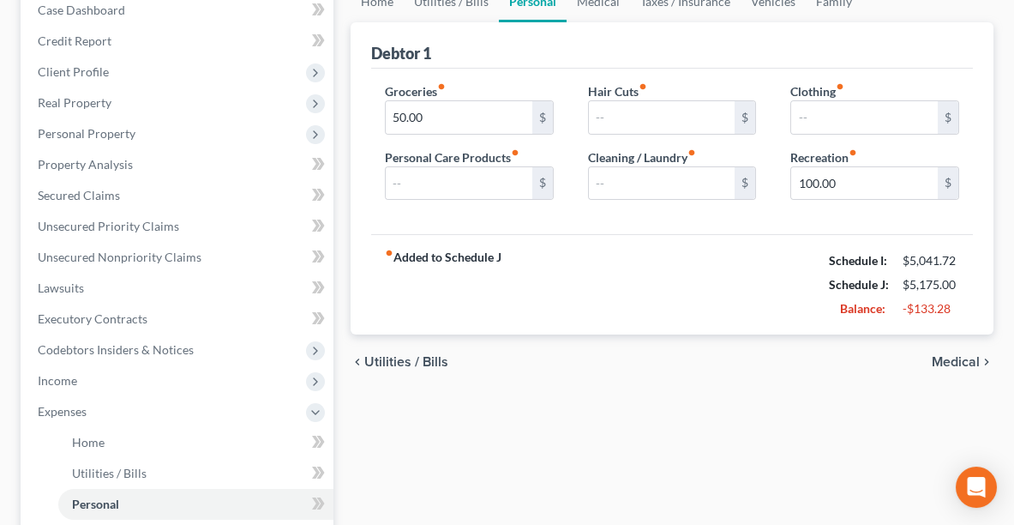
scroll to position [215, 0]
click at [491, 106] on input "50.00" at bounding box center [459, 116] width 147 height 33
type input "150.00"
click at [890, 182] on input "100.00" at bounding box center [864, 182] width 147 height 33
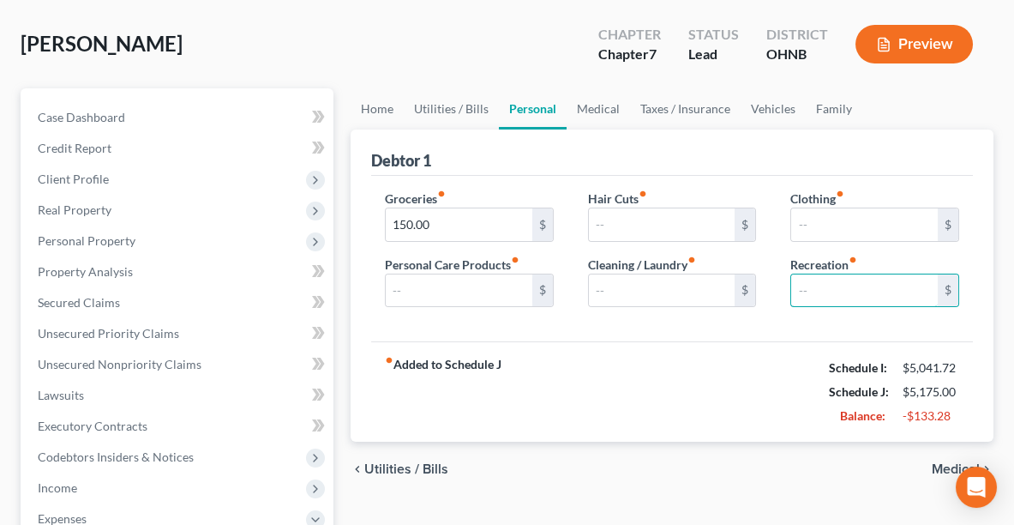
scroll to position [106, 0]
click at [602, 104] on link "Medical" at bounding box center [598, 109] width 63 height 41
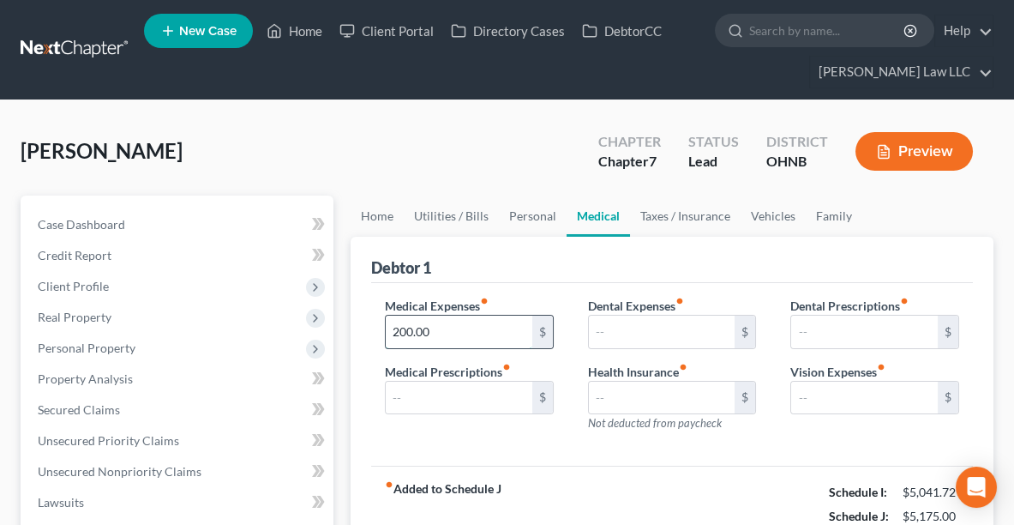
click at [464, 330] on input "200.00" at bounding box center [459, 331] width 147 height 33
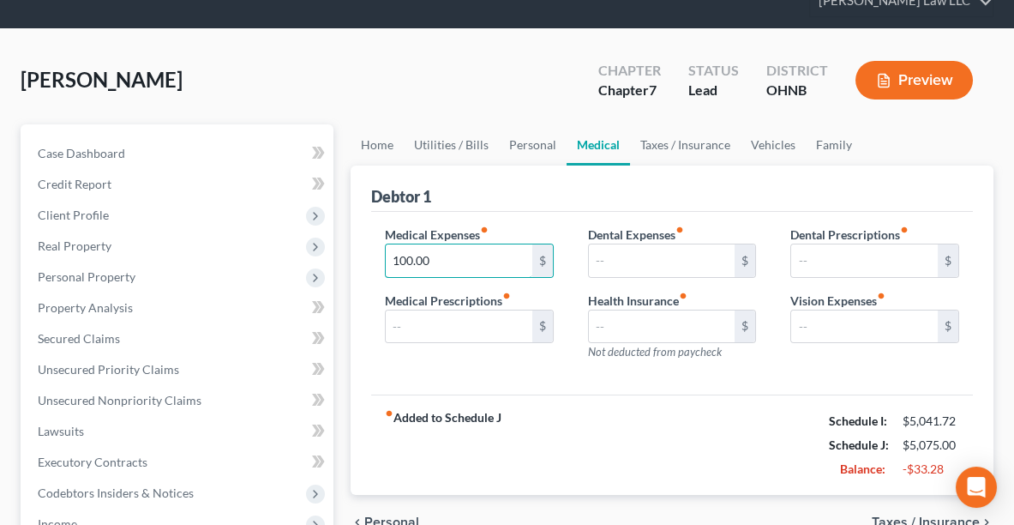
scroll to position [63, 0]
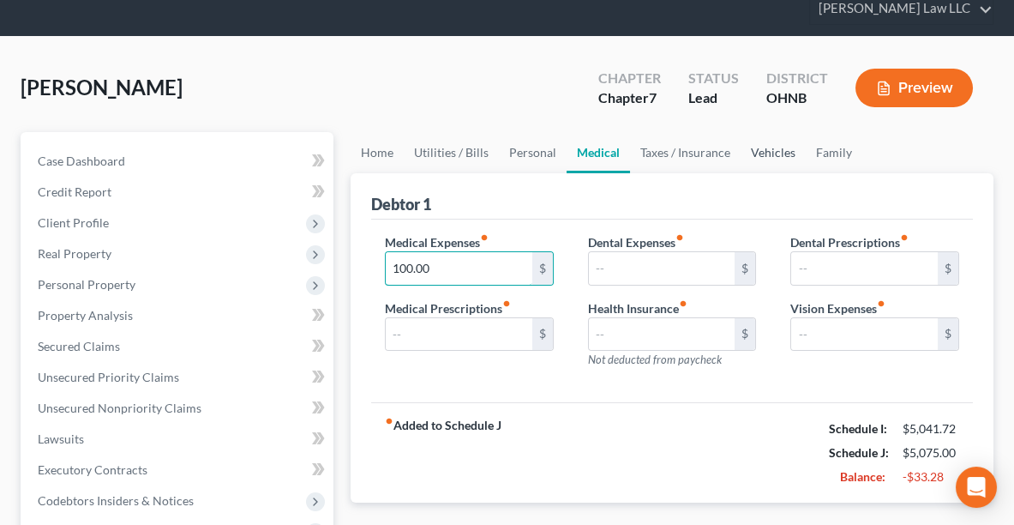
type input "100.00"
click at [765, 143] on link "Vehicles" at bounding box center [773, 152] width 65 height 41
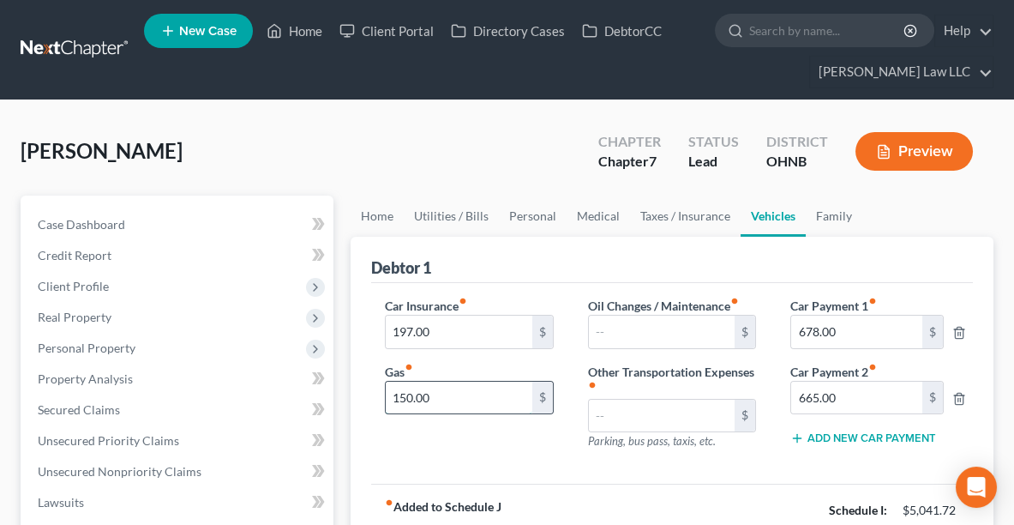
click at [460, 398] on input "150.00" at bounding box center [459, 397] width 147 height 33
type input "130.00"
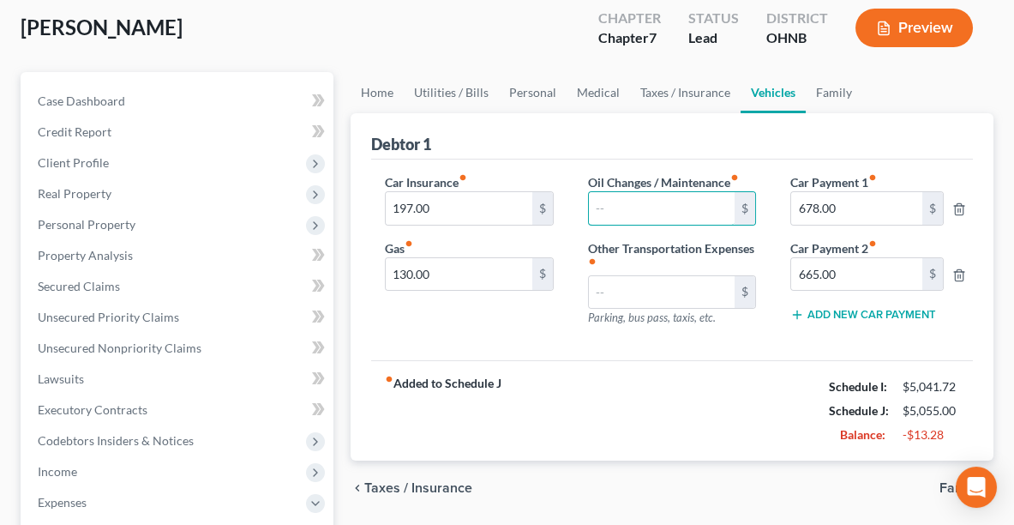
scroll to position [69, 0]
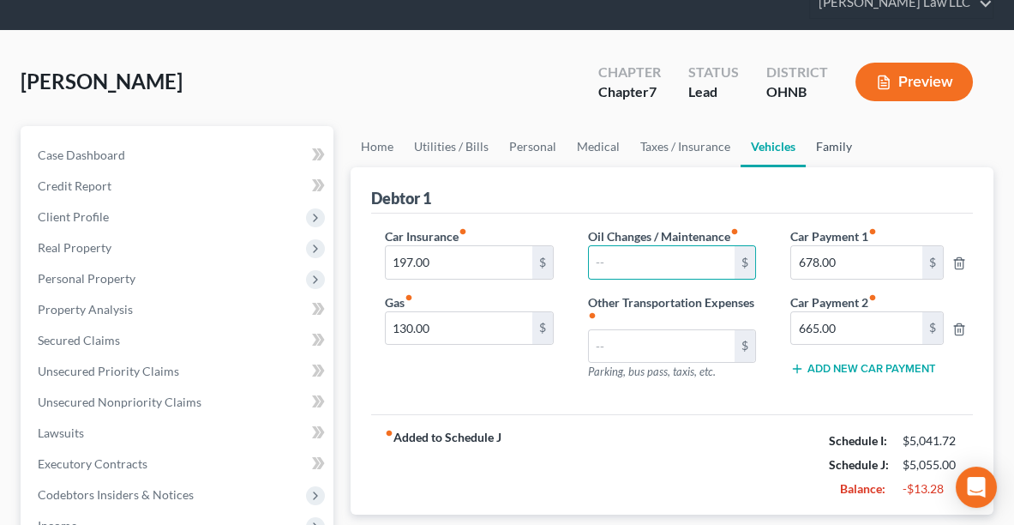
click at [827, 137] on link "Family" at bounding box center [834, 146] width 57 height 41
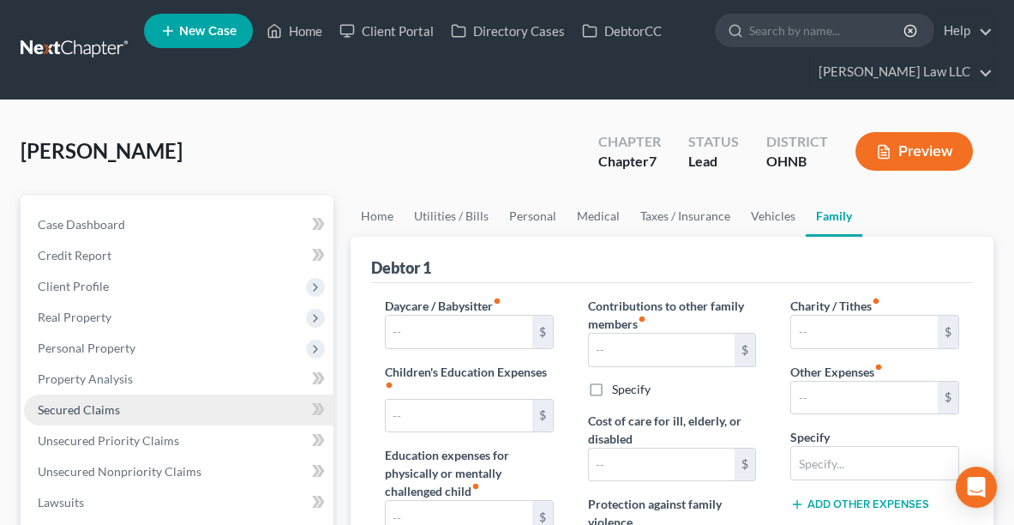
click at [51, 416] on link "Secured Claims" at bounding box center [178, 409] width 309 height 31
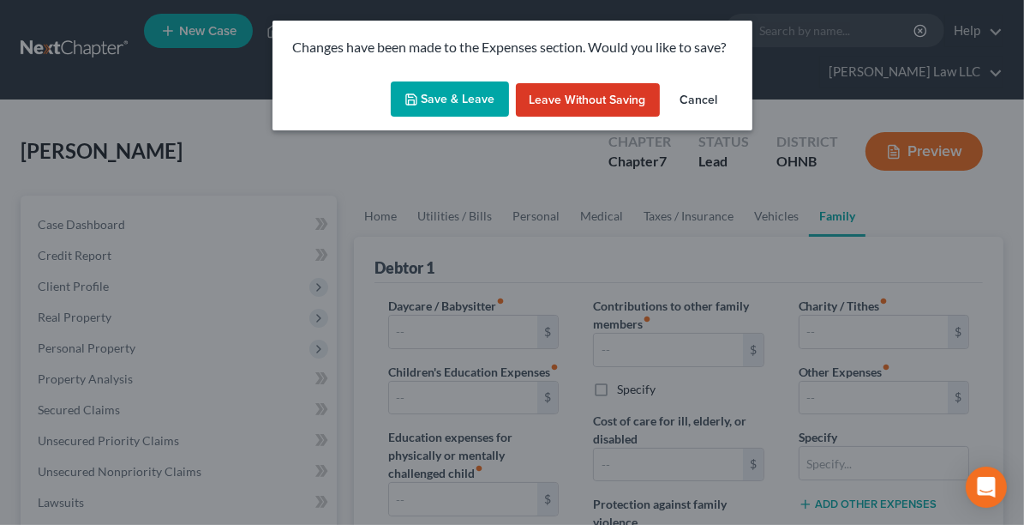
click at [449, 106] on button "Save & Leave" at bounding box center [450, 99] width 118 height 36
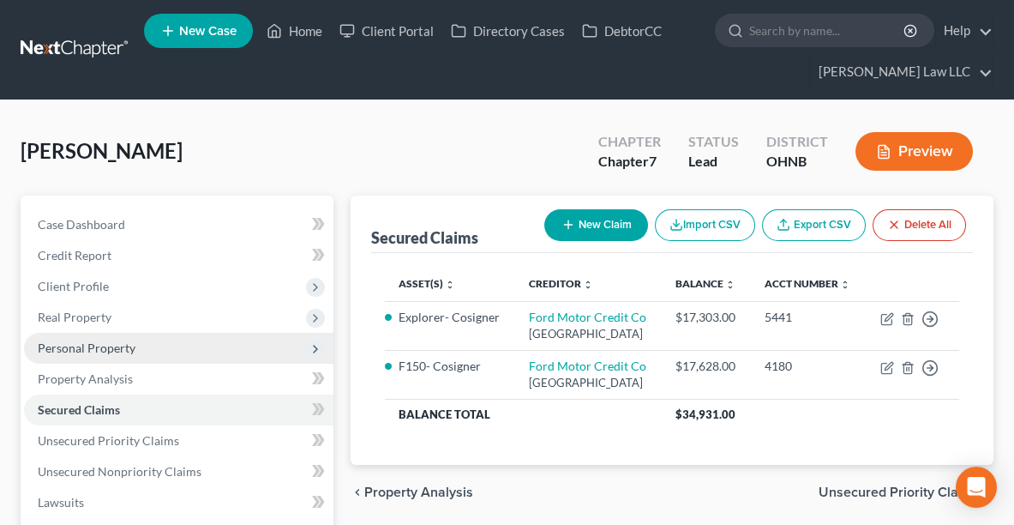
click at [102, 345] on span "Personal Property" at bounding box center [87, 347] width 98 height 15
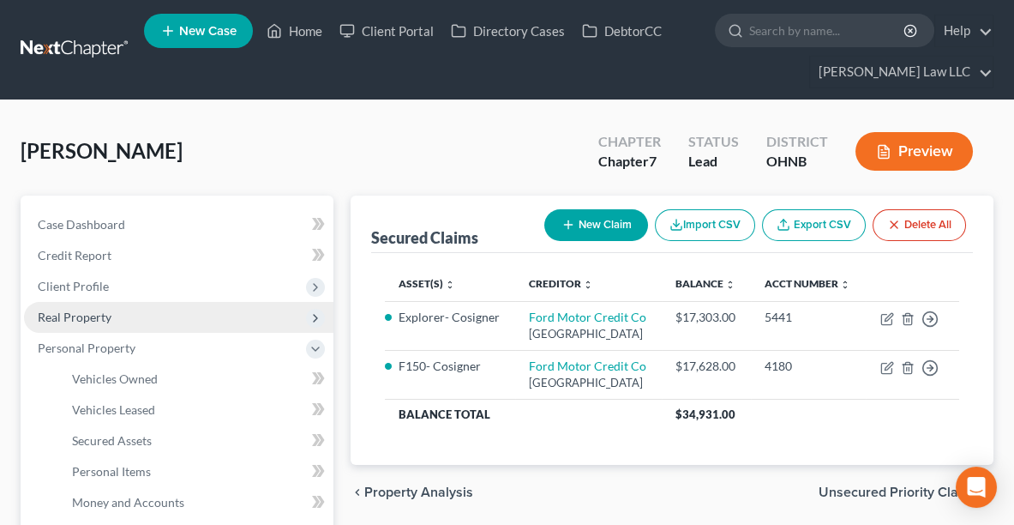
click at [83, 319] on span "Real Property" at bounding box center [75, 316] width 74 height 15
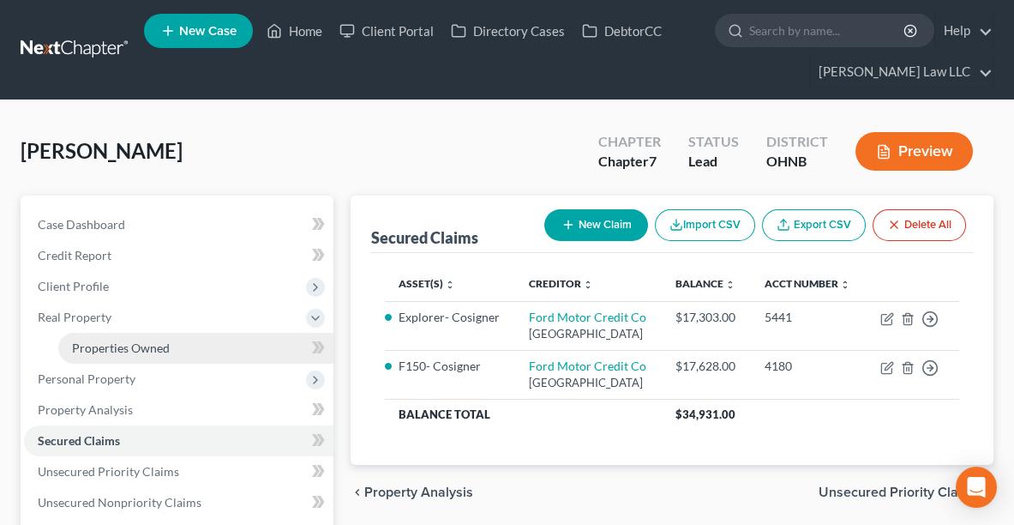
click at [105, 350] on span "Properties Owned" at bounding box center [121, 347] width 98 height 15
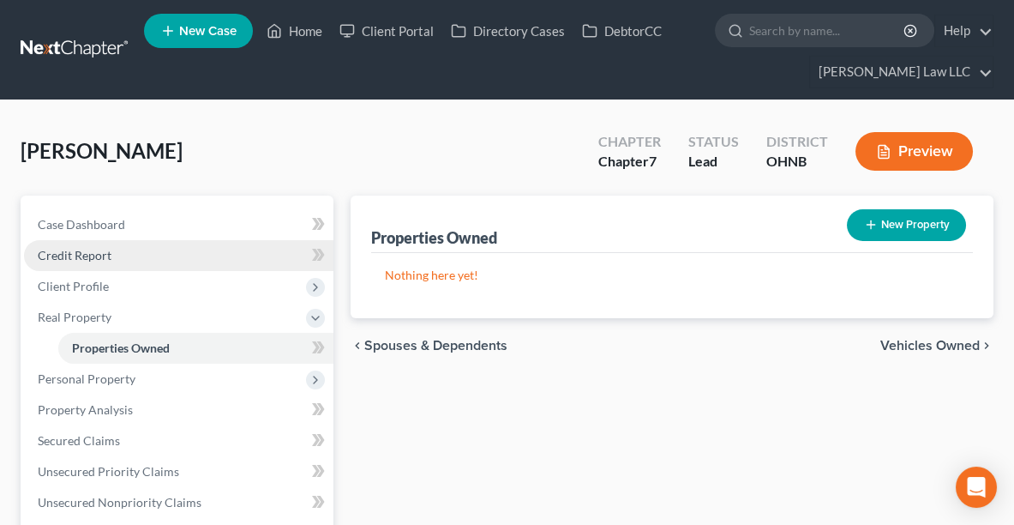
click at [101, 254] on span "Credit Report" at bounding box center [75, 255] width 74 height 15
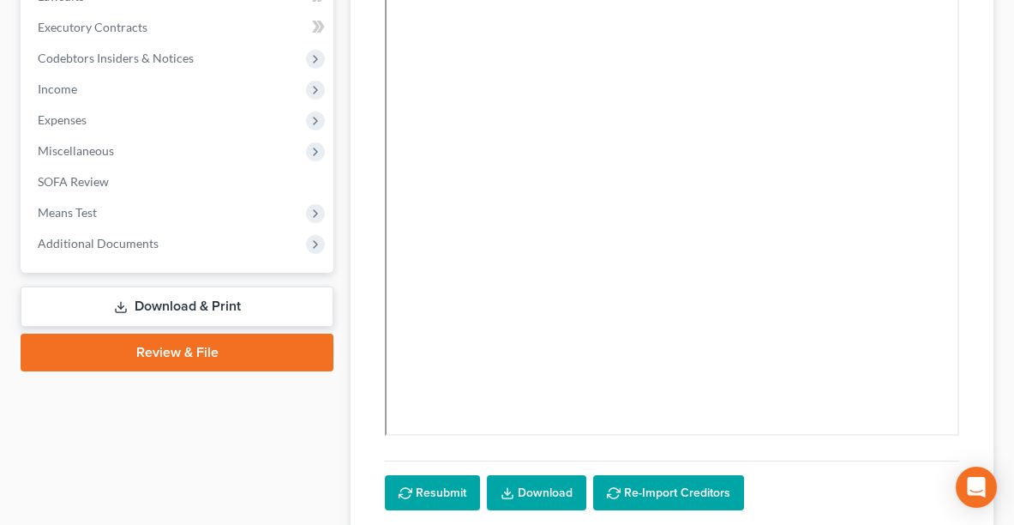
scroll to position [498, 0]
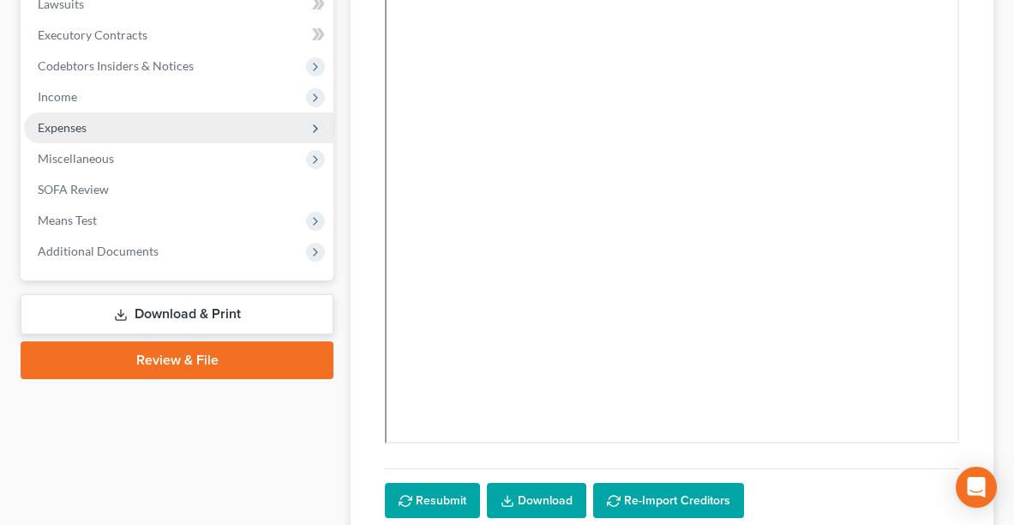
click at [39, 121] on span "Expenses" at bounding box center [62, 127] width 49 height 15
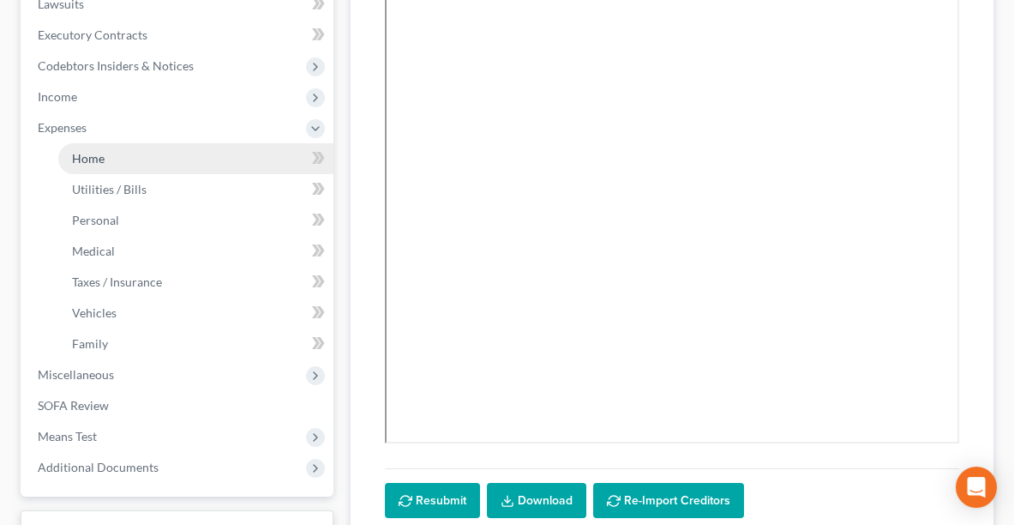
click at [70, 147] on link "Home" at bounding box center [195, 158] width 275 height 31
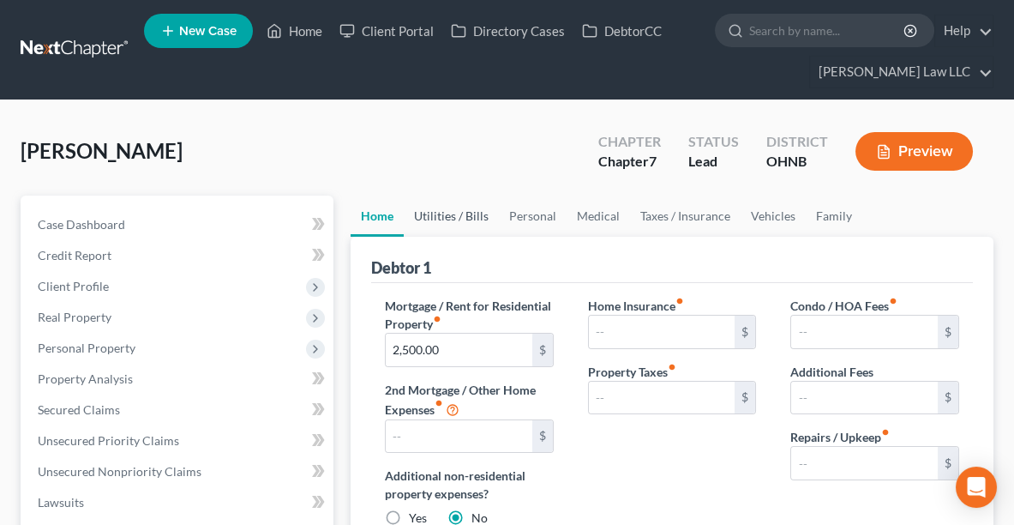
click at [445, 210] on link "Utilities / Bills" at bounding box center [451, 215] width 95 height 41
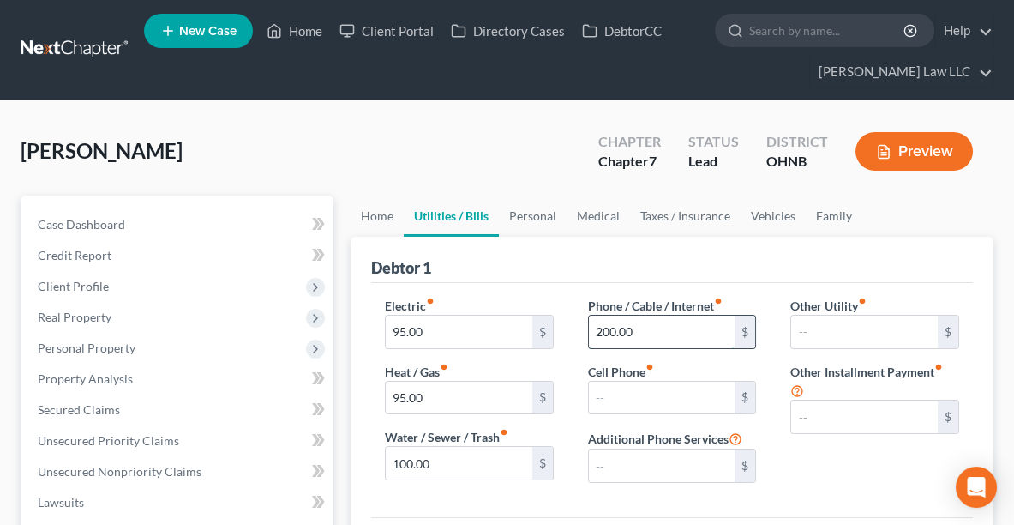
click at [655, 330] on input "200.00" at bounding box center [662, 331] width 147 height 33
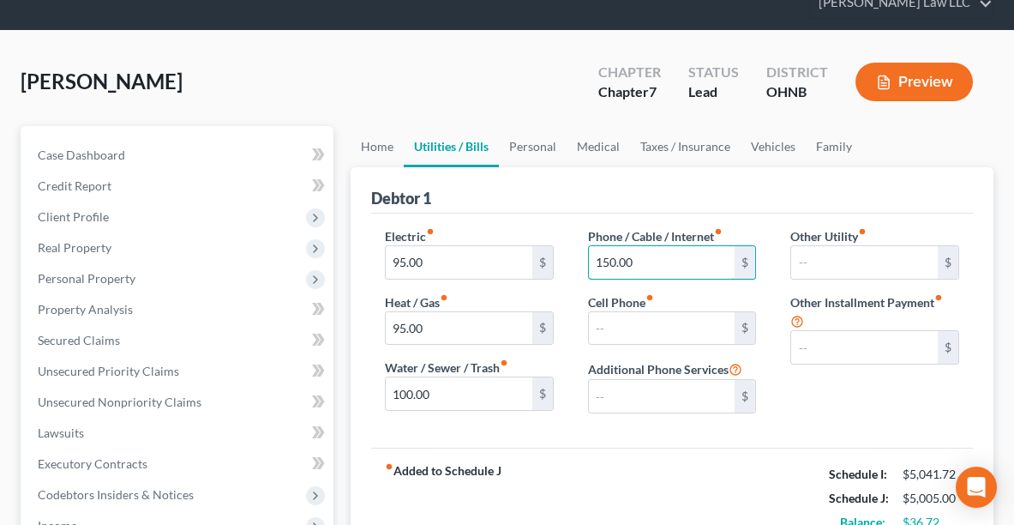
scroll to position [56, 0]
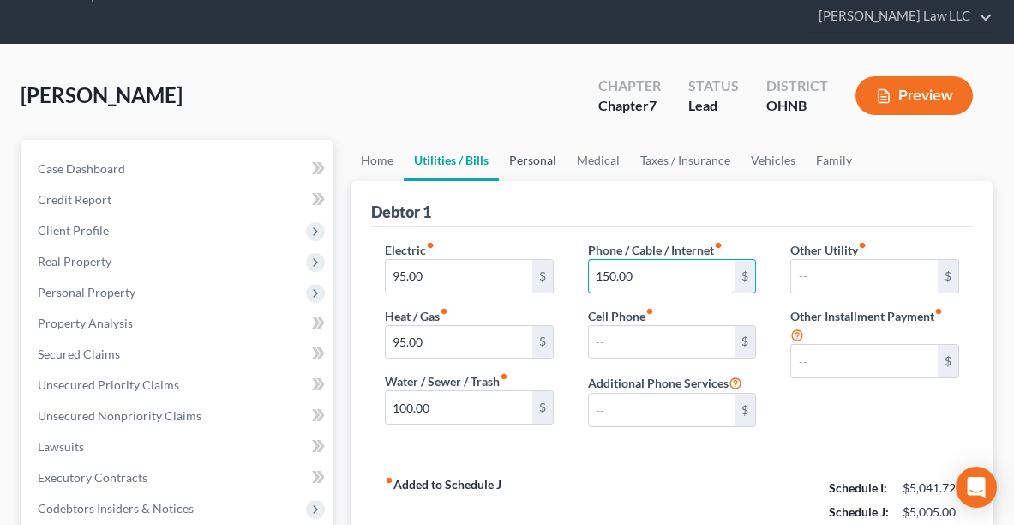
type input "150.00"
click at [543, 155] on link "Personal" at bounding box center [533, 160] width 68 height 41
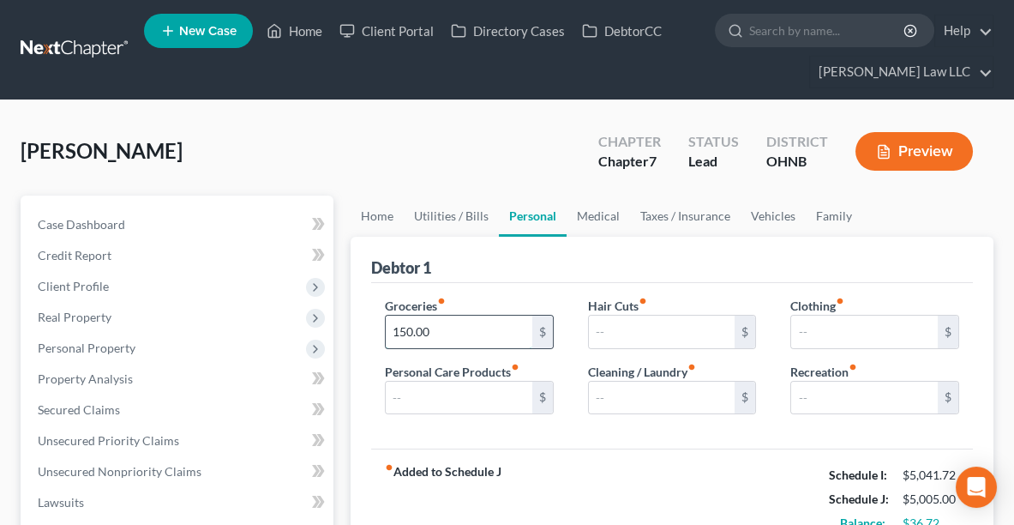
click at [443, 322] on input "150.00" at bounding box center [459, 331] width 147 height 33
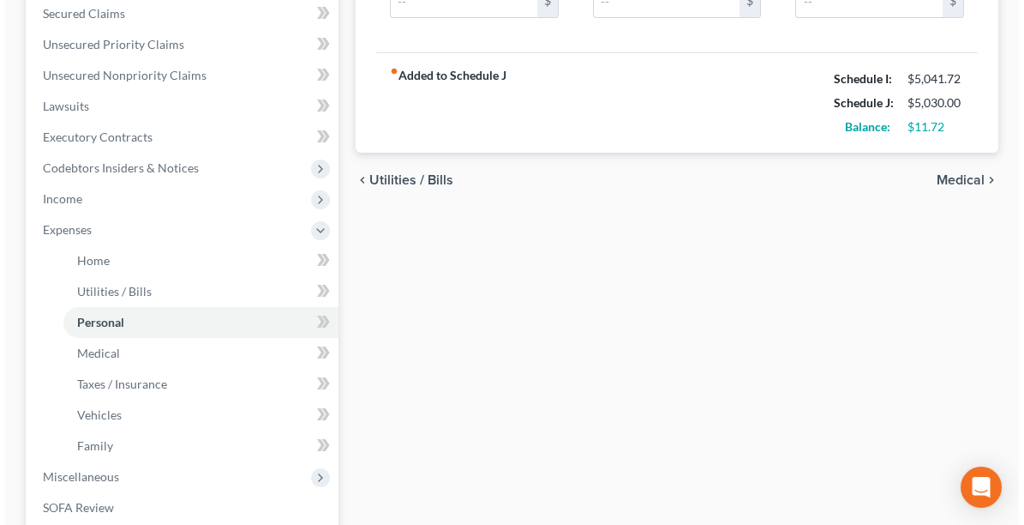
scroll to position [496, 0]
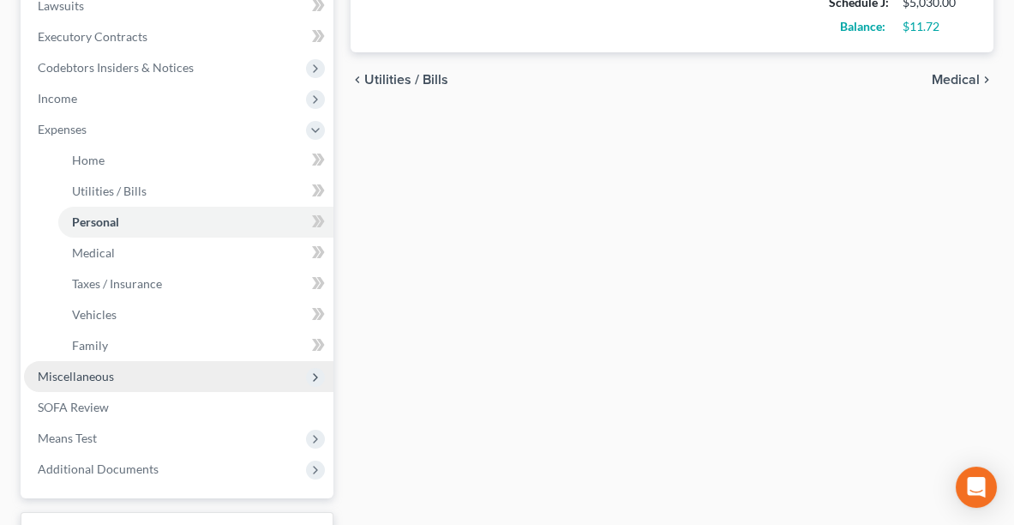
type input "175.00"
click at [79, 375] on span "Miscellaneous" at bounding box center [76, 376] width 76 height 15
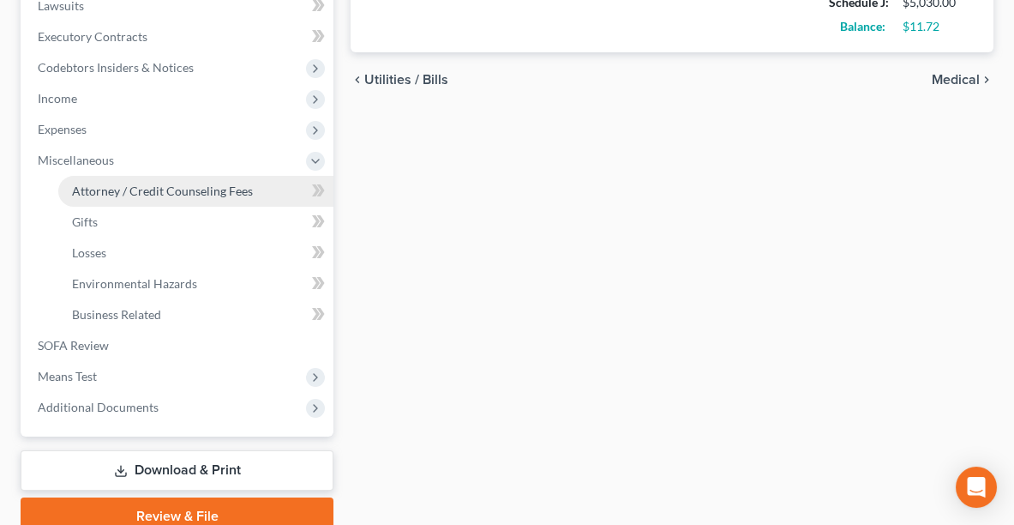
click at [143, 187] on span "Attorney / Credit Counseling Fees" at bounding box center [162, 190] width 181 height 15
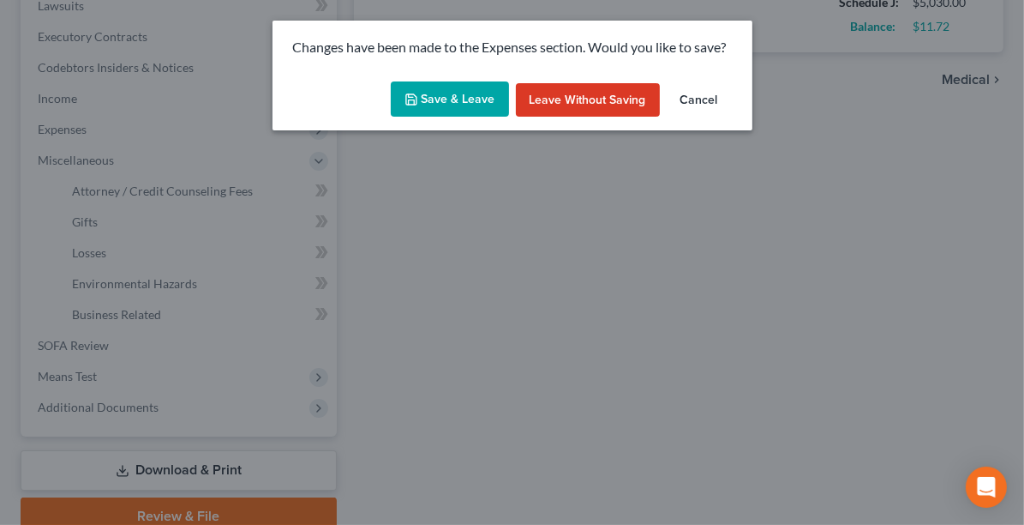
click at [453, 106] on button "Save & Leave" at bounding box center [450, 99] width 118 height 36
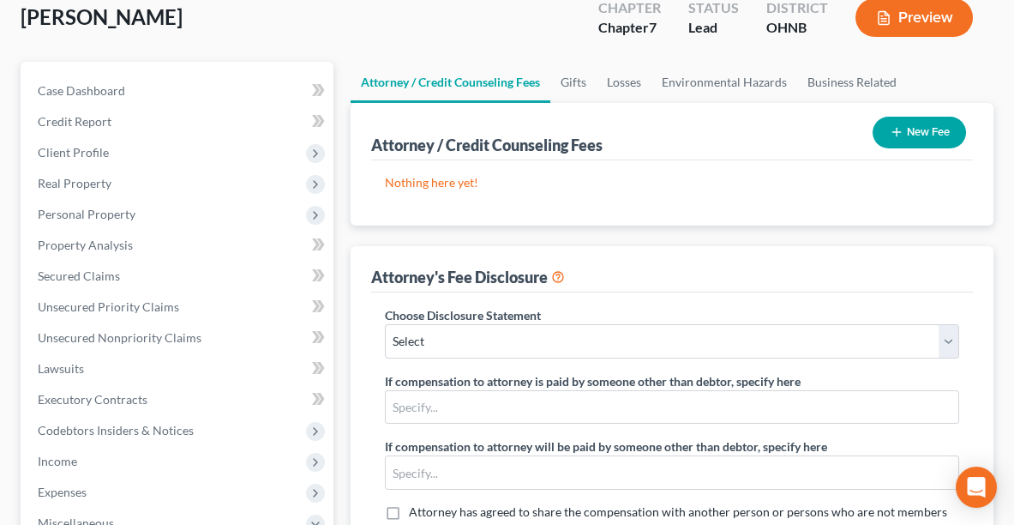
scroll to position [133, 0]
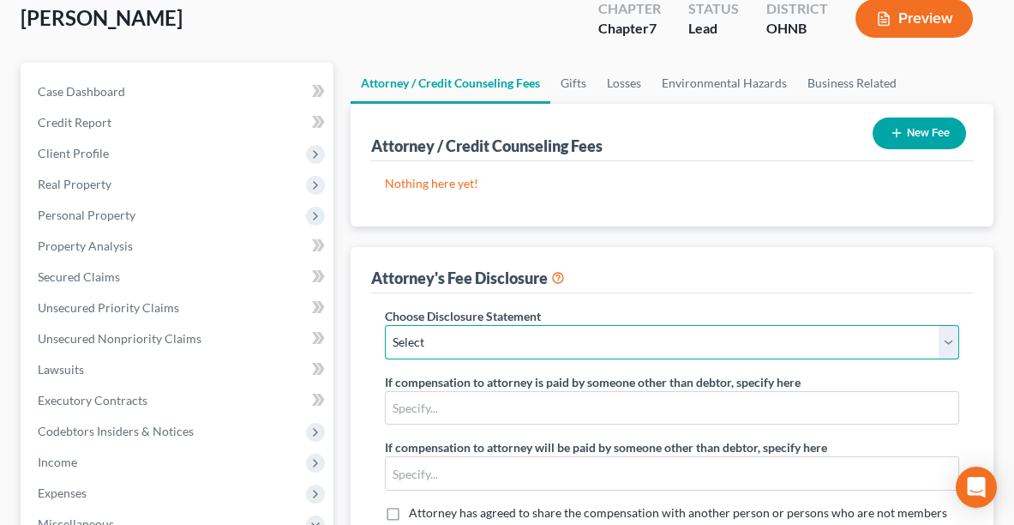
click at [569, 340] on select "Select Disclosure of Attorney Compensation" at bounding box center [672, 342] width 574 height 34
select select "0"
click at [385, 325] on select "Select Disclosure of Attorney Compensation" at bounding box center [672, 342] width 574 height 34
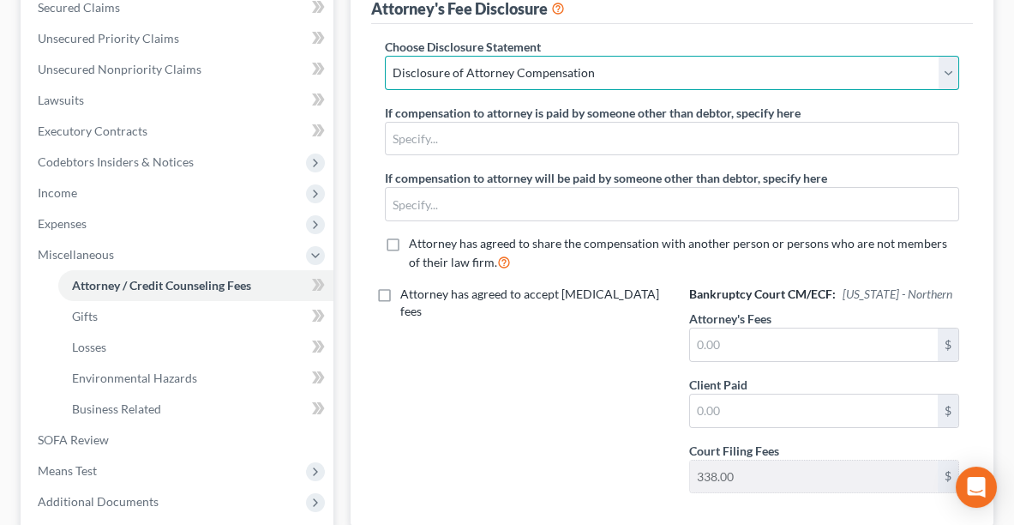
scroll to position [412, 0]
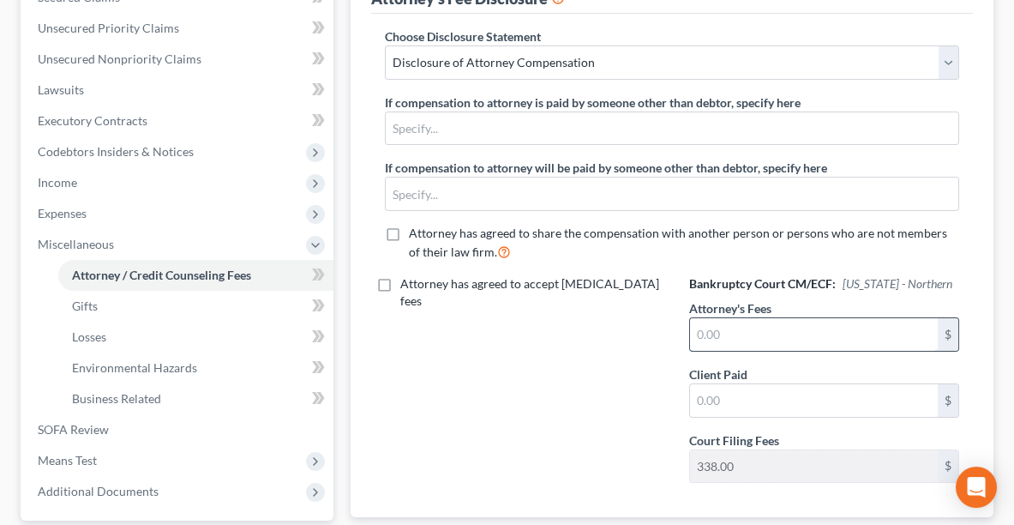
click at [736, 333] on input "text" at bounding box center [814, 334] width 248 height 33
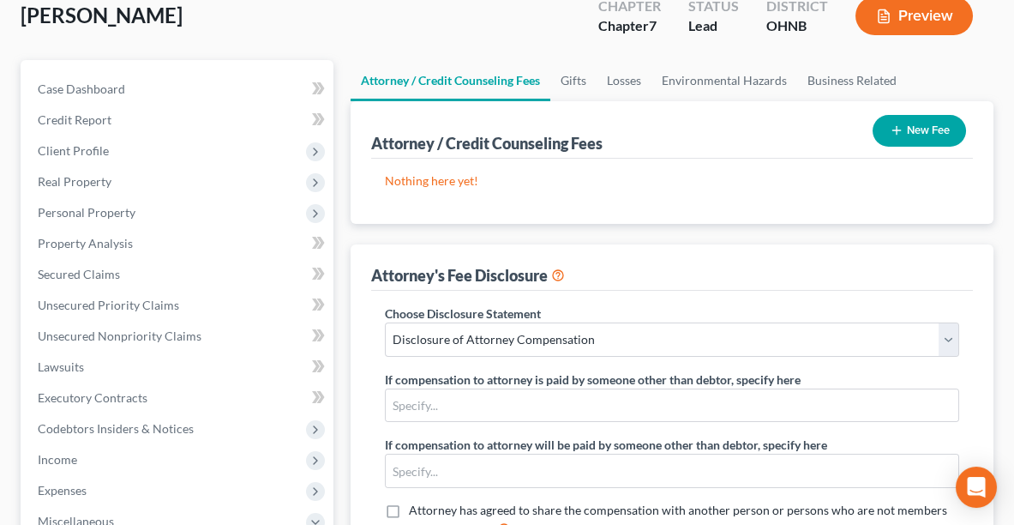
scroll to position [0, 0]
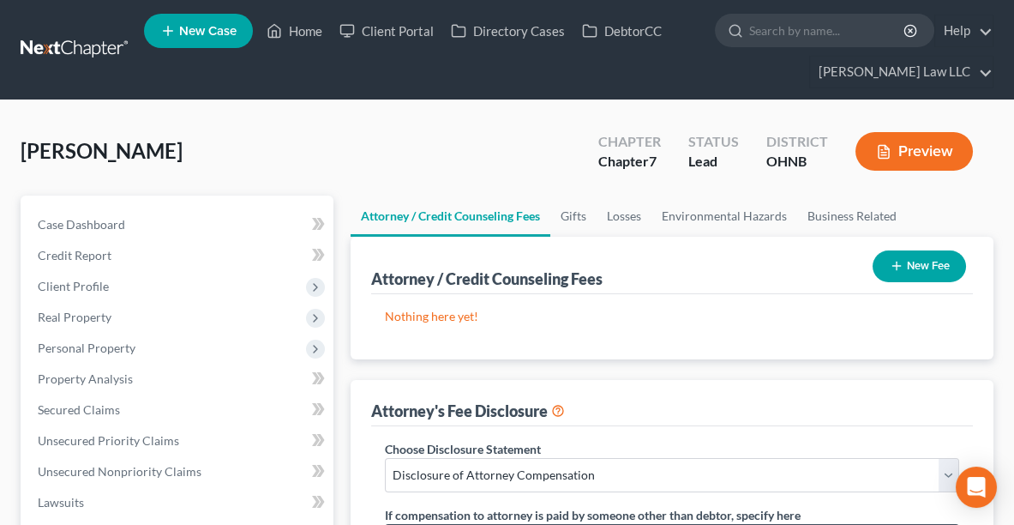
type input "1,500.00"
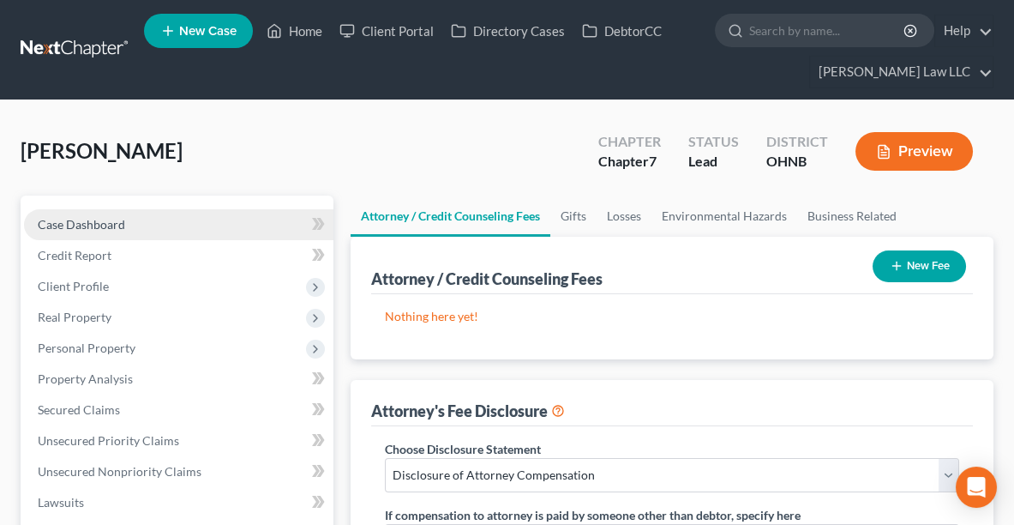
click at [106, 217] on span "Case Dashboard" at bounding box center [81, 224] width 87 height 15
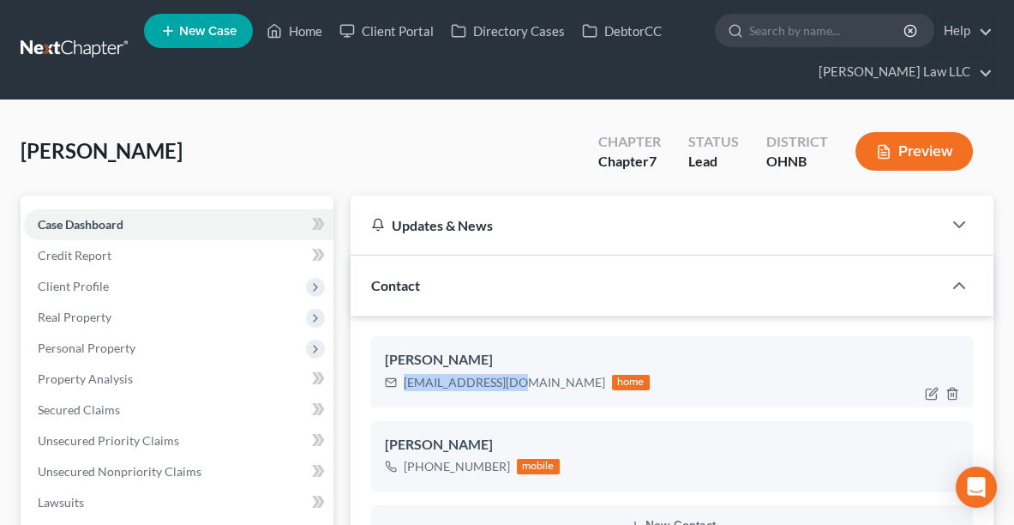
drag, startPoint x: 402, startPoint y: 376, endPoint x: 513, endPoint y: 381, distance: 110.7
click at [513, 381] on div "[EMAIL_ADDRESS][DOMAIN_NAME] home" at bounding box center [517, 382] width 265 height 22
copy div "[EMAIL_ADDRESS][DOMAIN_NAME]"
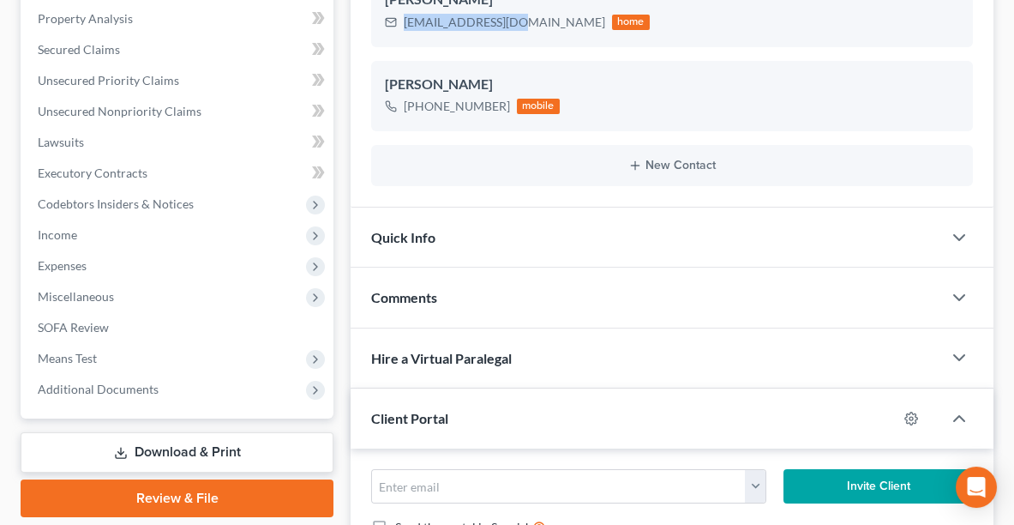
scroll to position [476, 0]
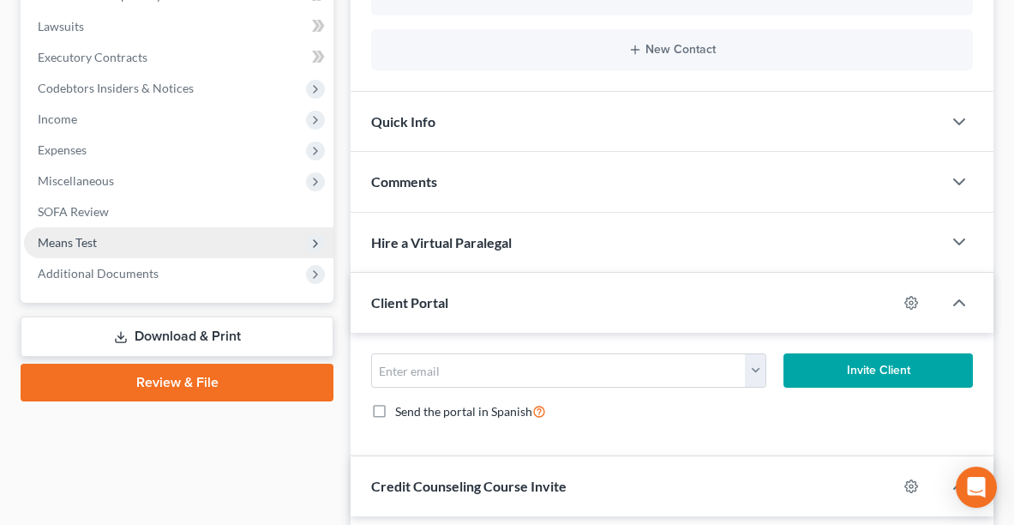
click at [53, 240] on span "Means Test" at bounding box center [67, 242] width 59 height 15
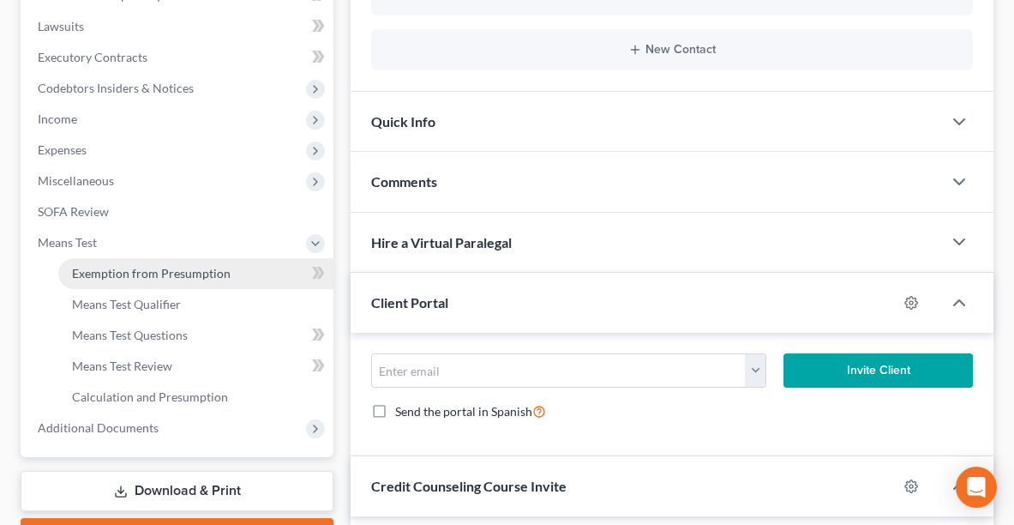
click at [87, 275] on span "Exemption from Presumption" at bounding box center [151, 273] width 159 height 15
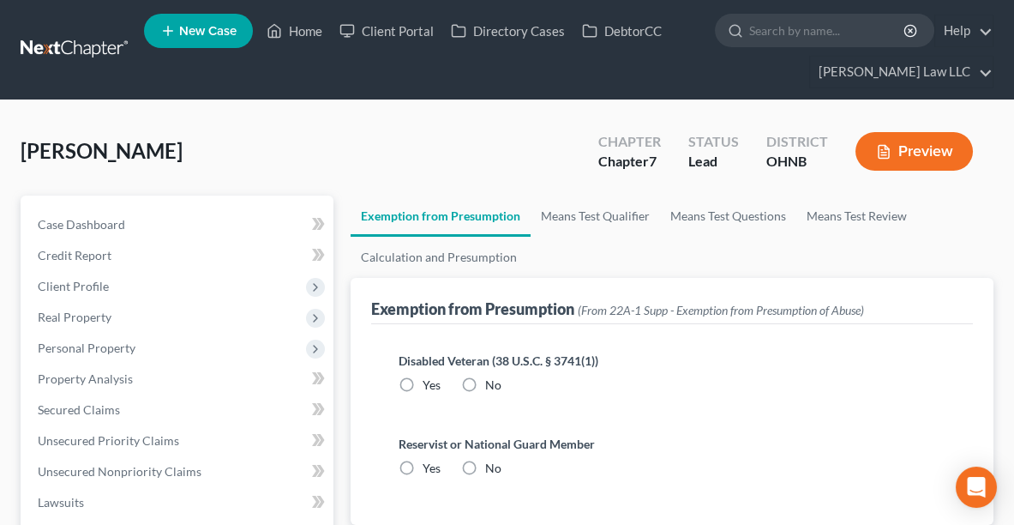
click at [485, 376] on label "No" at bounding box center [493, 384] width 16 height 17
click at [492, 376] on input "No" at bounding box center [497, 381] width 11 height 11
radio input "true"
click at [485, 459] on label "No" at bounding box center [493, 467] width 16 height 17
click at [492, 459] on input "No" at bounding box center [497, 464] width 11 height 11
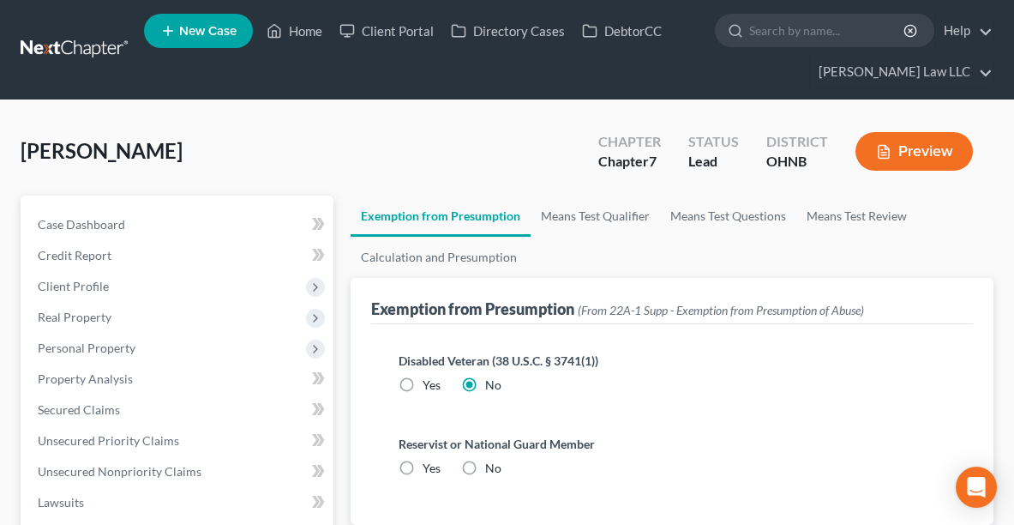
radio input "true"
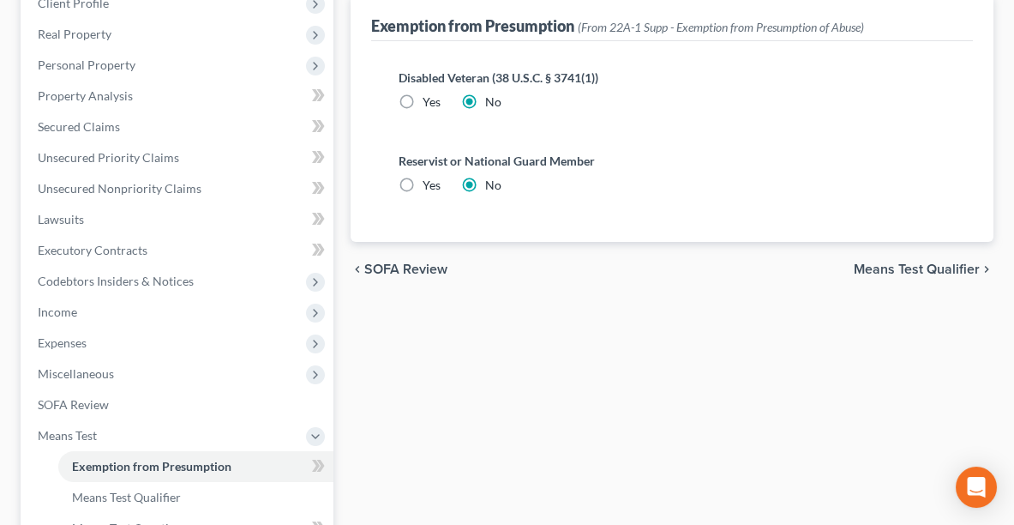
scroll to position [285, 0]
click at [919, 269] on span "Means Test Qualifier" at bounding box center [917, 268] width 126 height 14
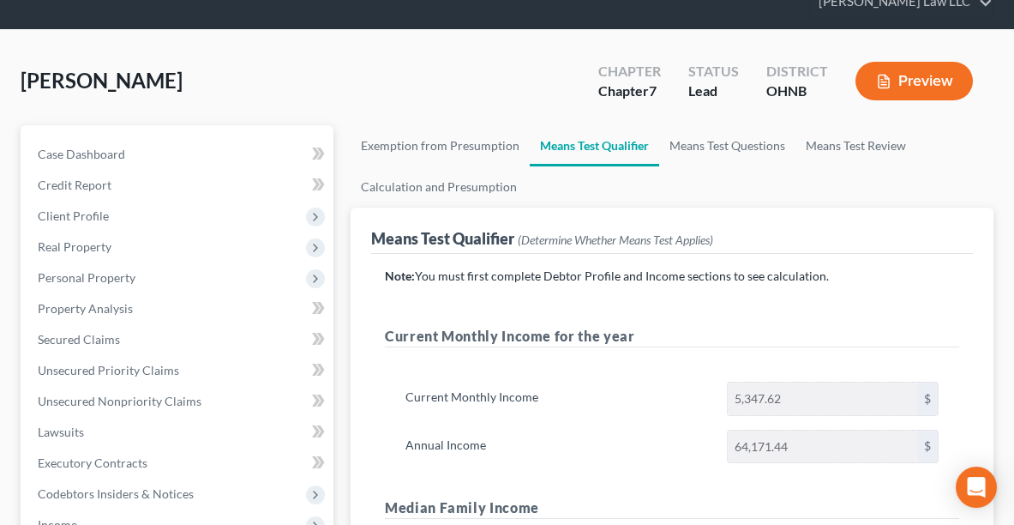
scroll to position [57, 0]
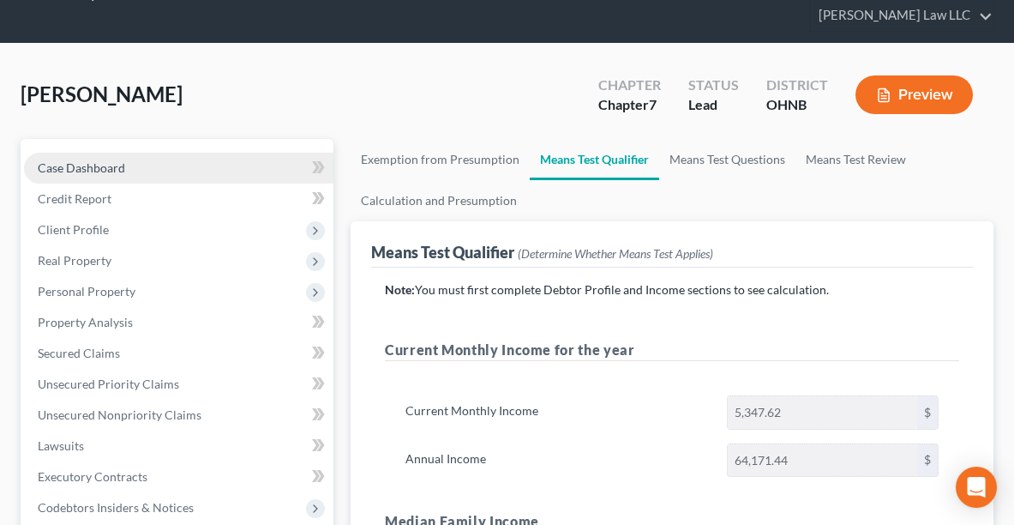
click at [87, 165] on span "Case Dashboard" at bounding box center [81, 167] width 87 height 15
